Goal: Task Accomplishment & Management: Manage account settings

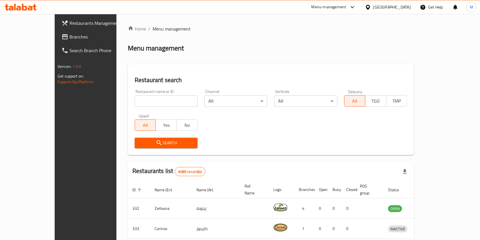
click at [146, 94] on div "Restaurant name or ID Restaurant name or ID" at bounding box center [166, 97] width 63 height 17
click at [149, 104] on input "search" at bounding box center [166, 100] width 63 height 11
type input "egg station"
click button "Search" at bounding box center [166, 142] width 63 height 11
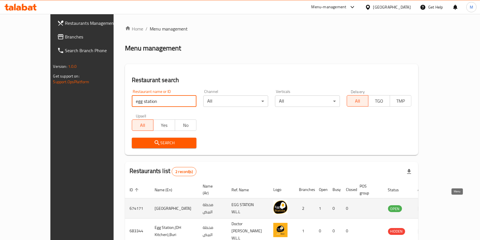
click at [428, 205] on link "enhanced table" at bounding box center [423, 208] width 11 height 7
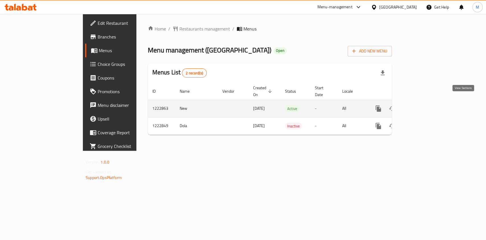
click at [426, 102] on link "enhanced table" at bounding box center [419, 109] width 14 height 14
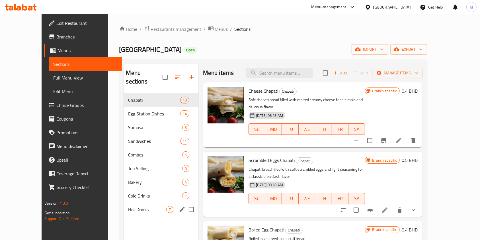
click at [128, 206] on span "Hot Drinks" at bounding box center [147, 209] width 38 height 7
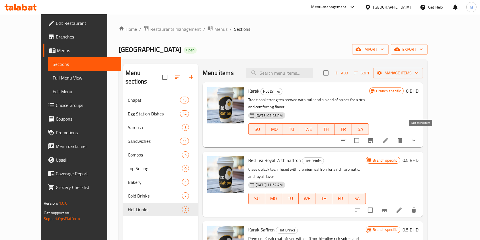
click at [389, 137] on icon at bounding box center [385, 140] width 7 height 7
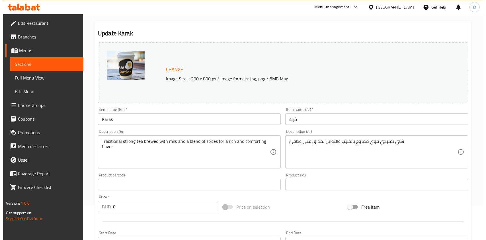
scroll to position [200, 0]
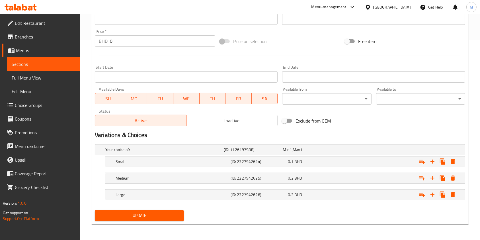
click at [162, 42] on input "0" at bounding box center [162, 40] width 105 height 11
click at [127, 41] on input "0" at bounding box center [162, 40] width 105 height 11
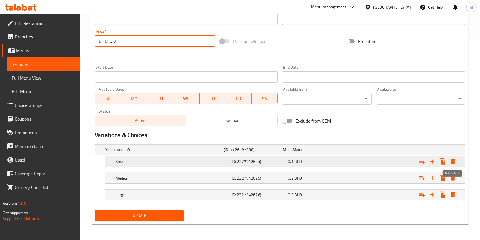
type input "0.3"
click at [457, 159] on button "Expand" at bounding box center [452, 161] width 10 height 10
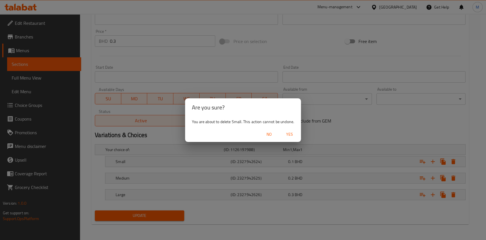
click at [291, 132] on span "Yes" at bounding box center [289, 134] width 14 height 7
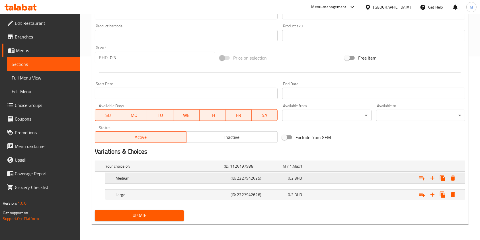
click at [455, 176] on icon "Expand" at bounding box center [452, 177] width 7 height 7
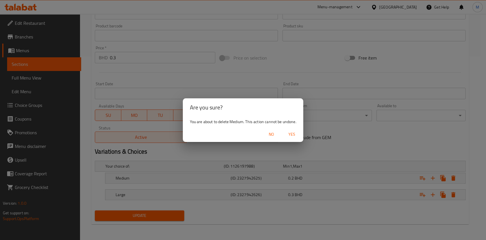
click at [289, 134] on span "Yes" at bounding box center [292, 134] width 14 height 7
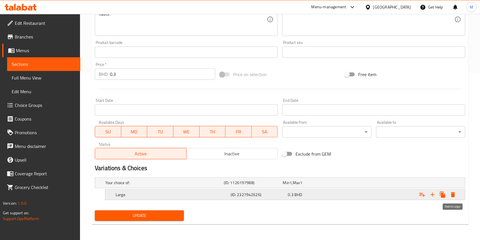
click at [453, 193] on icon "Expand" at bounding box center [453, 194] width 4 height 5
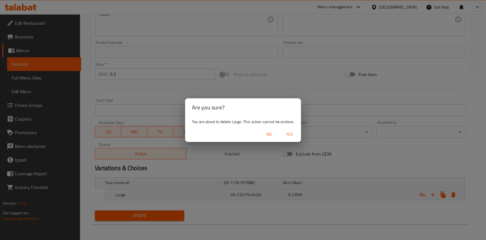
click at [290, 133] on span "Yes" at bounding box center [289, 134] width 14 height 7
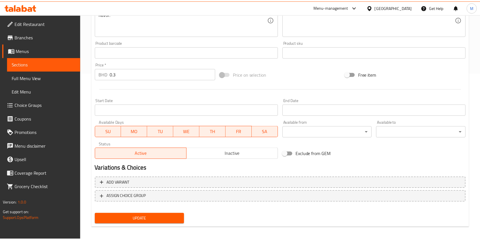
scroll to position [165, 0]
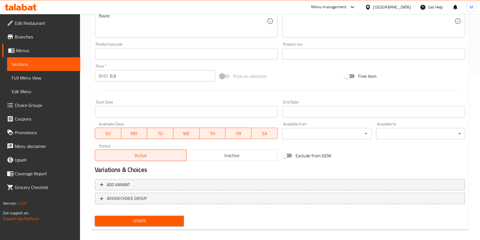
click at [138, 219] on span "Update" at bounding box center [139, 220] width 80 height 7
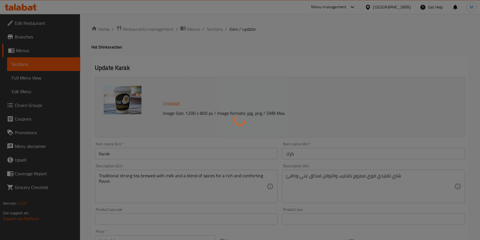
scroll to position [0, 0]
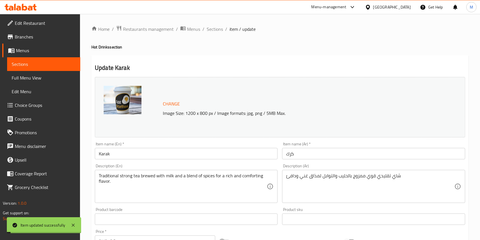
click at [213, 33] on div "Home / Restaurants management / Menus / Sections / item / update Hot Drinks sec…" at bounding box center [279, 212] width 377 height 374
click at [212, 28] on span "Sections" at bounding box center [215, 29] width 16 height 7
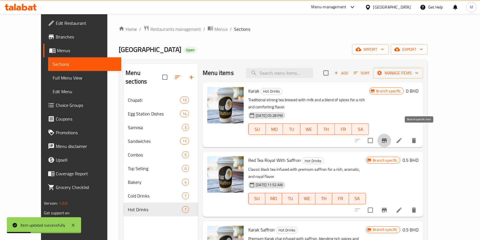
click at [387, 137] on icon "Branch-specific-item" at bounding box center [384, 140] width 7 height 7
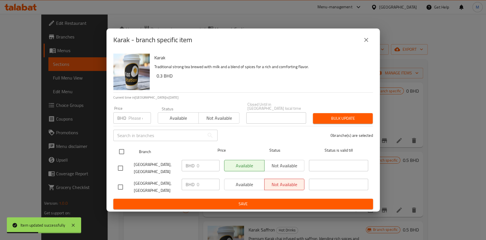
click at [117, 157] on input "checkbox" at bounding box center [122, 151] width 12 height 12
checkbox input "true"
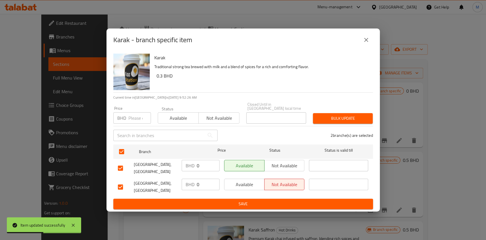
click at [137, 121] on input "number" at bounding box center [139, 117] width 22 height 11
click at [141, 119] on input "0" at bounding box center [139, 117] width 22 height 11
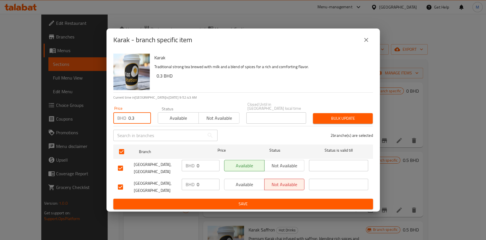
type input "0.3"
click at [335, 119] on span "Bulk update" at bounding box center [342, 118] width 51 height 7
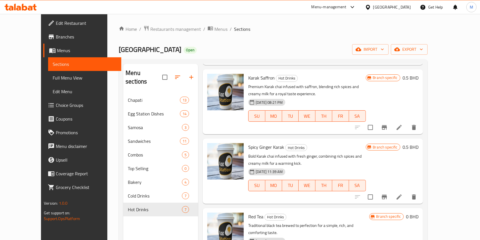
scroll to position [114, 0]
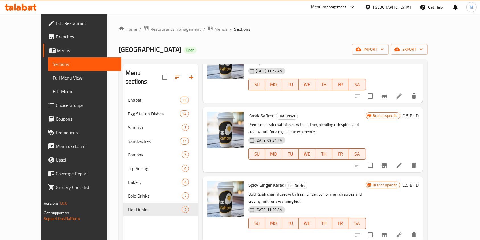
click at [407, 160] on li at bounding box center [399, 165] width 16 height 10
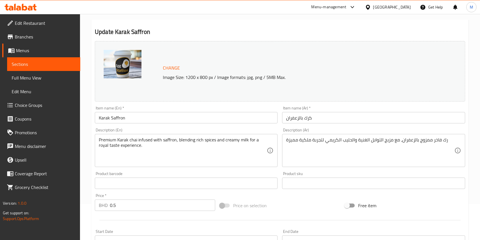
scroll to position [152, 0]
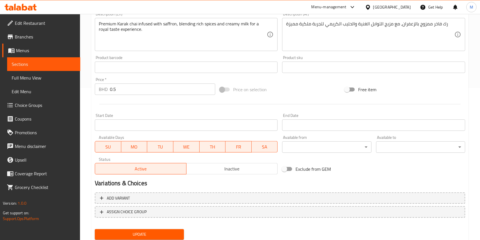
click at [139, 91] on input "0.5" at bounding box center [162, 88] width 105 height 11
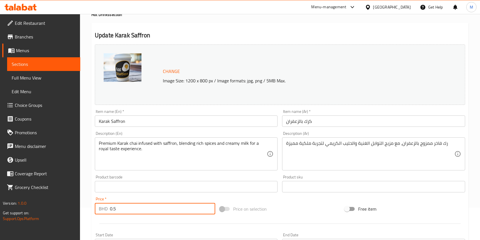
scroll to position [0, 0]
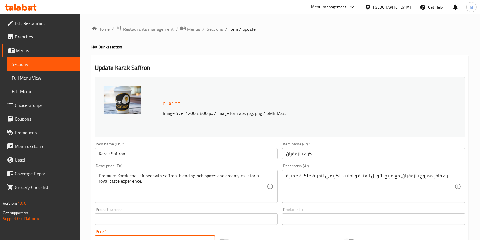
click at [215, 26] on span "Sections" at bounding box center [215, 29] width 16 height 7
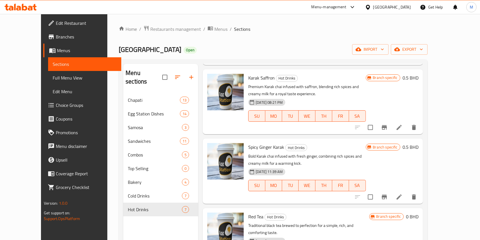
scroll to position [189, 0]
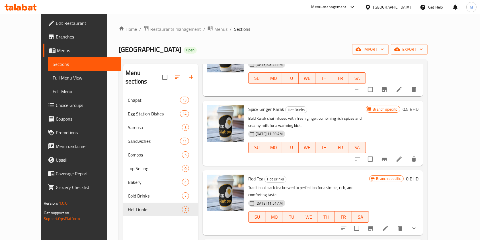
click at [407, 154] on li at bounding box center [399, 159] width 16 height 10
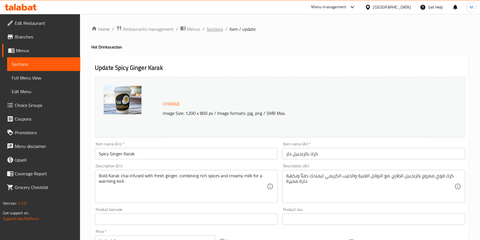
click at [220, 29] on span "Sections" at bounding box center [215, 29] width 16 height 7
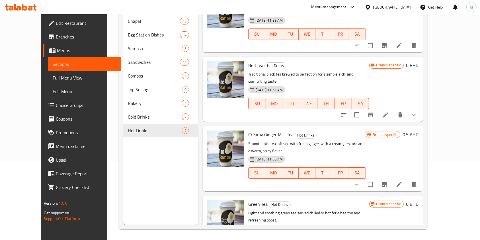
scroll to position [80, 0]
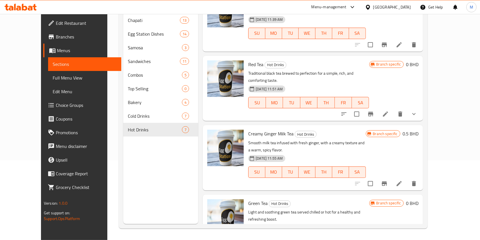
click at [438, 233] on div "Home / Restaurants management / Menus / Sections Egg Station Open import export…" at bounding box center [272, 86] width 331 height 305
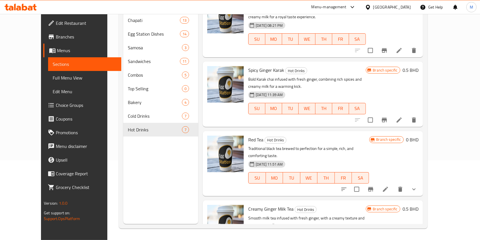
scroll to position [148, 0]
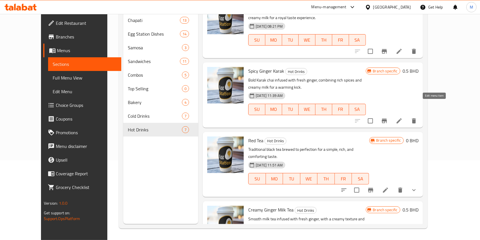
click at [401, 118] on icon at bounding box center [398, 120] width 5 height 5
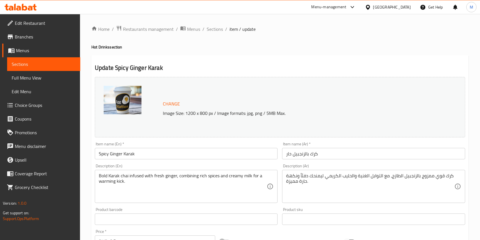
click at [225, 29] on li "/" at bounding box center [226, 29] width 2 height 7
click at [214, 29] on span "Sections" at bounding box center [215, 29] width 16 height 7
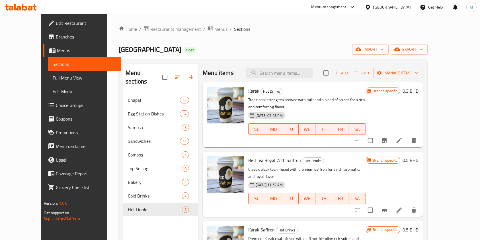
click at [407, 137] on li at bounding box center [399, 140] width 16 height 10
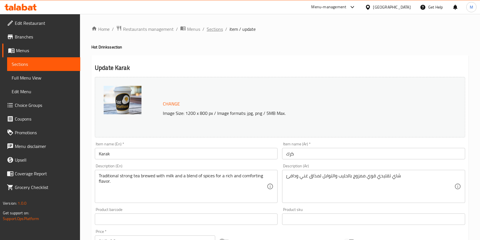
click at [218, 28] on span "Sections" at bounding box center [215, 29] width 16 height 7
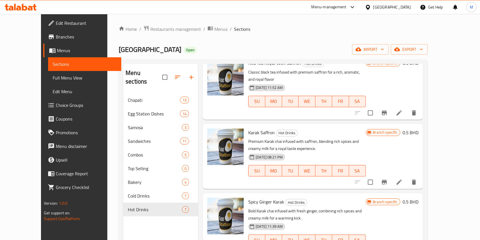
scroll to position [114, 0]
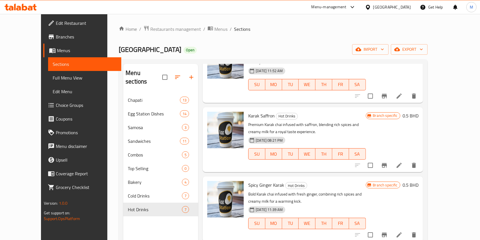
click at [407, 160] on li at bounding box center [399, 165] width 16 height 10
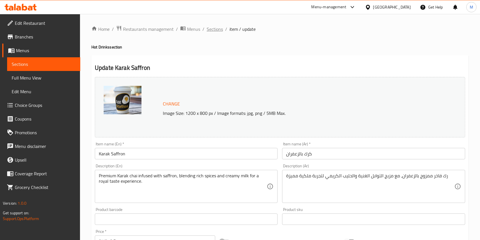
click at [215, 28] on span "Sections" at bounding box center [215, 29] width 16 height 7
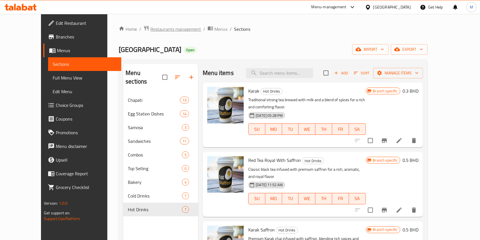
click at [150, 30] on span "Restaurants management" at bounding box center [175, 29] width 51 height 7
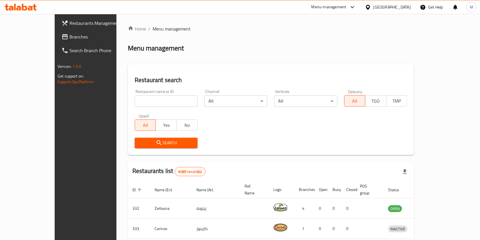
click at [135, 106] on input "search" at bounding box center [166, 100] width 63 height 11
click at [157, 98] on input "search" at bounding box center [166, 100] width 63 height 11
type input "clean bakes"
click button "Search" at bounding box center [166, 142] width 63 height 11
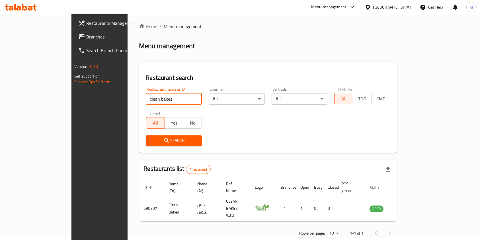
scroll to position [3, 0]
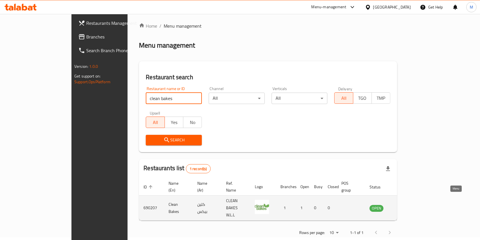
click at [410, 204] on link "enhanced table" at bounding box center [404, 207] width 11 height 7
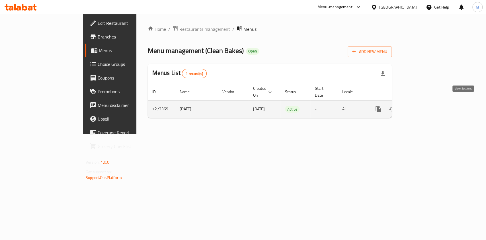
click at [426, 102] on link "enhanced table" at bounding box center [419, 109] width 14 height 14
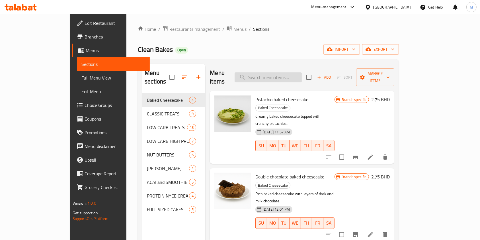
click at [294, 74] on input "search" at bounding box center [267, 77] width 67 height 10
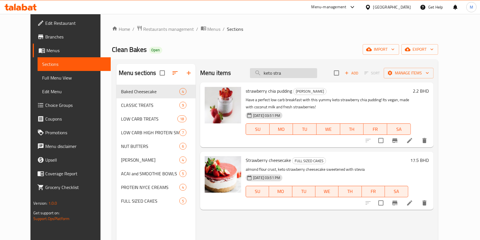
click at [290, 74] on input "keto stra" at bounding box center [283, 73] width 67 height 10
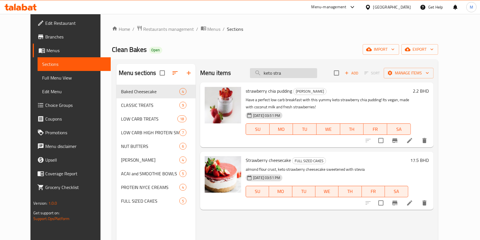
click at [290, 74] on input "keto stra" at bounding box center [283, 73] width 67 height 10
click at [295, 73] on input "keto stra" at bounding box center [283, 73] width 67 height 10
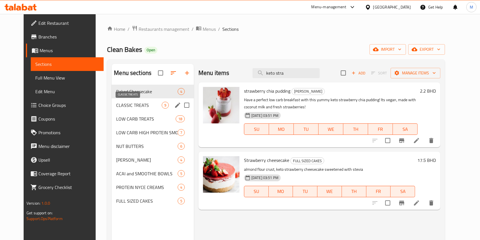
type input "keto stra"
click at [123, 108] on span "CLASSIC TREATS" at bounding box center [139, 105] width 46 height 7
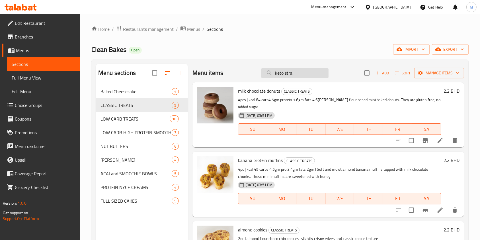
click at [317, 68] on input "keto stra" at bounding box center [294, 73] width 67 height 10
click at [315, 74] on input "keto stra" at bounding box center [294, 73] width 67 height 10
click at [239, 78] on div "Menu items keto stra Add Sort Manage items" at bounding box center [327, 73] width 271 height 18
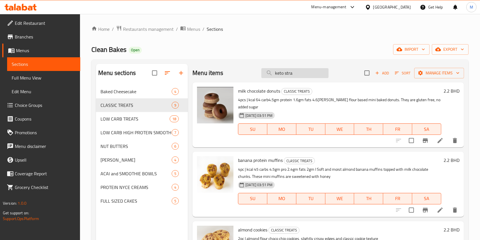
click at [289, 69] on input "keto stra" at bounding box center [294, 73] width 67 height 10
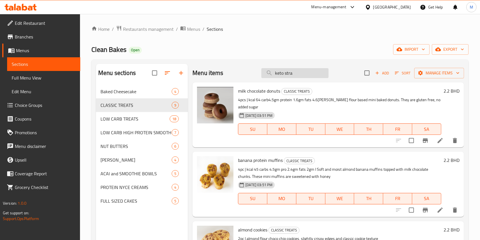
click at [289, 69] on input "keto stra" at bounding box center [294, 73] width 67 height 10
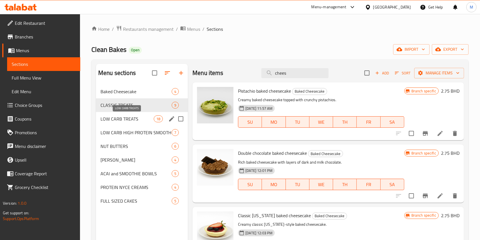
type input "chees"
click at [116, 119] on span "LOW CARB TREATS" at bounding box center [126, 118] width 53 height 7
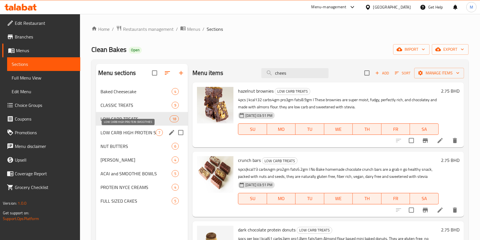
click at [119, 130] on span "LOW CARB HIGH PROTEIN SMOOTHIES" at bounding box center [127, 132] width 55 height 7
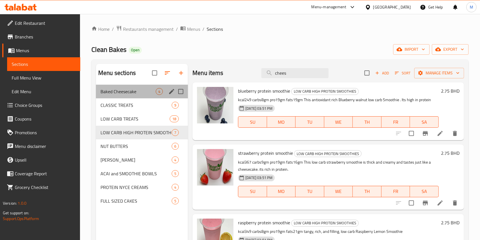
click at [125, 96] on div "Baked Cheesecake 4" at bounding box center [142, 91] width 92 height 14
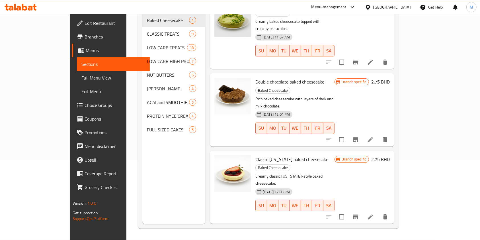
scroll to position [23, 0]
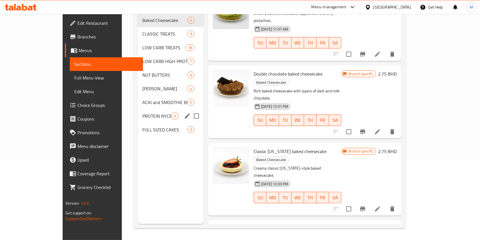
click at [138, 113] on div "PROTEIN NYCE CREAMS 4" at bounding box center [171, 116] width 66 height 14
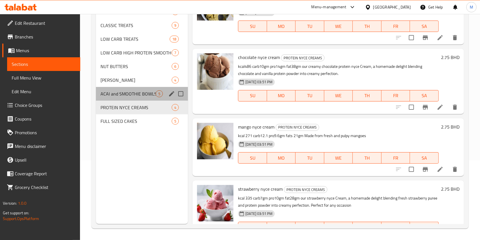
click at [129, 99] on div "ACAI and SMOOTHIE BOWLS 5" at bounding box center [142, 94] width 92 height 14
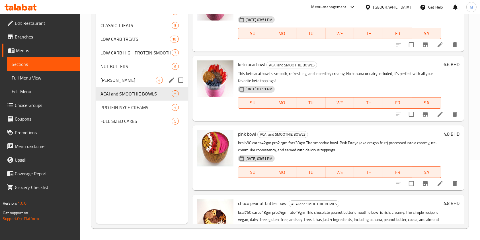
click at [131, 85] on div "CHIA PUDDINGS 4" at bounding box center [142, 80] width 92 height 14
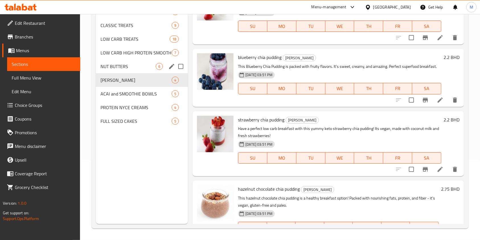
click at [131, 70] on div "NUT BUTTERS 6" at bounding box center [142, 66] width 92 height 14
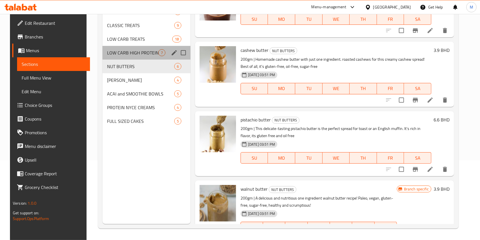
click at [134, 56] on div "LOW CARB HIGH PROTEIN SMOOTHIES 7" at bounding box center [146, 53] width 88 height 14
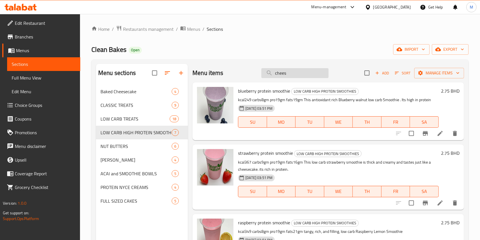
click at [282, 74] on input "chees" at bounding box center [294, 73] width 67 height 10
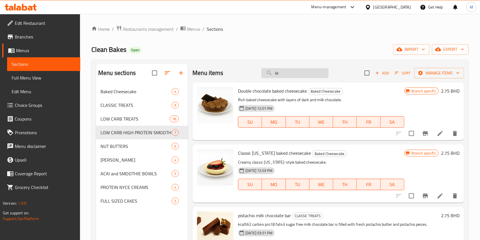
type input "l"
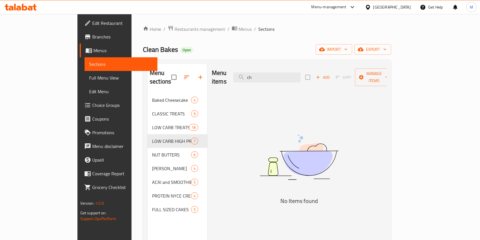
type input "c"
type input "k"
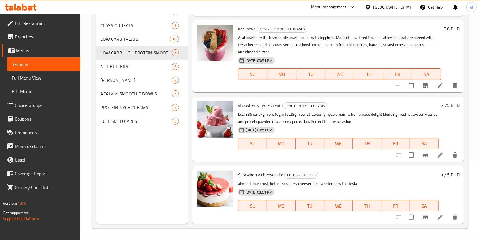
scroll to position [4, 0]
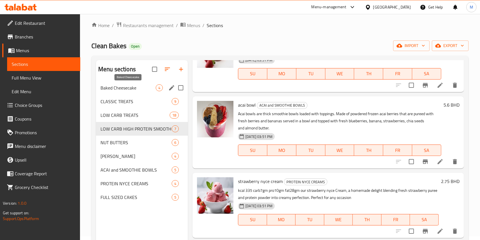
type input "stra"
click at [142, 90] on span "Baked Cheesecake" at bounding box center [127, 87] width 55 height 7
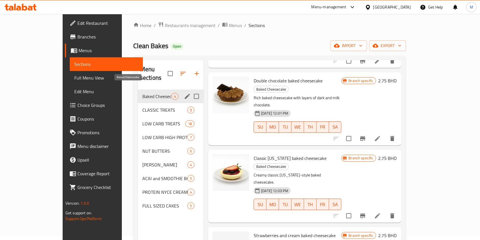
scroll to position [23, 0]
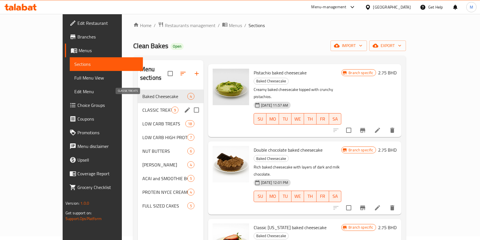
click at [143, 106] on span "CLASSIC TREATS" at bounding box center [156, 109] width 29 height 7
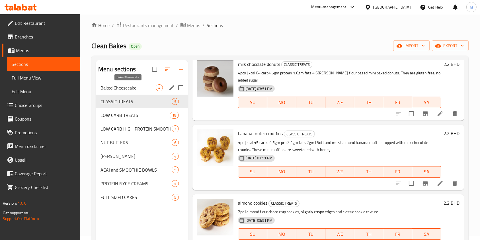
click at [129, 86] on span "Baked Cheesecake" at bounding box center [127, 87] width 55 height 7
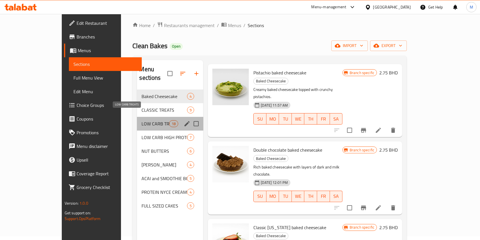
click at [141, 120] on span "LOW CARB TREATS" at bounding box center [155, 123] width 28 height 7
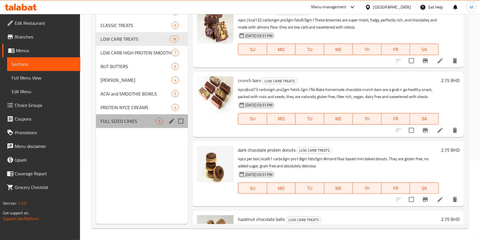
click at [143, 117] on div "FULL SIZED CAKES 5" at bounding box center [142, 121] width 92 height 14
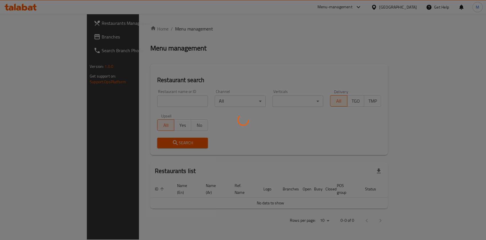
click at [166, 99] on div at bounding box center [243, 120] width 486 height 240
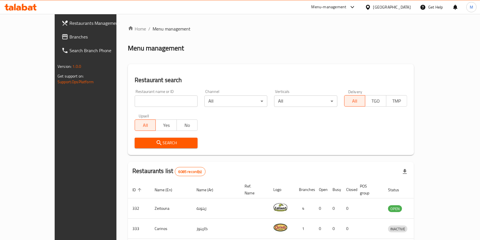
click at [165, 103] on input "search" at bounding box center [166, 100] width 63 height 11
type input "calo"
click button "Search" at bounding box center [166, 142] width 63 height 11
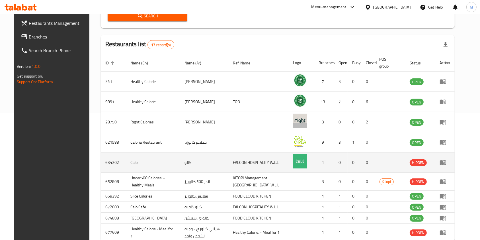
scroll to position [169, 0]
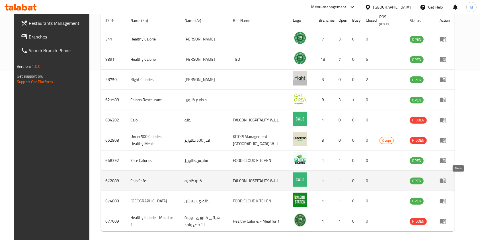
click at [450, 178] on link "enhanced table" at bounding box center [444, 180] width 11 height 7
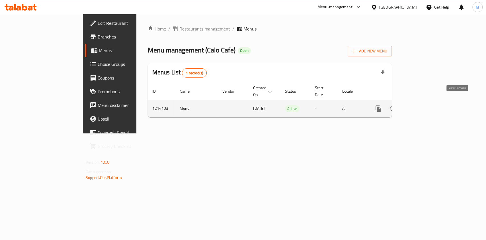
click at [422, 105] on icon "enhanced table" at bounding box center [419, 108] width 7 height 7
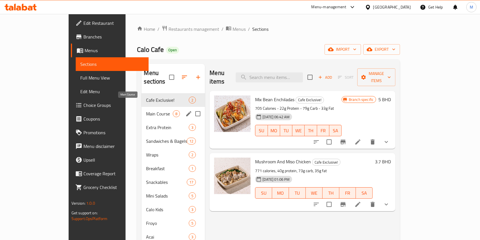
click at [146, 110] on span "Main Course" at bounding box center [159, 113] width 27 height 7
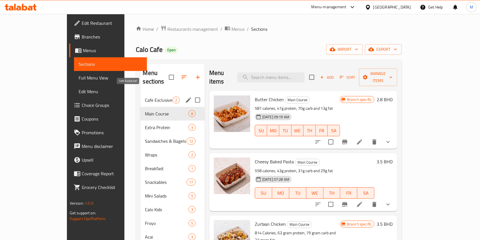
click at [145, 96] on span "Cafe Exclusive!" at bounding box center [158, 99] width 27 height 7
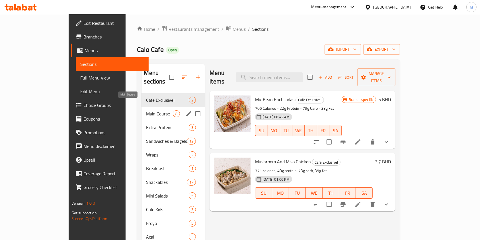
click at [146, 110] on span "Main Course" at bounding box center [159, 113] width 27 height 7
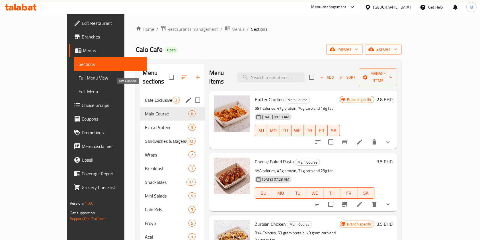
click at [145, 96] on span "Cafe Exclusive!" at bounding box center [158, 99] width 27 height 7
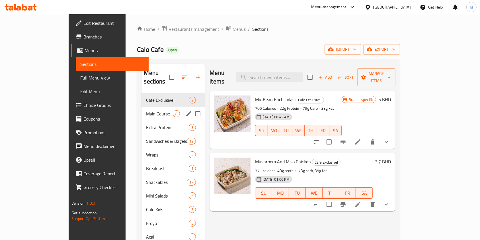
click at [146, 110] on span "Main Course" at bounding box center [159, 113] width 27 height 7
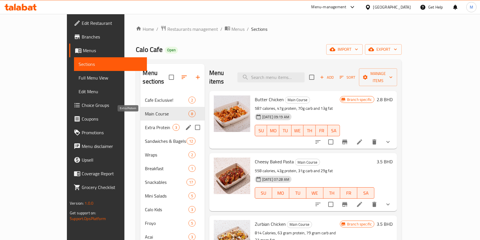
click at [145, 124] on span "Extra Protein" at bounding box center [158, 127] width 27 height 7
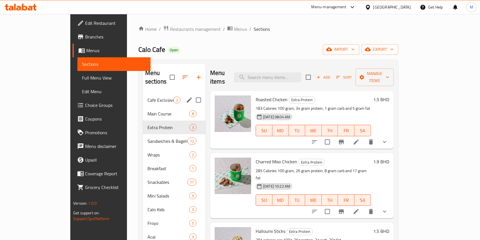
click at [147, 96] on span "Cafe Exclusive!" at bounding box center [160, 99] width 26 height 7
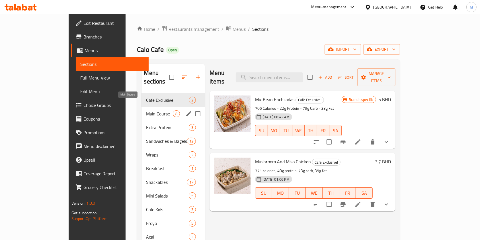
click at [146, 110] on span "Main Course" at bounding box center [159, 113] width 27 height 7
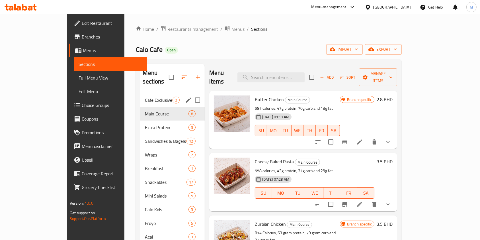
click at [140, 93] on div "Cafe Exclusive! 2" at bounding box center [172, 100] width 64 height 14
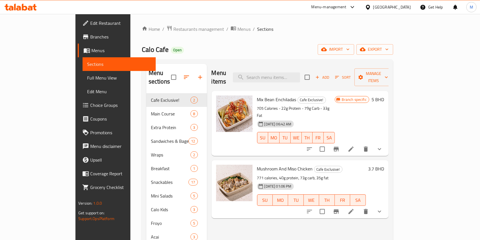
click at [365, 217] on div "Menu items Add Sort Manage items Mix Bean Enchiladas Cafe Exclusive! 705 Calori…" at bounding box center [298, 237] width 182 height 346
drag, startPoint x: 323, startPoint y: 36, endPoint x: 287, endPoint y: 42, distance: 35.8
click at [287, 42] on div "Home / Restaurants management / Menus / Sections Calo Cafe Open import export M…" at bounding box center [267, 219] width 251 height 389
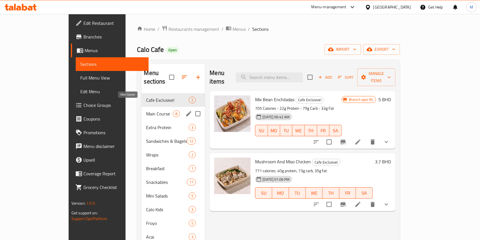
click at [146, 110] on span "Main Course" at bounding box center [159, 113] width 27 height 7
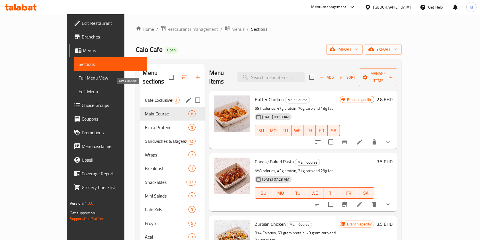
click at [145, 96] on span "Cafe Exclusive!" at bounding box center [158, 99] width 27 height 7
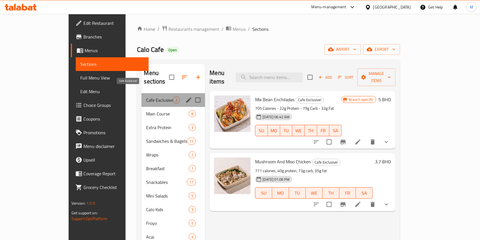
click at [146, 96] on span "Cafe Exclusive!" at bounding box center [159, 99] width 27 height 7
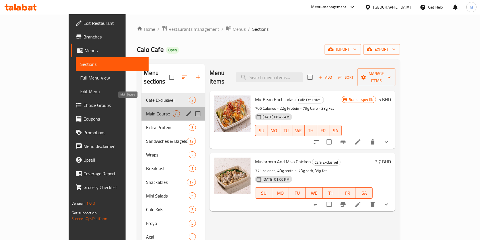
click at [146, 110] on span "Main Course" at bounding box center [159, 113] width 27 height 7
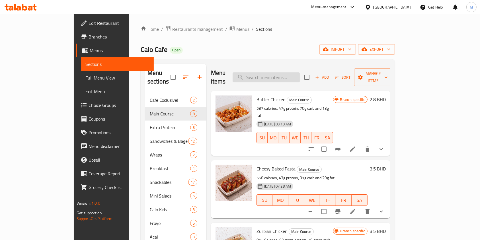
click at [284, 72] on input "search" at bounding box center [265, 77] width 67 height 10
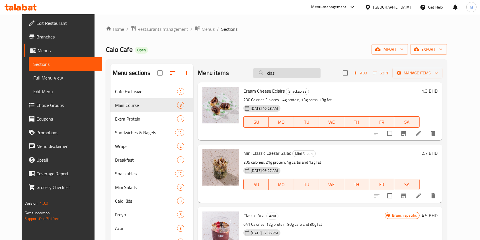
type input "class"
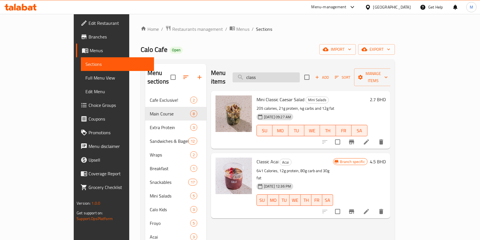
click at [284, 72] on input "class" at bounding box center [265, 77] width 67 height 10
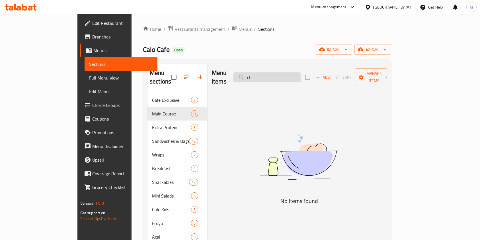
type input "c"
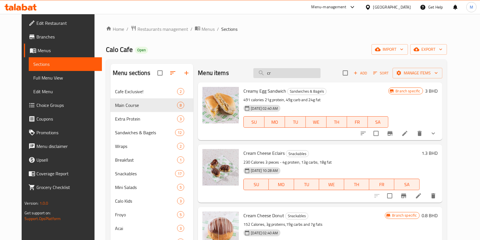
type input "c"
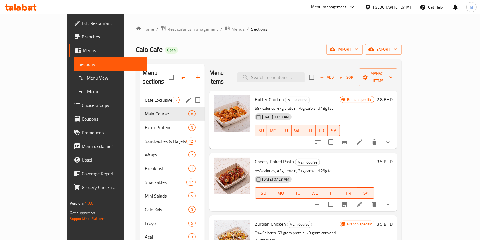
click at [145, 96] on span "Cafe Exclusive!" at bounding box center [158, 99] width 27 height 7
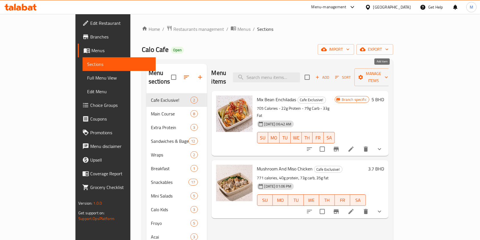
click at [320, 75] on icon "button" at bounding box center [317, 77] width 5 height 5
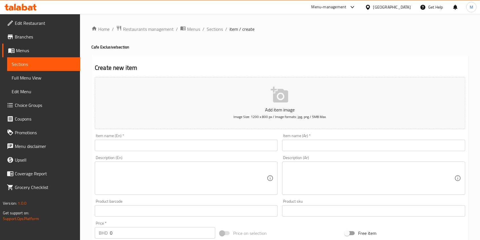
click at [209, 142] on div "Home / Restaurants management / Menus / Sections / item / create Cafe Exclusive…" at bounding box center [279, 207] width 377 height 365
click at [209, 143] on input "text" at bounding box center [186, 144] width 183 height 11
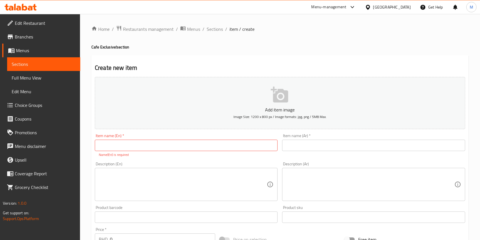
click at [151, 145] on input "text" at bounding box center [186, 144] width 183 height 11
type input "Classic Katsu Chicken"
click at [159, 169] on div "Description (En)" at bounding box center [186, 184] width 183 height 33
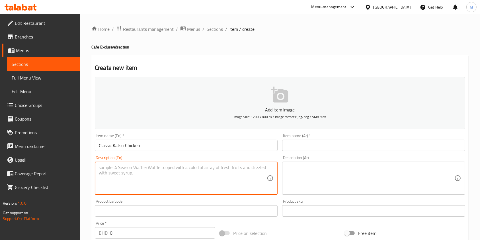
click at [159, 169] on textarea at bounding box center [183, 177] width 168 height 27
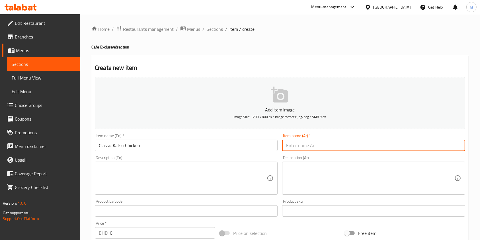
click at [305, 142] on input "text" at bounding box center [373, 144] width 183 height 11
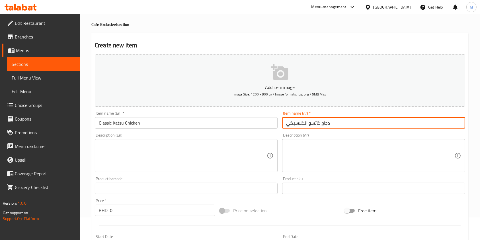
scroll to position [38, 0]
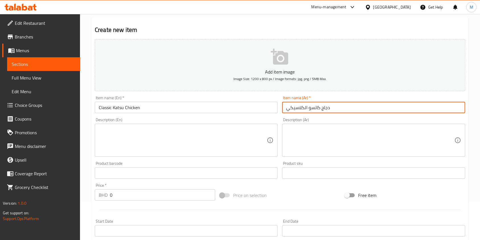
type input "دجاج كاتسو الكلاسيكي"
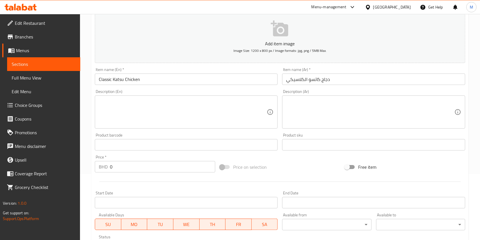
scroll to position [114, 0]
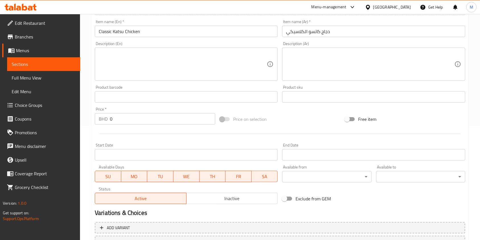
click at [144, 115] on input "0" at bounding box center [162, 118] width 105 height 11
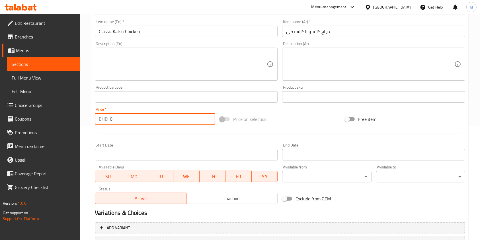
click at [144, 115] on input "0" at bounding box center [162, 118] width 105 height 11
type input "3.2"
click at [123, 58] on textarea at bounding box center [183, 64] width 168 height 27
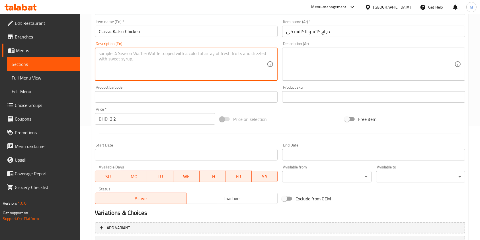
click at [203, 51] on textarea at bounding box center [183, 64] width 168 height 27
click at [190, 59] on textarea "Calories 582 Protein 30g crabs 89g fats 11g" at bounding box center [183, 64] width 168 height 27
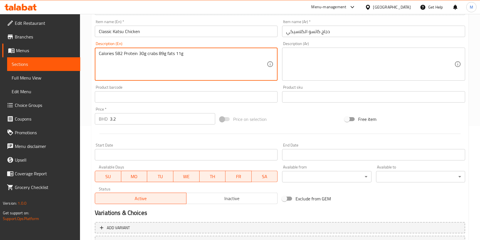
click at [190, 59] on textarea "Calories 582 Protein 30g crabs 89g fats 11g" at bounding box center [183, 64] width 168 height 27
type textarea "Calories 582 Protein 30g crabs 89g fats 11g"
click at [203, 93] on input "text" at bounding box center [186, 96] width 183 height 11
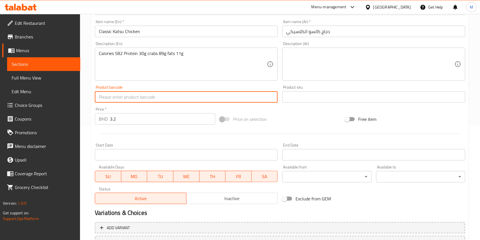
click at [300, 65] on textarea at bounding box center [370, 64] width 168 height 27
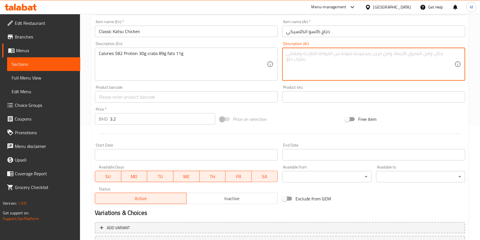
paste textarea "السعرات الحرارية 582 بروتين 30 جرام سرطان البحر 89 جرام دهون 11 جرام"
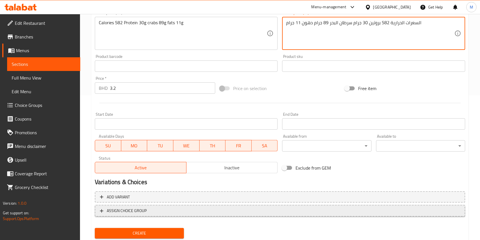
scroll to position [162, 0]
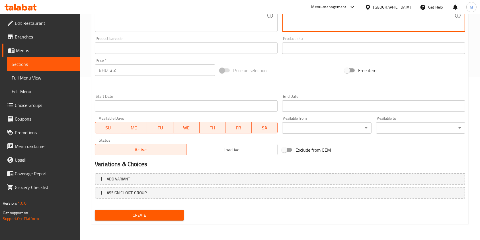
type textarea "السعرات الحرارية 582 بروتين 30 جرام سرطان البحر 89 جرام دهون 11 جرام"
click at [160, 213] on span "Create" at bounding box center [139, 214] width 80 height 7
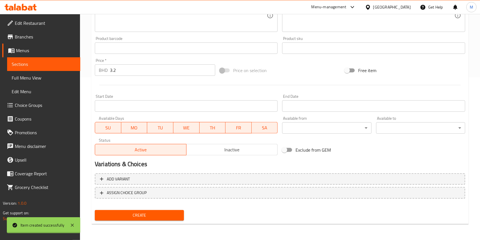
type input "0"
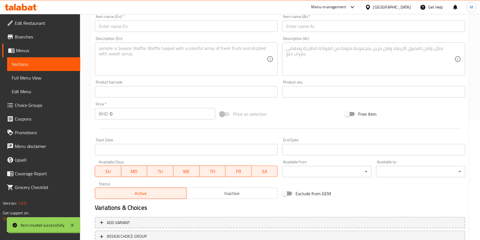
scroll to position [0, 0]
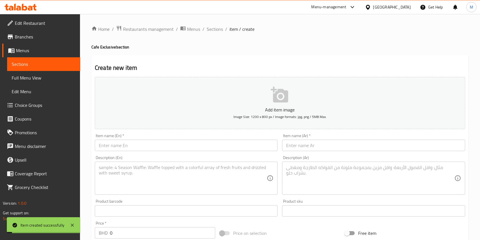
click at [139, 145] on input "text" at bounding box center [186, 144] width 183 height 11
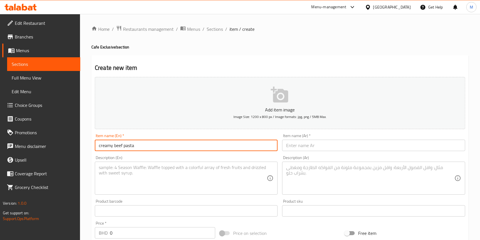
click at [139, 145] on input "creamy beef pasta" at bounding box center [186, 144] width 183 height 11
click at [144, 144] on input "creamy beef pasta" at bounding box center [186, 144] width 183 height 11
type input "creamy beef pasta"
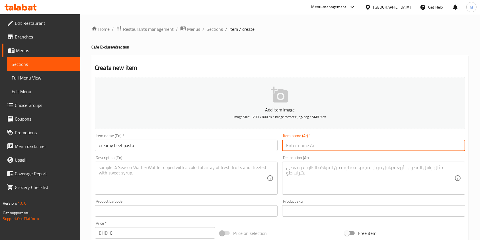
click at [294, 145] on input "text" at bounding box center [373, 144] width 183 height 11
paste input "باستا لحم بقري بالكريمة"
type input "باستا لحم بقري بالكريمة"
click at [303, 160] on div "Description (Ar) Description (Ar)" at bounding box center [373, 174] width 183 height 39
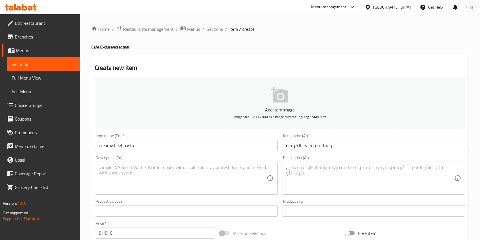
click at [304, 166] on textarea at bounding box center [370, 177] width 168 height 27
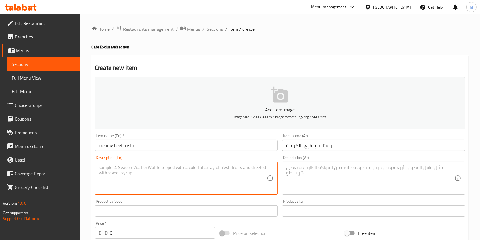
click at [205, 169] on textarea at bounding box center [183, 177] width 168 height 27
click at [125, 167] on textarea "Calories 772 protein34g" at bounding box center [183, 177] width 168 height 27
click at [125, 168] on textarea "Calories 772 protein34g" at bounding box center [183, 177] width 168 height 27
click at [124, 169] on textarea "Calories 772 protein34g" at bounding box center [183, 177] width 168 height 27
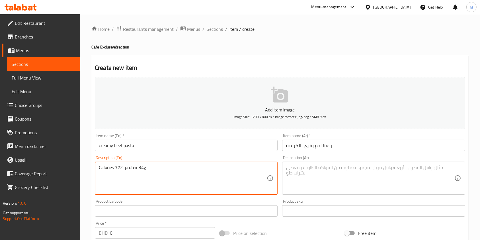
click at [166, 167] on textarea "Calories 772 protein34g" at bounding box center [183, 177] width 168 height 27
click at [244, 172] on textarea "Calories 772 protein34g carbs34g fats38g" at bounding box center [183, 177] width 168 height 27
click at [145, 168] on textarea "Calories 772 protein34g carbs34g fats38g" at bounding box center [183, 177] width 168 height 27
click at [165, 166] on textarea "Calories 772 protein34g carbs34g fats38g" at bounding box center [183, 177] width 168 height 27
click at [122, 167] on textarea "Calories 772 protein34g carbs34g fats38g" at bounding box center [183, 177] width 168 height 27
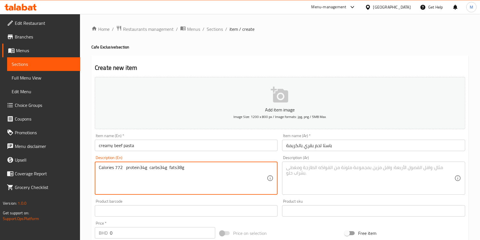
click at [166, 164] on div "Calories 772 protein34g carbs34g fats38g Description (En)" at bounding box center [186, 177] width 183 height 33
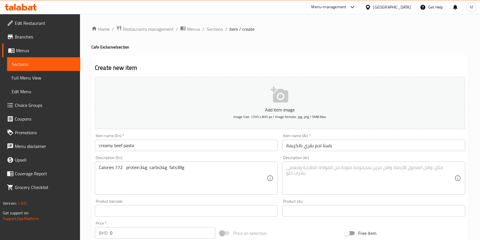
click at [166, 164] on div "Calories 772 protein34g carbs34g fats38g Description (En)" at bounding box center [186, 177] width 183 height 33
drag, startPoint x: 166, startPoint y: 164, endPoint x: 156, endPoint y: 167, distance: 9.5
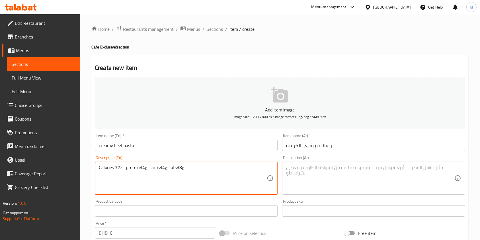
click at [140, 166] on textarea "Calories 772 protein34g carbs34g fats38g" at bounding box center [183, 177] width 168 height 27
click at [163, 167] on textarea "Calories 772 protein34g carbs34g fats38g" at bounding box center [183, 177] width 168 height 27
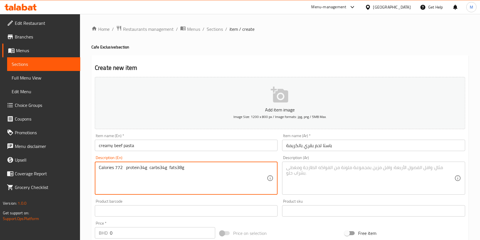
click at [163, 172] on textarea "Calories 772 protein34g carbs34g fats38g" at bounding box center [183, 177] width 168 height 27
click at [164, 168] on textarea "Calories 772 protein34g carbs34g fats38g" at bounding box center [183, 177] width 168 height 27
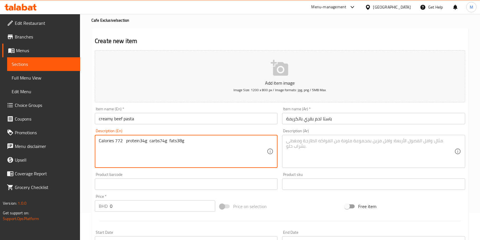
scroll to position [38, 0]
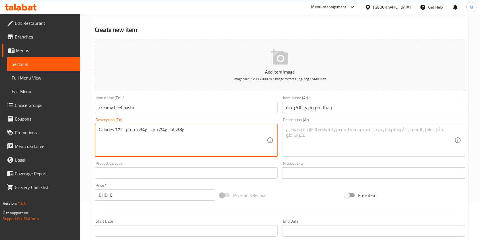
type textarea "Calories 772 protein34g carbs74g fats38g"
click at [133, 188] on div "Price   * BHD 0 Price *" at bounding box center [155, 191] width 120 height 17
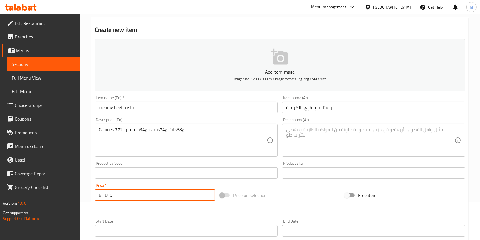
click at [134, 193] on input "0" at bounding box center [162, 194] width 105 height 11
type input "3.5"
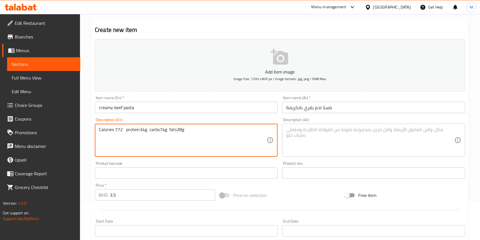
click at [145, 131] on textarea "Calories 772 protein34g carbs74g fats38g" at bounding box center [183, 140] width 168 height 27
click at [153, 97] on div "Item name (En)   * creamy beef pasta Item name (En) *" at bounding box center [186, 104] width 183 height 17
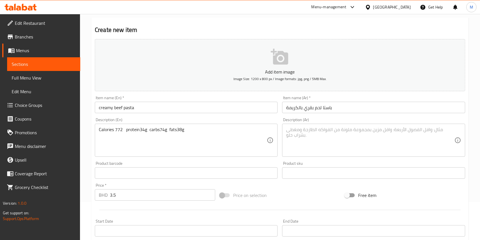
click at [335, 139] on textarea at bounding box center [370, 140] width 168 height 27
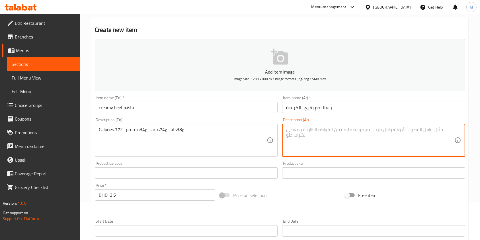
paste textarea "السعرات الحرارية 772، البروتين 34 جرام، الكربوهيدرات 74 جرام، الدهون 38 جرام"
type textarea "السعرات الحرارية 772، البروتين 34 جرام، الكربوهيدرات 74 جرام، الدهون 38 جرام"
click at [133, 197] on input "3.5" at bounding box center [162, 194] width 105 height 11
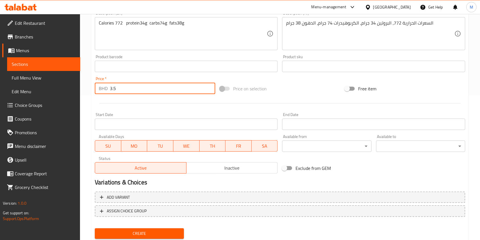
scroll to position [162, 0]
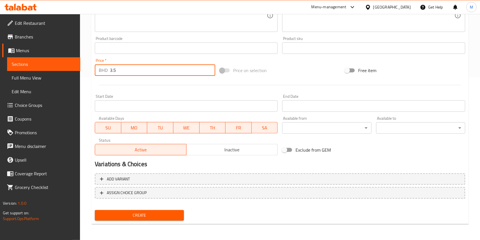
click at [112, 215] on span "Create" at bounding box center [139, 214] width 80 height 7
click at [112, 215] on div at bounding box center [240, 120] width 480 height 240
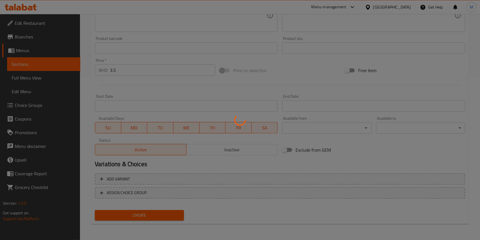
type input "0"
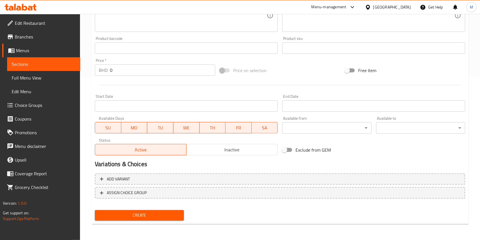
scroll to position [49, 0]
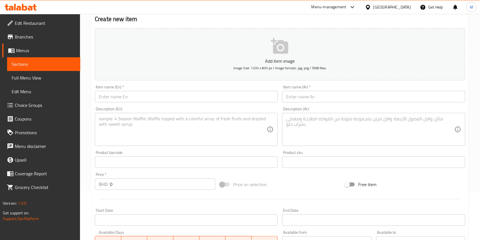
click at [154, 98] on input "text" at bounding box center [186, 96] width 183 height 11
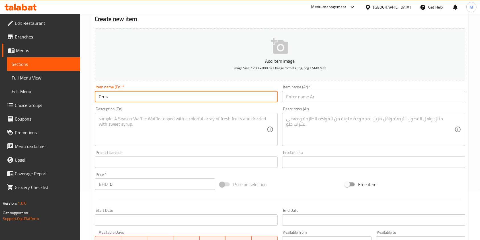
click at [154, 98] on input "Crus" at bounding box center [186, 96] width 183 height 11
click at [154, 98] on input "Crusted salmon and purple rice" at bounding box center [186, 96] width 183 height 11
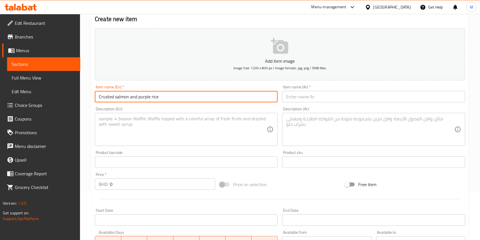
click at [154, 98] on input "Crusted salmon and purple rice" at bounding box center [186, 96] width 183 height 11
type input "Crusted salmon and purple rice"
click at [317, 95] on input "text" at bounding box center [373, 96] width 183 height 11
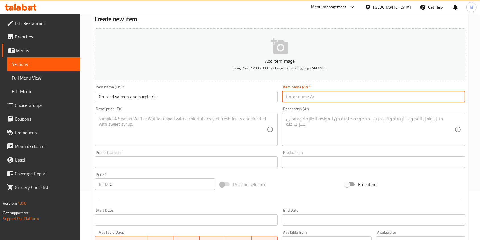
paste input "سمك السلمون المقرمش والأرز الأرجواني"
type input "سمك السلمون المقرمش والأرز الأرجواني"
click at [239, 121] on textarea at bounding box center [183, 129] width 168 height 27
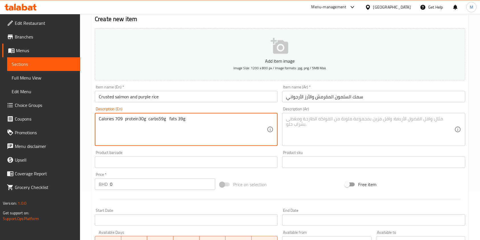
type textarea "Calories 709 protein30g carbs59g fats 39g"
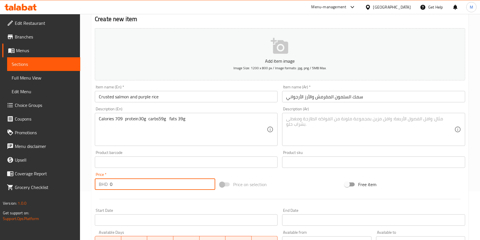
click at [146, 187] on input "0" at bounding box center [162, 183] width 105 height 11
type input "5.5"
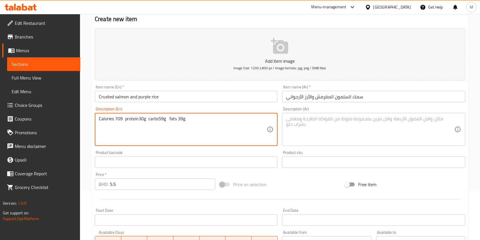
click at [199, 117] on textarea "Calories 709 protein30g carbs59g fats 39g" at bounding box center [183, 129] width 168 height 27
click at [343, 113] on div "Description (Ar)" at bounding box center [373, 129] width 183 height 33
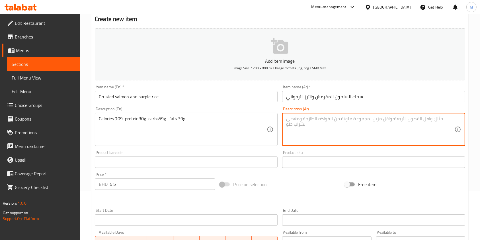
click at [343, 118] on textarea at bounding box center [370, 129] width 168 height 27
paste textarea "السعرات الحرارية 709، البروتين 30 جم، الكربوهيدرات 59 جم، الدهون 39 جم"
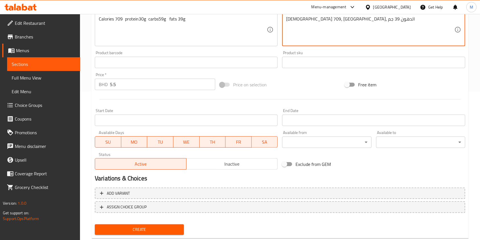
scroll to position [162, 0]
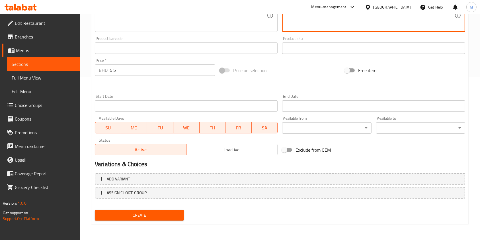
type textarea "السعرات الحرارية 709، البروتين 30 جم، الكربوهيدرات 59 جم، الدهون 39 جم"
click at [179, 210] on button "Create" at bounding box center [139, 215] width 89 height 11
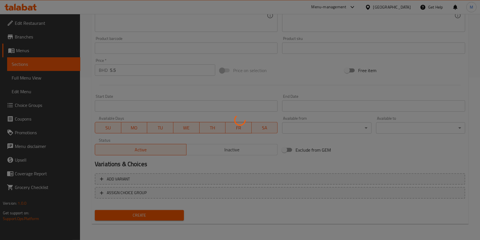
click at [446, 29] on div at bounding box center [240, 120] width 480 height 240
type input "0"
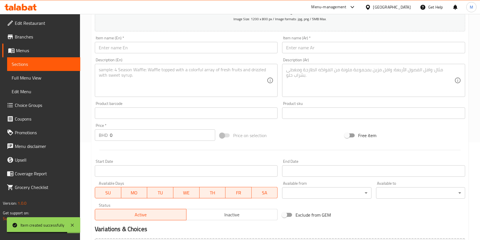
scroll to position [0, 0]
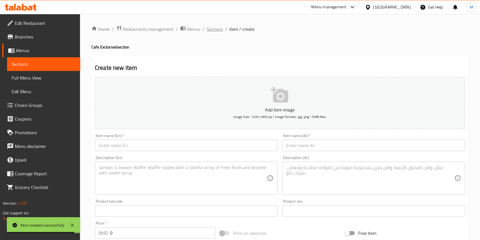
click at [216, 30] on span "Sections" at bounding box center [215, 29] width 16 height 7
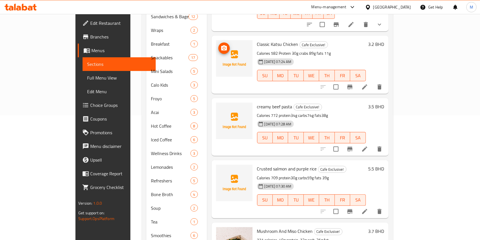
scroll to position [101, 0]
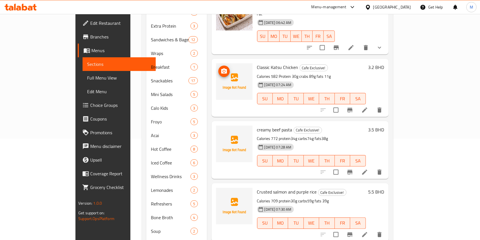
click at [218, 65] on button "upload picture" at bounding box center [223, 70] width 11 height 11
click at [220, 192] on icon "upload picture" at bounding box center [223, 195] width 7 height 7
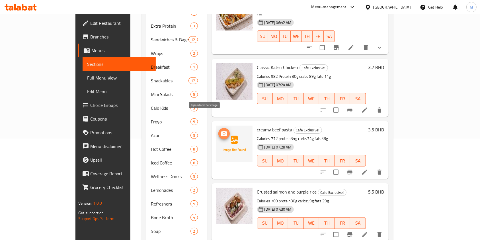
click at [220, 130] on icon "upload picture" at bounding box center [223, 133] width 7 height 7
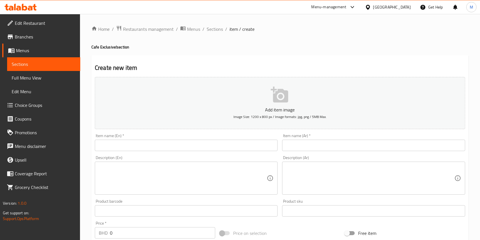
click at [160, 142] on input "text" at bounding box center [186, 144] width 183 height 11
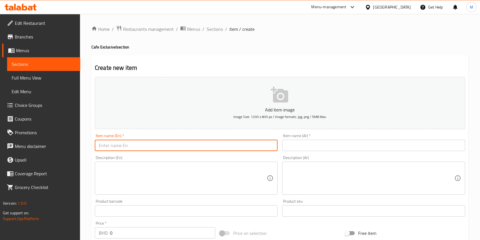
click at [160, 142] on input "text" at bounding box center [186, 144] width 183 height 11
click at [219, 29] on span "Sections" at bounding box center [215, 29] width 16 height 7
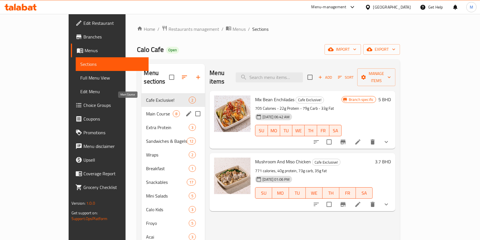
click at [146, 110] on span "Main Course" at bounding box center [159, 113] width 27 height 7
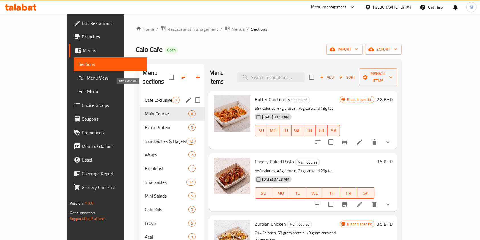
click at [145, 96] on span "Cafe Exclusive!" at bounding box center [158, 99] width 27 height 7
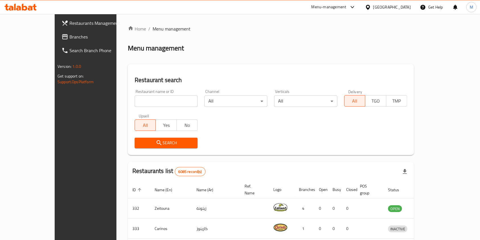
click at [135, 100] on input "search" at bounding box center [166, 100] width 63 height 11
click button "Search" at bounding box center [166, 142] width 63 height 11
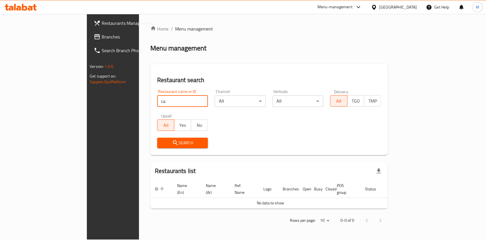
type input "caribu"
click at [154, 137] on div "Search" at bounding box center [183, 142] width 58 height 17
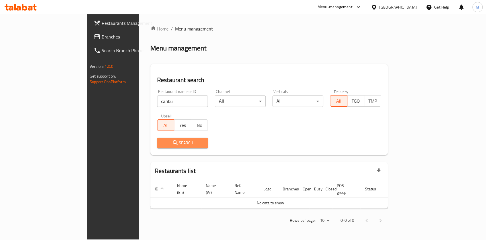
click at [162, 143] on span "Search" at bounding box center [183, 142] width 42 height 7
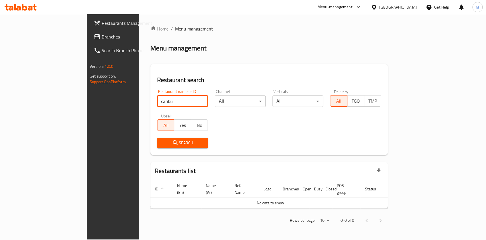
click at [157, 104] on input "caribu" at bounding box center [182, 100] width 51 height 11
type input "car"
click button "Search" at bounding box center [182, 142] width 51 height 11
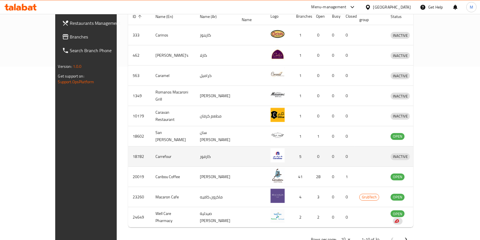
scroll to position [182, 0]
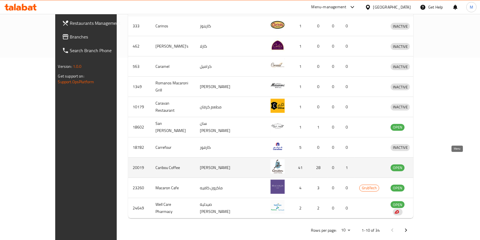
click at [432, 164] on link "enhanced table" at bounding box center [426, 167] width 11 height 7
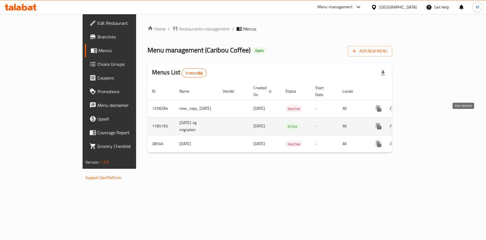
click at [423, 123] on icon "enhanced table" at bounding box center [419, 126] width 7 height 7
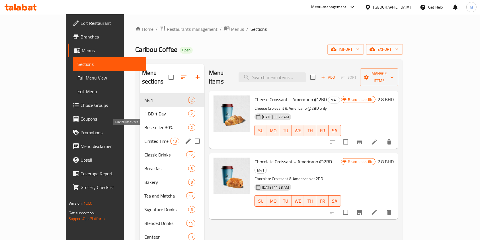
drag, startPoint x: 129, startPoint y: 131, endPoint x: 355, endPoint y: 71, distance: 233.8
click at [144, 137] on span "Limited Time Offer" at bounding box center [157, 140] width 26 height 7
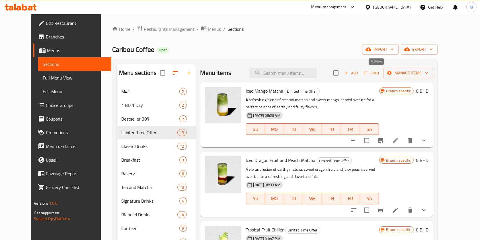
click at [348, 75] on icon "button" at bounding box center [345, 72] width 5 height 5
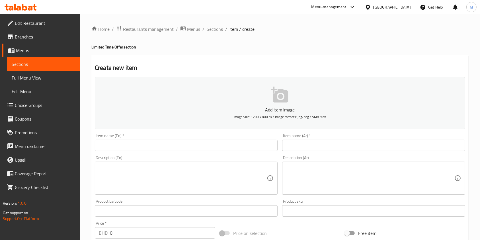
click at [199, 148] on input "text" at bounding box center [186, 144] width 183 height 11
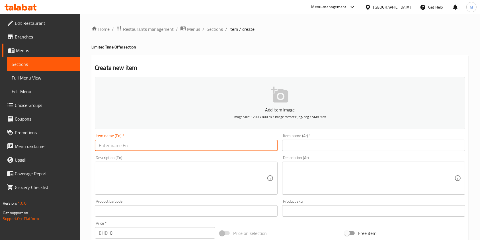
paste input "Salted Pistachio Budino"
type input "Salted Pistachio Budino"
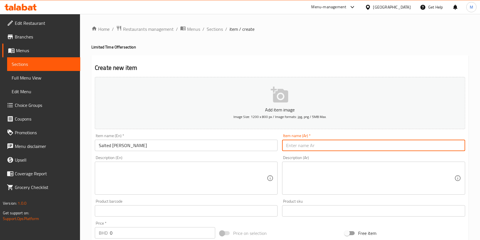
click at [362, 146] on input "text" at bounding box center [373, 144] width 183 height 11
paste input "[PERSON_NAME] مثلج"
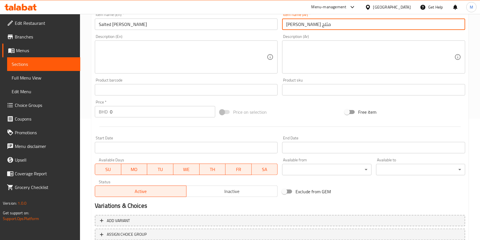
scroll to position [152, 0]
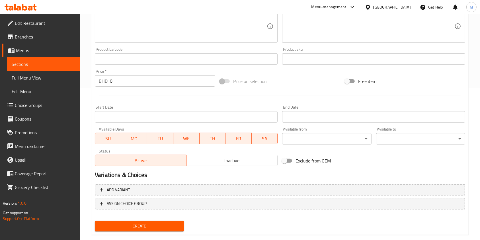
type input "مانجو ماتشا مثلج"
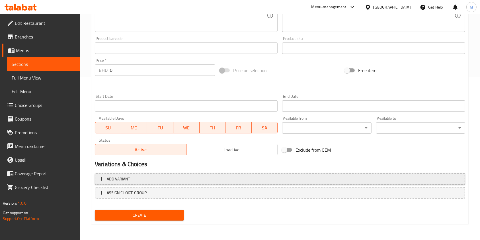
click at [163, 180] on span "Add variant" at bounding box center [280, 178] width 360 height 7
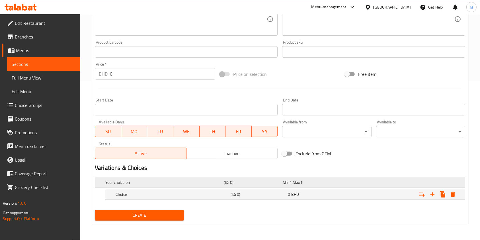
scroll to position [159, 0]
click at [431, 195] on icon "Expand" at bounding box center [432, 194] width 7 height 7
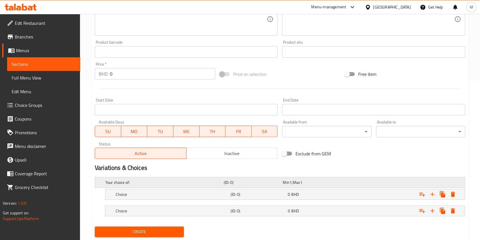
click at [213, 186] on div "Your choice of:" at bounding box center [163, 182] width 118 height 8
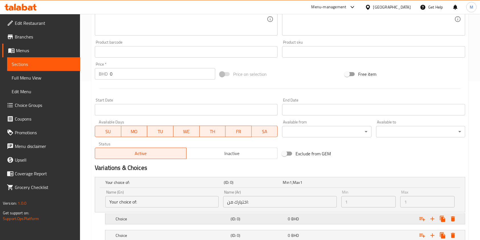
click at [152, 222] on div "Choice" at bounding box center [171, 219] width 115 height 8
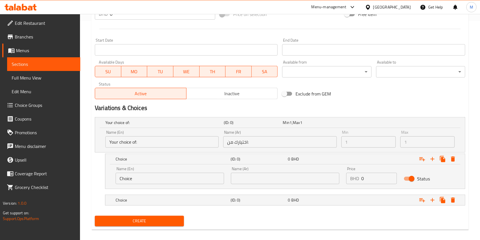
scroll to position [224, 0]
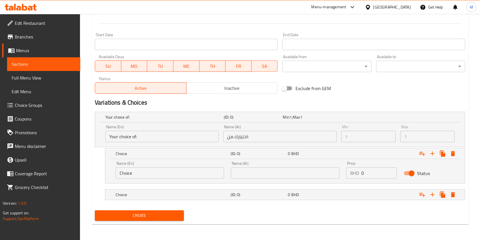
click at [146, 176] on input "Choice" at bounding box center [170, 172] width 108 height 11
type input "Small"
click at [253, 170] on input "text" at bounding box center [285, 172] width 108 height 11
type input "صغير"
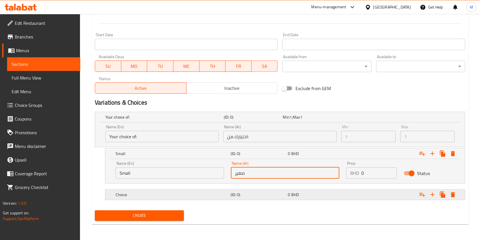
click at [164, 195] on h5 "Choice" at bounding box center [172, 194] width 113 height 6
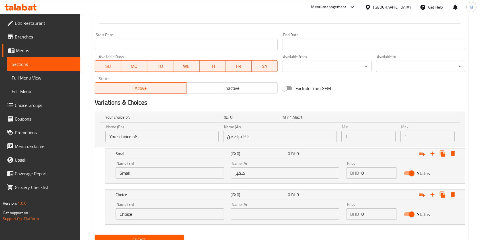
click at [142, 215] on input "Choice" at bounding box center [170, 213] width 108 height 11
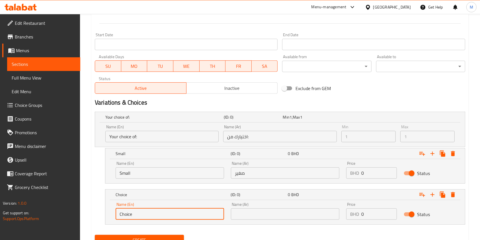
click at [142, 215] on input "Choice" at bounding box center [170, 213] width 108 height 11
type input "Medium"
click at [251, 215] on input "text" at bounding box center [285, 213] width 108 height 11
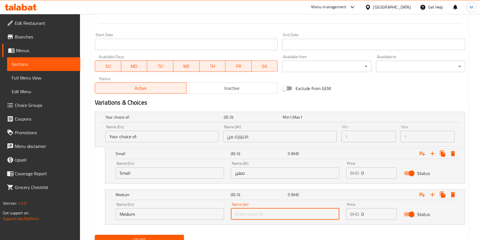
type input "كبير"
click at [261, 209] on input "كبير" at bounding box center [285, 213] width 108 height 11
click at [261, 209] on input "text" at bounding box center [285, 213] width 108 height 11
type input "متوسط"
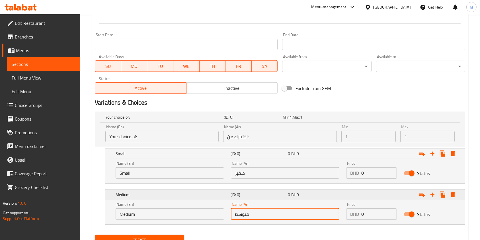
click at [431, 196] on icon "Expand" at bounding box center [432, 194] width 7 height 7
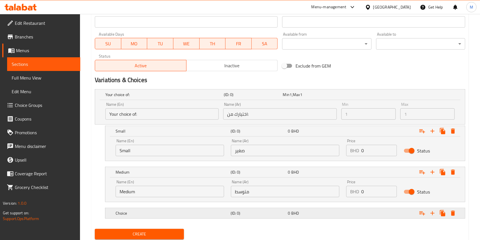
scroll to position [265, 0]
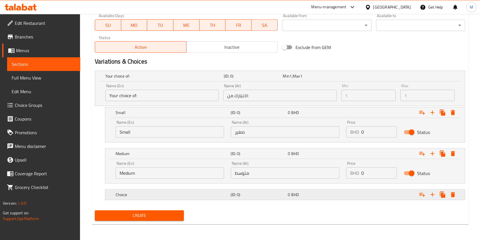
click at [156, 196] on h5 "Choice" at bounding box center [172, 194] width 113 height 6
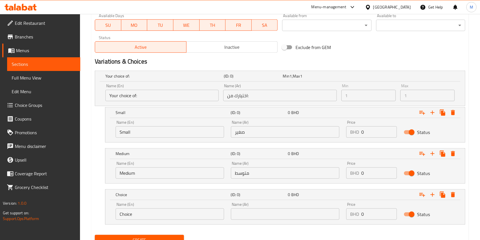
click at [138, 211] on input "Choice" at bounding box center [170, 213] width 108 height 11
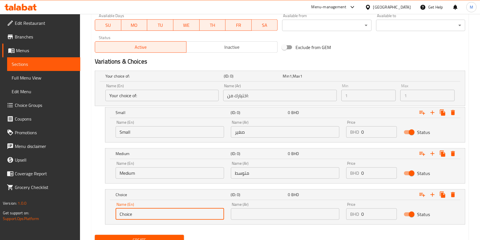
click at [138, 211] on input "Choice" at bounding box center [170, 213] width 108 height 11
type input "K"
type input "Large"
click at [269, 223] on div "Name (En) Large Name (En) Name (Ar) Name (Ar) Price BHD 0 Price Status" at bounding box center [284, 212] width 359 height 24
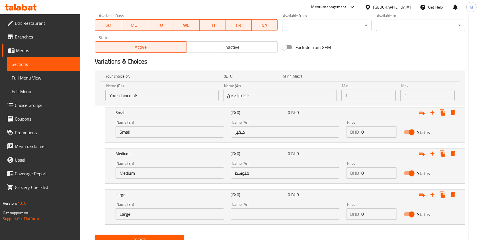
click at [267, 218] on input "text" at bounding box center [285, 213] width 108 height 11
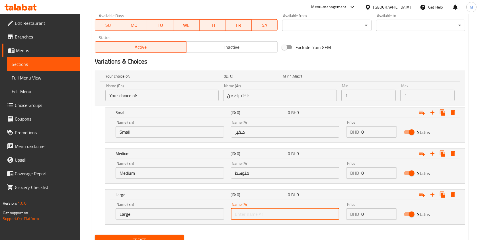
type input "كبير"
click at [364, 130] on input "0" at bounding box center [379, 131] width 36 height 11
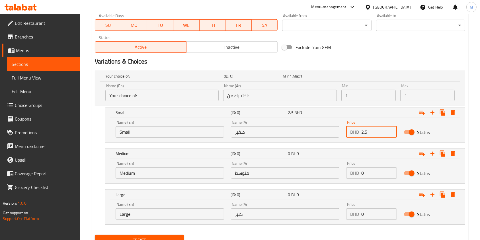
type input "2.5"
click at [380, 176] on input "0" at bounding box center [379, 172] width 36 height 11
type input "2.7"
click at [380, 212] on input "0" at bounding box center [379, 213] width 36 height 11
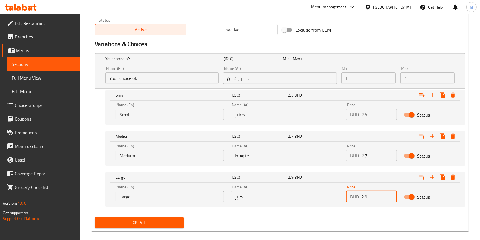
scroll to position [289, 0]
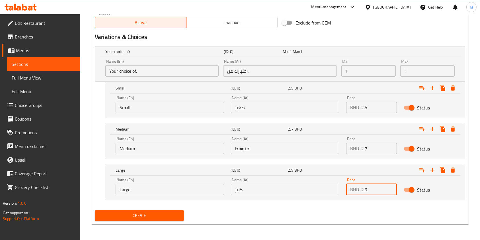
type input "2.9"
click at [138, 214] on span "Create" at bounding box center [139, 215] width 80 height 7
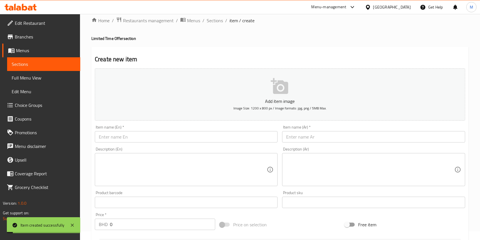
scroll to position [0, 0]
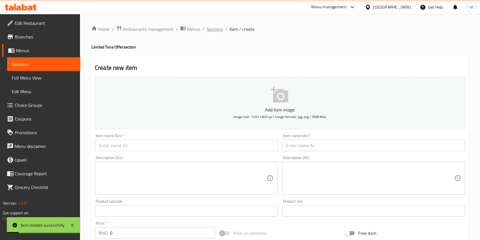
click at [221, 28] on span "Sections" at bounding box center [215, 29] width 16 height 7
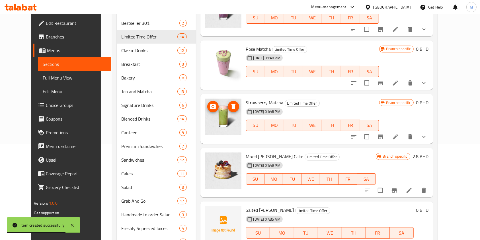
scroll to position [123, 0]
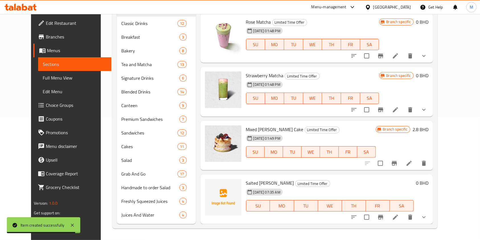
click at [256, 180] on span "Salted [PERSON_NAME]" at bounding box center [270, 182] width 48 height 9
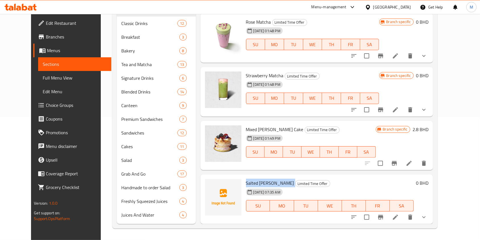
copy h6 "Salted [PERSON_NAME]"
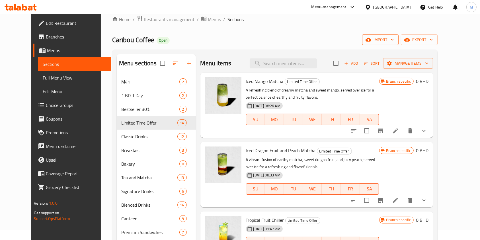
scroll to position [0, 0]
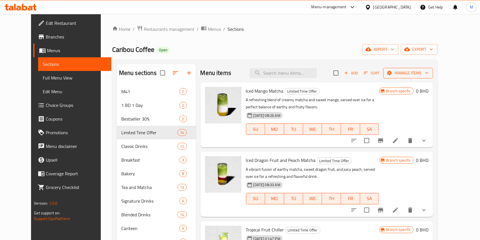
click at [428, 70] on span "Manage items" at bounding box center [407, 72] width 41 height 7
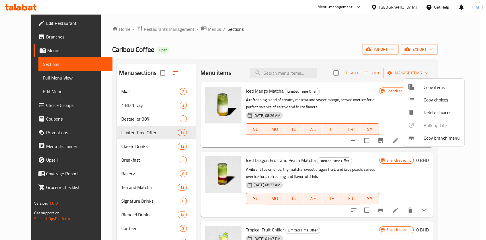
click at [433, 89] on span "Copy items" at bounding box center [441, 87] width 36 height 7
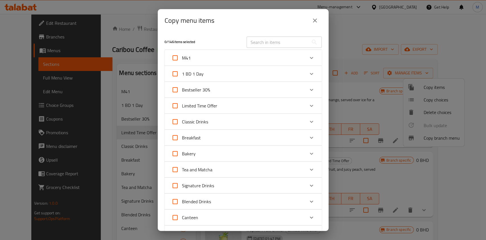
click at [271, 44] on input "text" at bounding box center [277, 41] width 62 height 11
paste input "Salted [PERSON_NAME]"
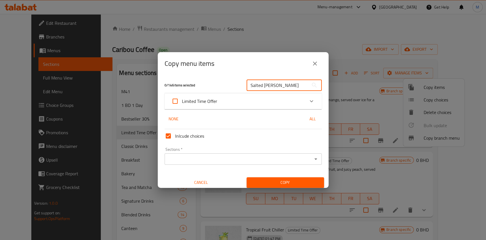
type input "Salted [PERSON_NAME]"
click at [252, 97] on div "Limited Time Offer" at bounding box center [237, 101] width 133 height 14
click at [214, 101] on span "Limited Time Offer" at bounding box center [199, 101] width 35 height 9
click at [182, 101] on input "Limited Time Offer" at bounding box center [175, 101] width 14 height 14
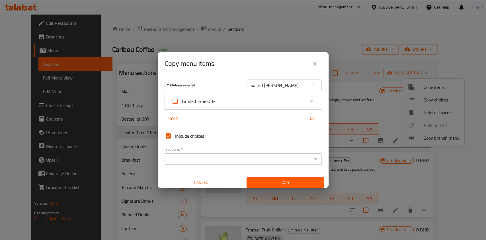
checkbox input "true"
click at [229, 105] on div "Limited Time Offer" at bounding box center [237, 101] width 133 height 14
click at [246, 102] on div "Limited Time Offer" at bounding box center [237, 101] width 133 height 14
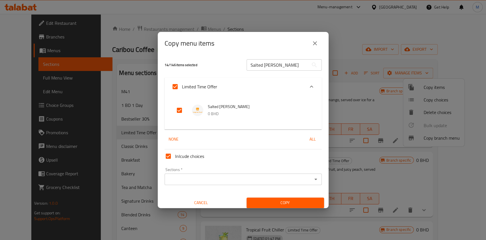
click at [175, 86] on input "Limited Time Offer" at bounding box center [175, 87] width 14 height 14
checkbox input "false"
click at [182, 113] on input "checkbox" at bounding box center [179, 110] width 14 height 14
checkbox input "true"
click at [189, 176] on input "Sections   *" at bounding box center [238, 179] width 144 height 8
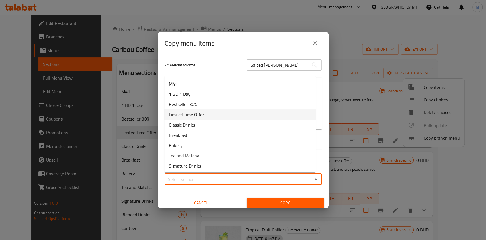
click at [185, 114] on span "Limited Time Offer" at bounding box center [186, 114] width 35 height 7
type input "Limited Time Offer"
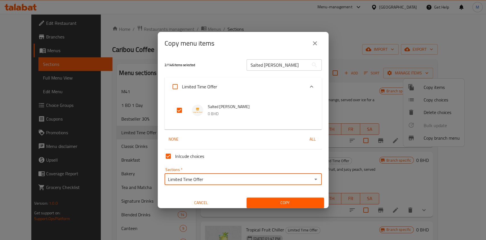
click at [261, 197] on button "Copy" at bounding box center [284, 202] width 77 height 11
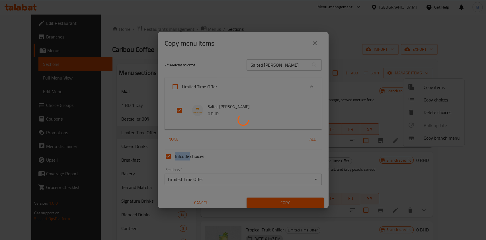
click at [261, 197] on div at bounding box center [243, 120] width 486 height 240
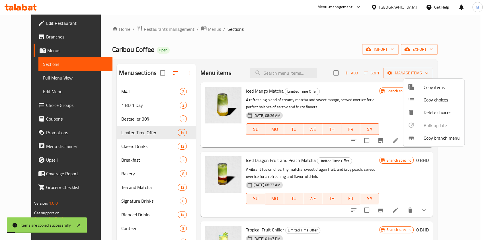
click at [250, 51] on div at bounding box center [243, 120] width 486 height 240
click at [250, 51] on div "Caribou Coffee Open import export" at bounding box center [274, 49] width 325 height 11
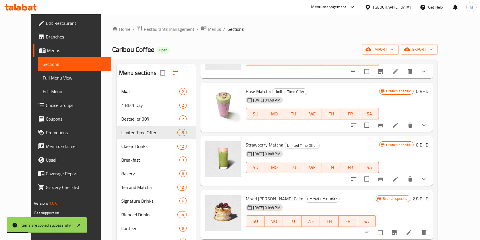
scroll to position [123, 0]
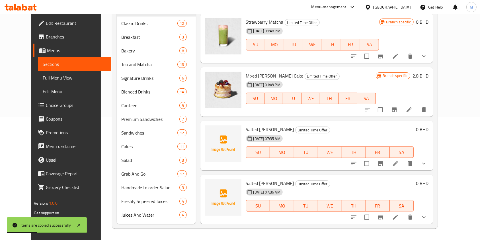
click at [403, 219] on li at bounding box center [395, 217] width 16 height 10
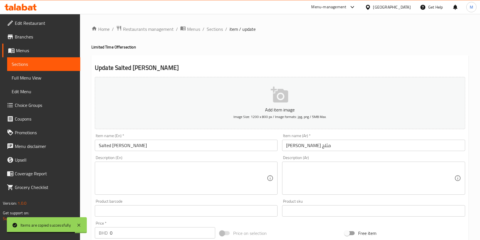
click at [171, 150] on input "Salted [PERSON_NAME]" at bounding box center [186, 144] width 183 height 11
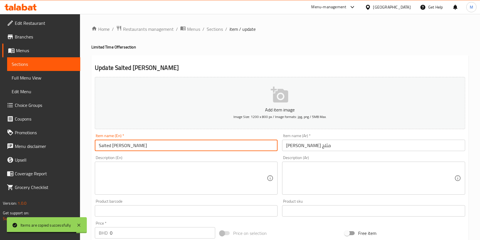
click at [171, 150] on input "Salted [PERSON_NAME]" at bounding box center [186, 144] width 183 height 11
paste input "Salted Chocolate Budino"
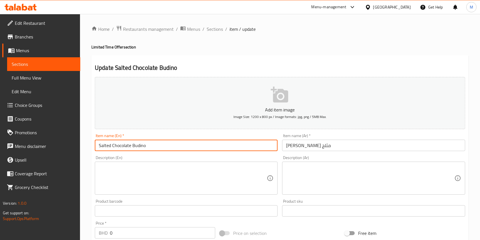
type input "Salted Chocolate Budino"
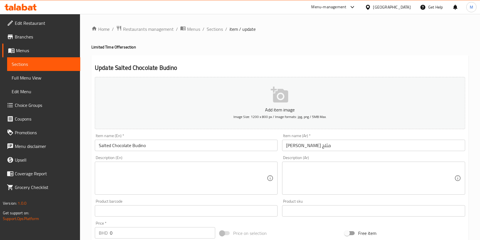
click at [317, 142] on input "مانجو ماتشا مثلج" at bounding box center [373, 144] width 183 height 11
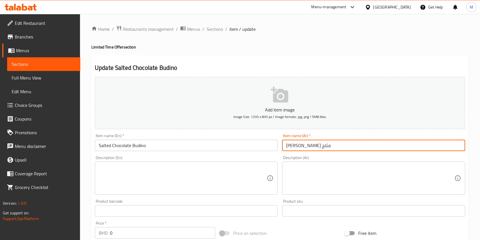
click at [317, 142] on input "مانجو ماتشا مثلج" at bounding box center [373, 144] width 183 height 11
paste input "مانجو ماتشا مثلج"
type input "مانجو ماتشا مثلج"
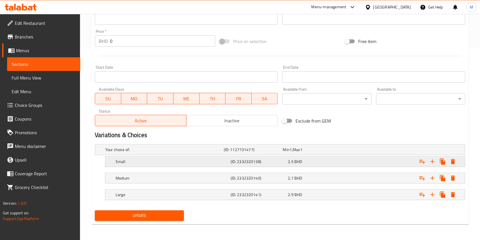
click at [319, 157] on div "2.5 BHD" at bounding box center [314, 161] width 57 height 8
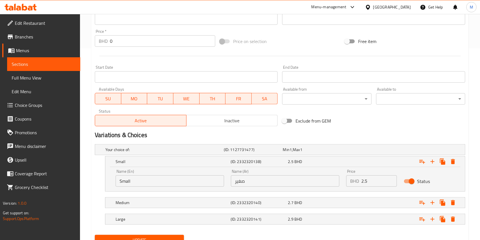
click at [371, 179] on input "2.5" at bounding box center [379, 180] width 36 height 11
click at [367, 181] on input "2" at bounding box center [379, 180] width 36 height 11
type input "2.4"
click at [339, 202] on div "2.7 BHD" at bounding box center [315, 202] width 55 height 6
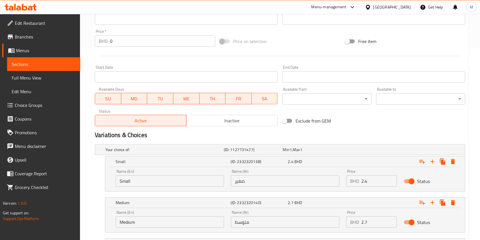
click at [376, 218] on input "2.7" at bounding box center [379, 221] width 36 height 11
type input "2.6"
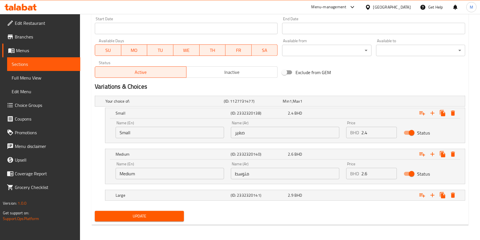
scroll to position [240, 0]
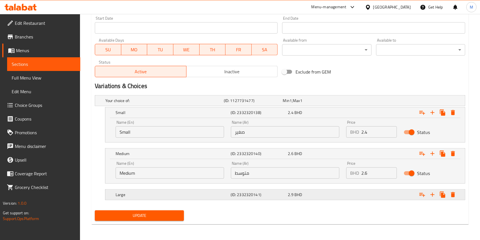
click at [341, 191] on div "2.9 BHD" at bounding box center [315, 194] width 55 height 6
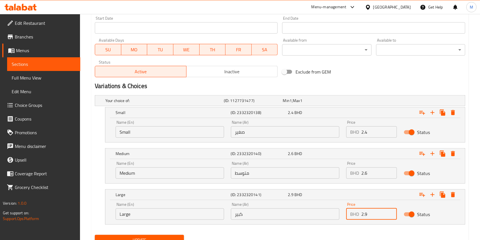
click at [369, 214] on input "2.9" at bounding box center [379, 213] width 36 height 11
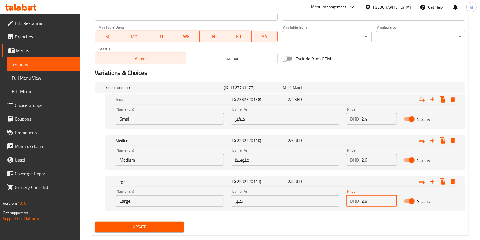
scroll to position [265, 0]
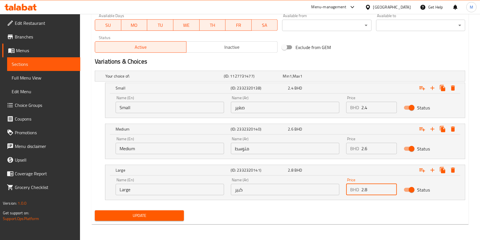
type input "2.8"
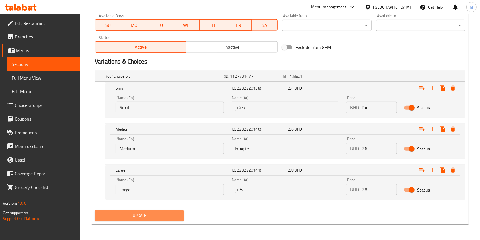
click at [160, 214] on span "Update" at bounding box center [139, 215] width 80 height 7
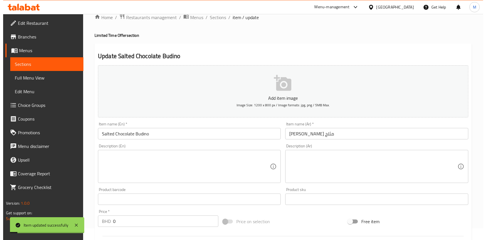
scroll to position [0, 0]
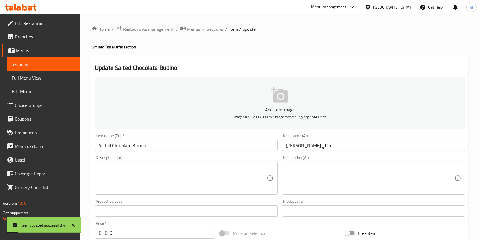
click at [204, 30] on ol "Home / Restaurants management / Menus / Sections / item / update" at bounding box center [279, 28] width 377 height 7
click at [208, 30] on span "Sections" at bounding box center [215, 29] width 16 height 7
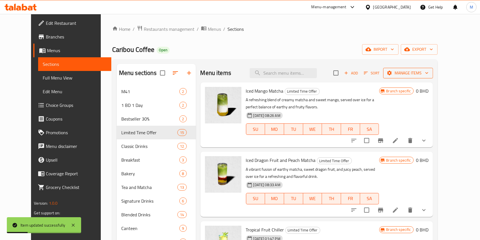
click at [425, 73] on span "Manage items" at bounding box center [407, 72] width 41 height 7
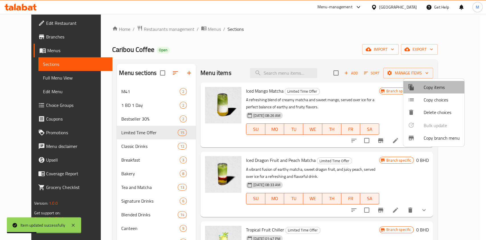
click at [432, 88] on span "Copy items" at bounding box center [441, 87] width 36 height 7
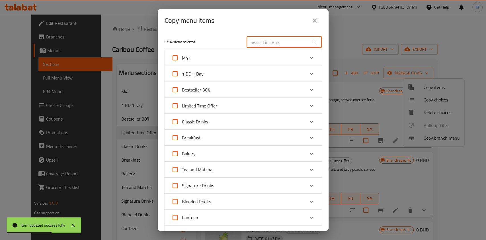
paste input "مانجو ماتشا مثلج"
type input "مانجو ماتشا مثلج"
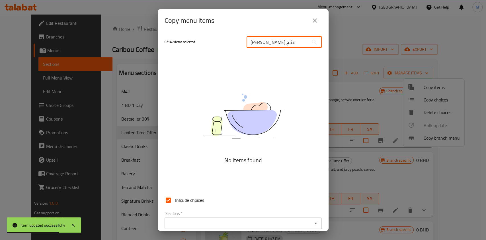
click at [273, 46] on input "مانجو ماتشا مثلج" at bounding box center [277, 41] width 62 height 11
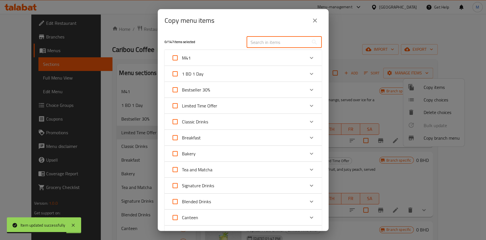
scroll to position [0, 0]
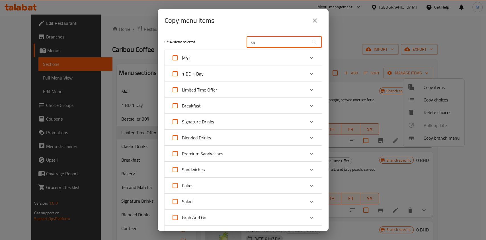
type input "sa"
click at [247, 85] on div "Limited Time Offer" at bounding box center [237, 90] width 133 height 14
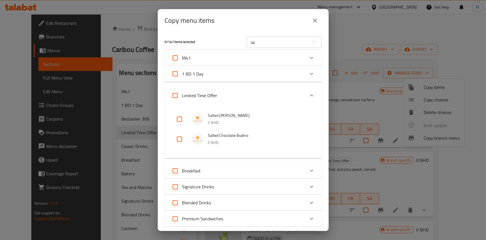
click at [180, 119] on input "checkbox" at bounding box center [179, 119] width 14 height 14
checkbox input "true"
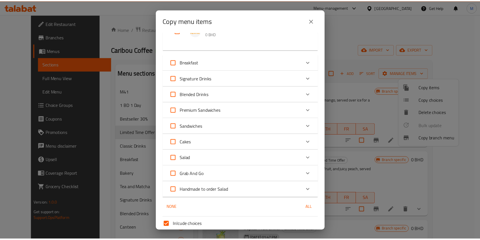
scroll to position [157, 0]
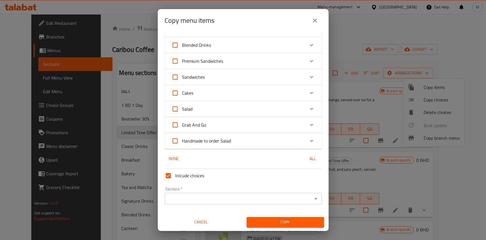
click at [278, 208] on div "Inlcude choices Sections   * Sections * Cancel Copy" at bounding box center [243, 196] width 162 height 61
click at [276, 201] on input "Sections   *" at bounding box center [238, 198] width 144 height 8
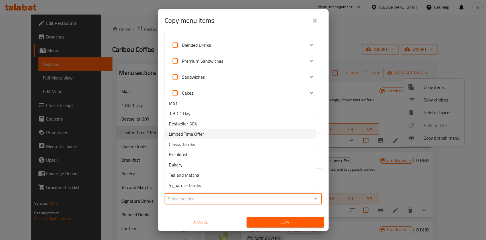
click at [212, 136] on li "Limited Time Offer" at bounding box center [239, 134] width 151 height 10
type input "Limited Time Offer"
click at [212, 136] on span "Handmade to order Salad" at bounding box center [206, 140] width 49 height 9
click at [182, 136] on input "Handmade to order Salad" at bounding box center [175, 141] width 14 height 14
checkbox input "true"
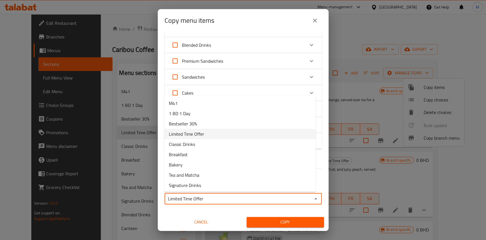
checkbox input "true"
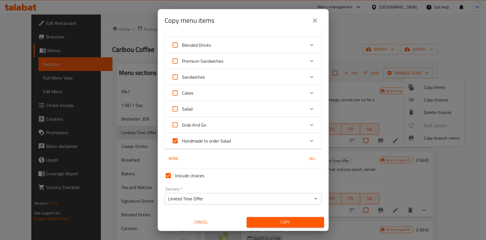
click at [263, 223] on span "Copy" at bounding box center [285, 221] width 68 height 7
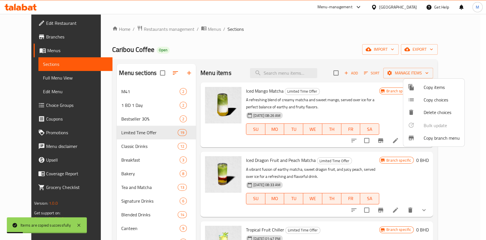
click at [264, 60] on div at bounding box center [243, 120] width 486 height 240
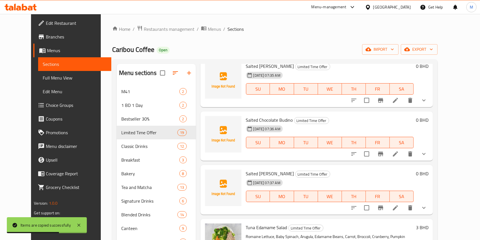
scroll to position [791, 0]
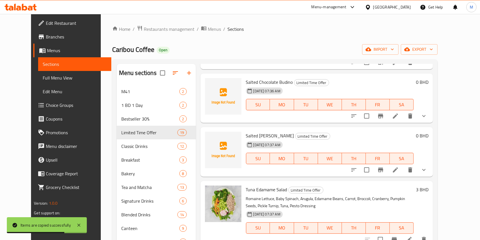
click at [399, 172] on icon at bounding box center [395, 169] width 7 height 7
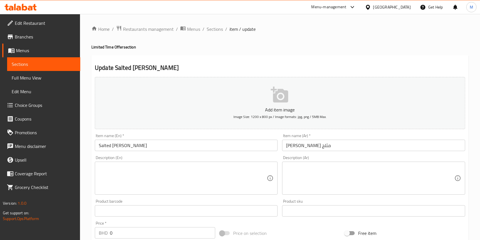
click at [162, 143] on input "Salted [PERSON_NAME]" at bounding box center [186, 144] width 183 height 11
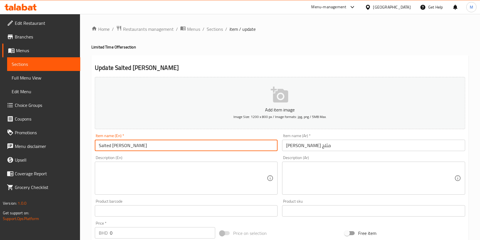
click at [162, 143] on input "Salted [PERSON_NAME]" at bounding box center [186, 144] width 183 height 11
paste input "Salted Chocolate Budino Cooler"
type input "Salted Chocolate Budino Cooler"
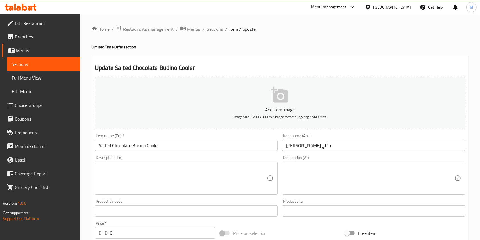
click at [389, 136] on div "Item name (Ar)   * مانجو ماتشا مثلج Item name (Ar) *" at bounding box center [373, 141] width 183 height 17
click at [385, 141] on input "مانجو ماتشا مثلج" at bounding box center [373, 144] width 183 height 11
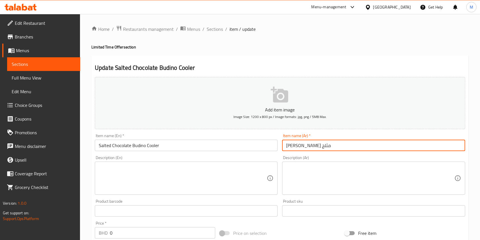
click at [385, 141] on input "مانجو ماتشا مثلج" at bounding box center [373, 144] width 183 height 11
paste input "مانجو ماتشا مثلج"
type input "مانجو ماتشا مثلج"
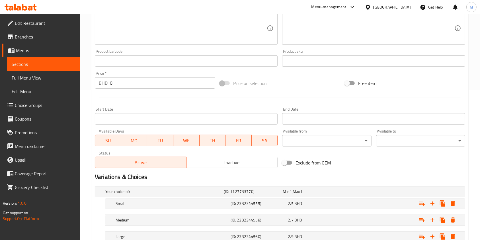
scroll to position [191, 0]
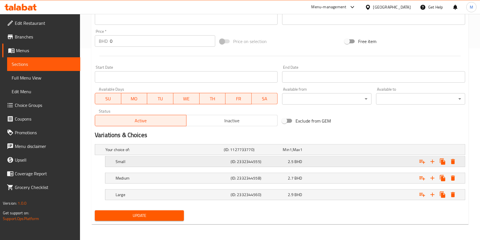
click at [329, 160] on div "2.5 BHD" at bounding box center [315, 161] width 55 height 6
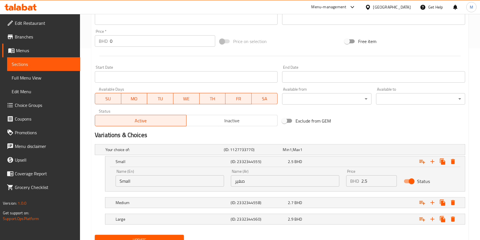
click at [372, 183] on input "2.5" at bounding box center [379, 180] width 36 height 11
type input "2.4"
click at [368, 200] on div "Expand" at bounding box center [401, 202] width 115 height 13
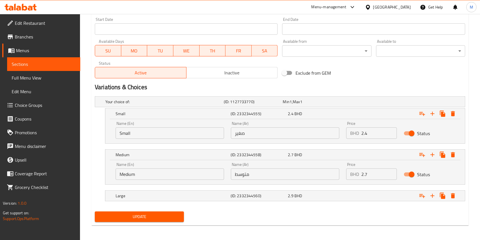
scroll to position [240, 0]
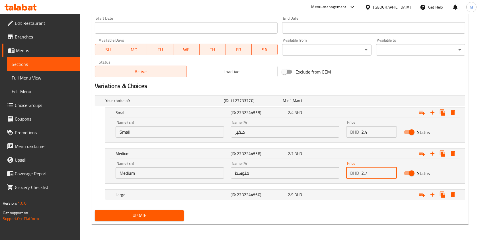
click at [370, 174] on input "2.7" at bounding box center [379, 172] width 36 height 11
type input "2.6"
click at [368, 195] on div "Expand" at bounding box center [401, 194] width 115 height 13
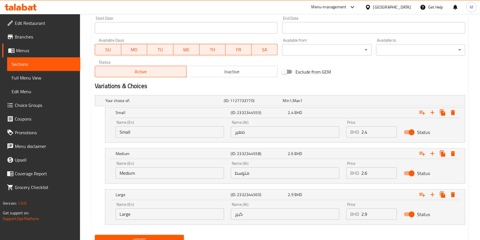
click at [371, 210] on input "2.9" at bounding box center [379, 213] width 36 height 11
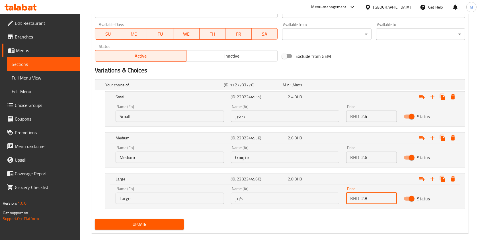
scroll to position [265, 0]
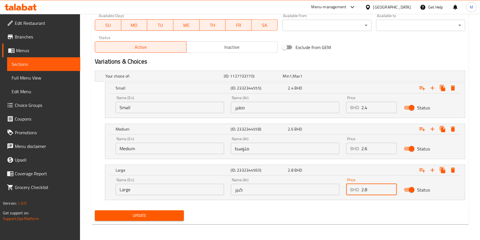
type input "2.8"
click at [155, 209] on div "Update" at bounding box center [139, 215] width 94 height 15
click at [157, 215] on span "Update" at bounding box center [139, 215] width 80 height 7
click at [157, 215] on div at bounding box center [240, 120] width 480 height 240
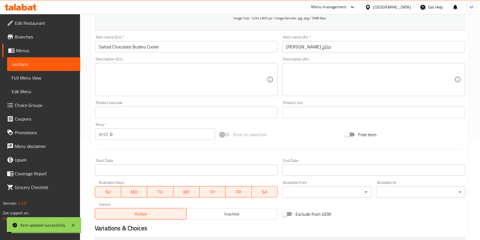
scroll to position [0, 0]
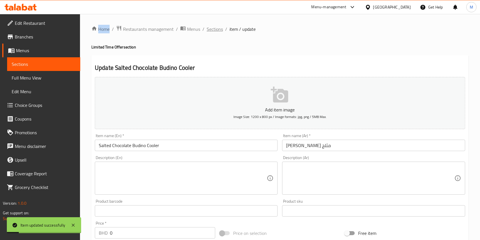
click at [217, 28] on span "Sections" at bounding box center [215, 29] width 16 height 7
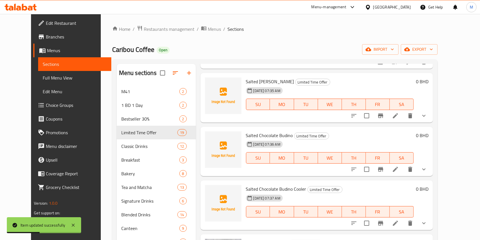
scroll to position [721, 0]
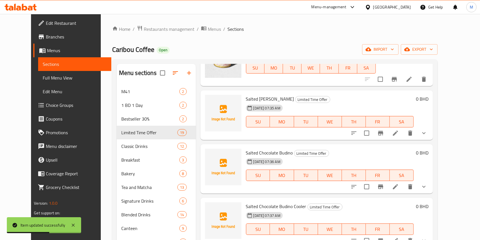
click at [399, 133] on icon at bounding box center [395, 132] width 7 height 7
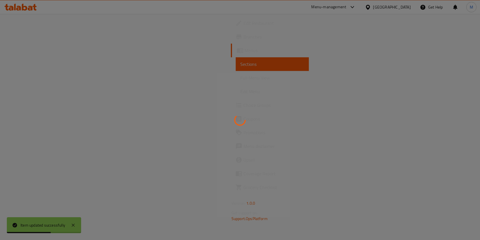
click at [417, 133] on div at bounding box center [240, 120] width 480 height 240
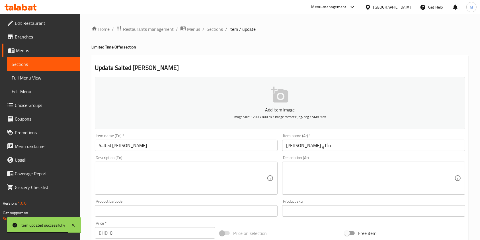
click at [212, 34] on div "Home / Restaurants management / Menus / Sections / item / update Limited Time O…" at bounding box center [279, 222] width 377 height 395
click at [211, 28] on span "Sections" at bounding box center [215, 29] width 16 height 7
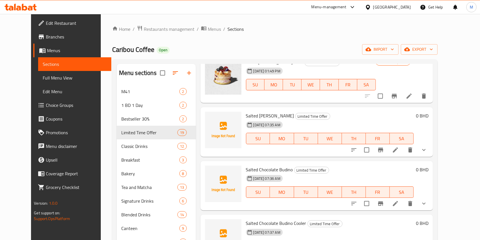
scroll to position [715, 0]
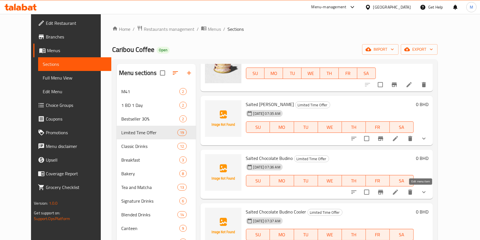
click at [399, 195] on icon at bounding box center [395, 191] width 7 height 7
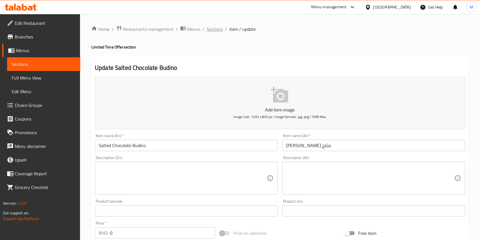
click at [210, 31] on span "Sections" at bounding box center [215, 29] width 16 height 7
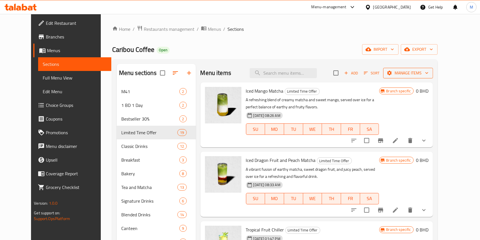
click at [428, 71] on span "Manage items" at bounding box center [407, 72] width 41 height 7
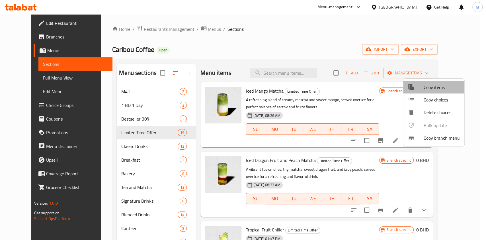
click at [443, 90] on span "Copy items" at bounding box center [441, 87] width 36 height 7
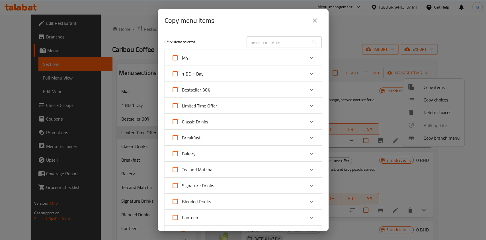
click at [225, 108] on div "Limited Time Offer" at bounding box center [237, 106] width 133 height 14
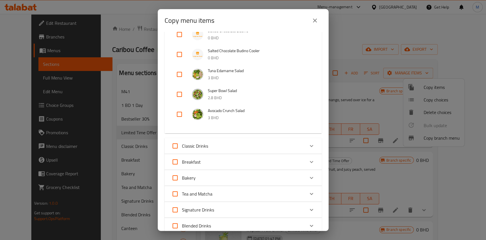
scroll to position [303, 0]
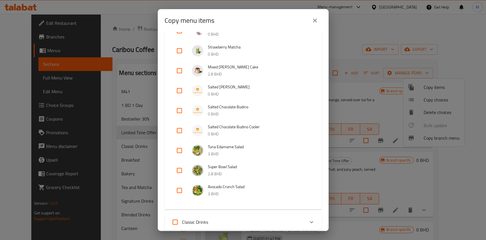
click at [180, 128] on input "checkbox" at bounding box center [179, 130] width 14 height 14
checkbox input "true"
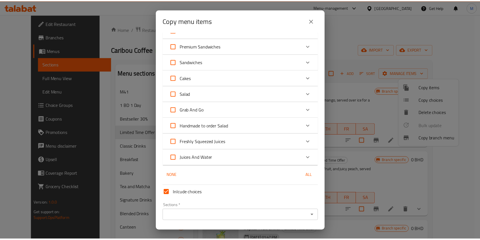
scroll to position [607, 0]
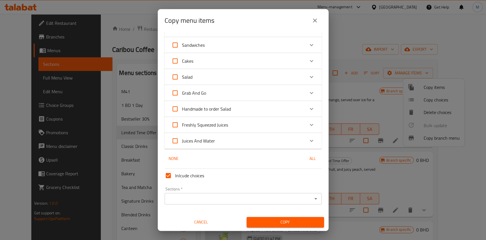
click at [206, 200] on input "Sections   *" at bounding box center [238, 198] width 144 height 8
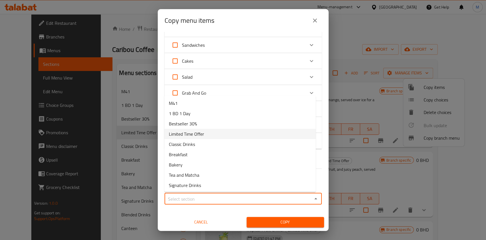
click at [198, 132] on span "Limited Time Offer" at bounding box center [186, 133] width 35 height 7
type input "Limited Time Offer"
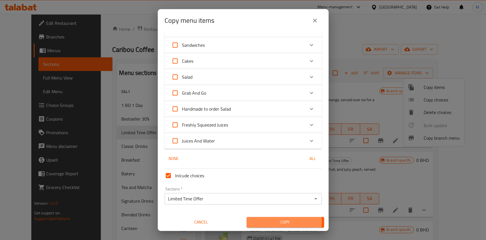
click at [275, 220] on span "Copy" at bounding box center [285, 221] width 68 height 7
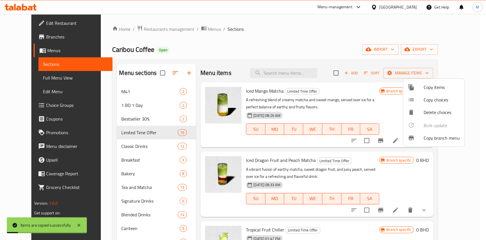
click at [238, 55] on div at bounding box center [243, 120] width 486 height 240
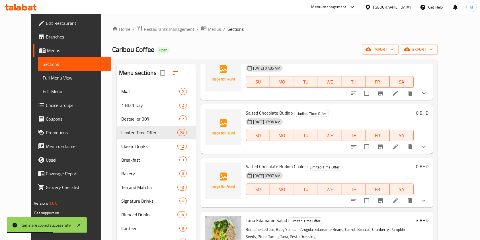
scroll to position [753, 0]
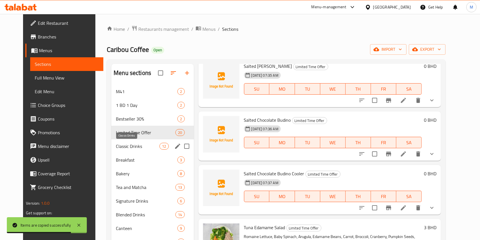
click at [116, 148] on span "Classic Drinks" at bounding box center [138, 146] width 44 height 7
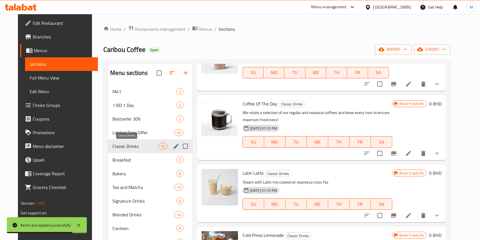
scroll to position [492, 0]
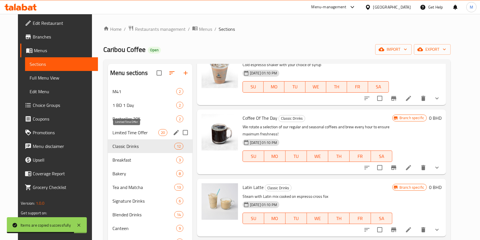
click at [118, 133] on span "Limited Time Offer" at bounding box center [135, 132] width 46 height 7
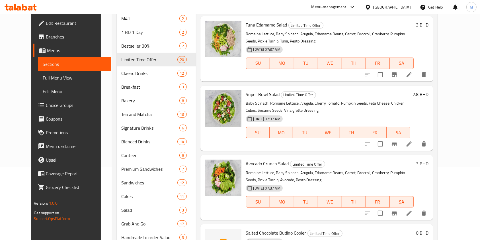
scroll to position [123, 0]
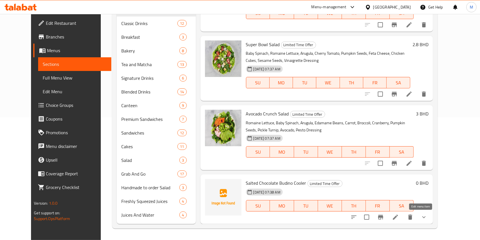
click at [399, 216] on icon at bounding box center [395, 216] width 7 height 7
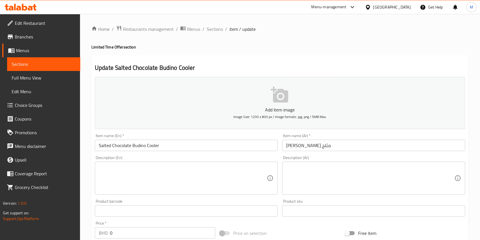
click at [220, 143] on input "Salted Chocolate Budino Cooler" at bounding box center [186, 144] width 183 height 11
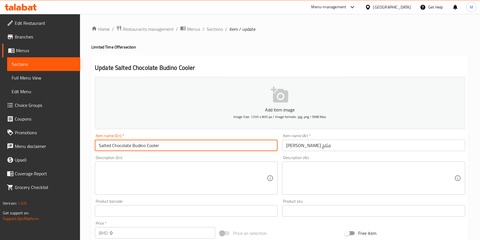
click at [220, 143] on input "Salted Chocolate Budino Cooler" at bounding box center [186, 144] width 183 height 11
paste input "Salted Pistachio Budino Cooler"
type input "Salted Pistachio Budino Cooler"
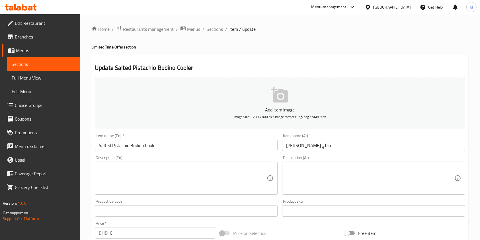
drag, startPoint x: 304, startPoint y: 152, endPoint x: 303, endPoint y: 149, distance: 2.9
click at [304, 152] on div "Item name (Ar)   * مانجو ماتشا مثلج Item name (Ar) *" at bounding box center [373, 142] width 187 height 22
click at [302, 147] on input "مانجو ماتشا مثلج" at bounding box center [373, 144] width 183 height 11
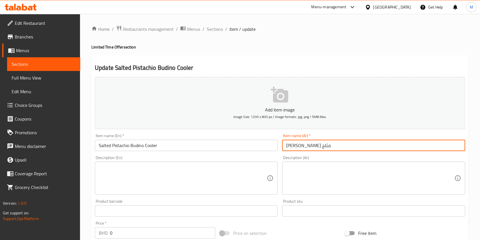
click at [302, 147] on input "مانجو ماتشا مثلج" at bounding box center [373, 144] width 183 height 11
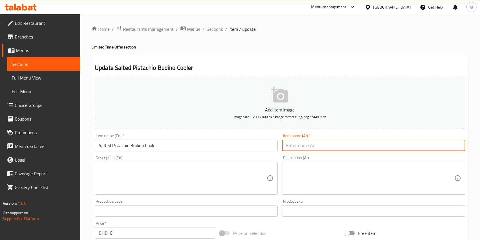
paste input "مانجو ماتشا مثلج"
type input "مانجو ماتشا مثلج"
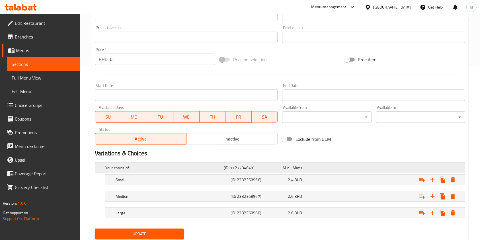
scroll to position [191, 0]
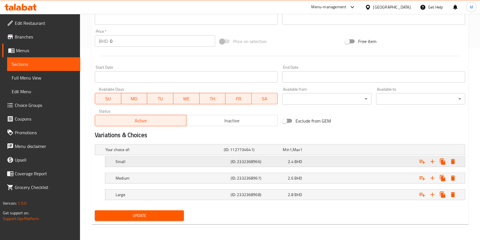
click at [292, 158] on span "2.4" at bounding box center [290, 161] width 5 height 7
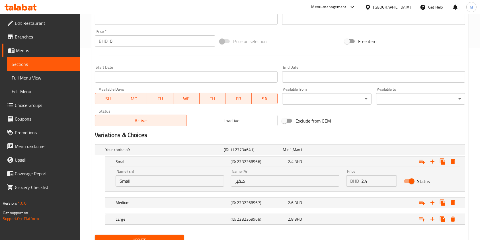
click at [367, 179] on input "2.4" at bounding box center [379, 180] width 36 height 11
type input "2.5"
click at [365, 200] on div "Expand" at bounding box center [401, 202] width 115 height 13
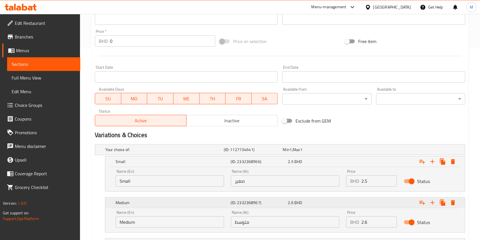
click at [365, 200] on div "Expand" at bounding box center [401, 202] width 115 height 13
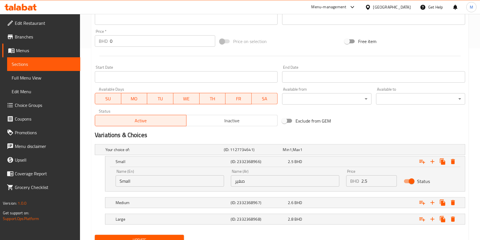
click at [373, 209] on nav at bounding box center [280, 211] width 370 height 5
click at [370, 202] on div "Expand" at bounding box center [401, 202] width 115 height 13
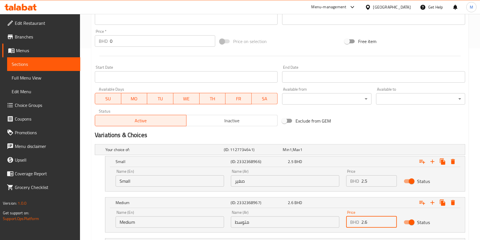
click at [372, 217] on input "2.6" at bounding box center [379, 221] width 36 height 11
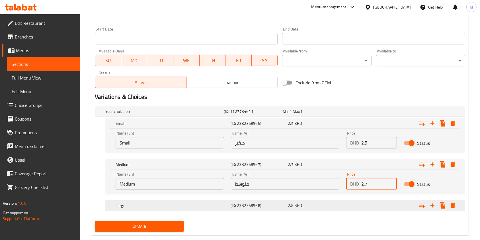
type input "2.7"
click at [353, 206] on div "Expand" at bounding box center [401, 205] width 115 height 13
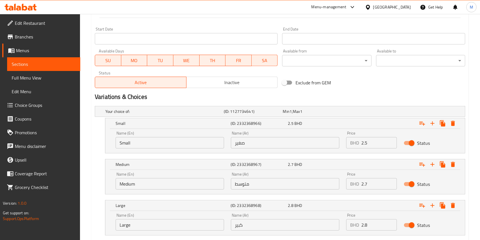
click at [372, 223] on input "2.8" at bounding box center [379, 224] width 36 height 11
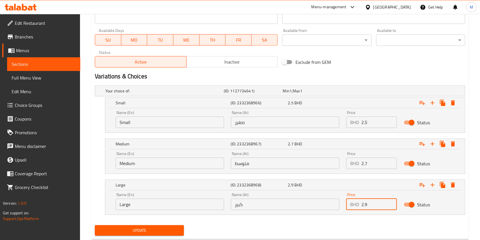
scroll to position [265, 0]
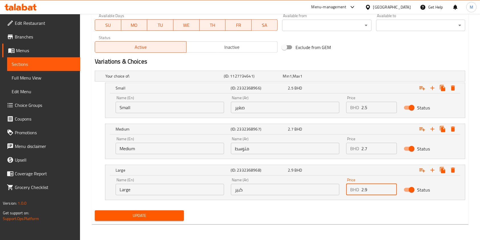
type input "2.9"
click at [155, 213] on span "Update" at bounding box center [139, 215] width 80 height 7
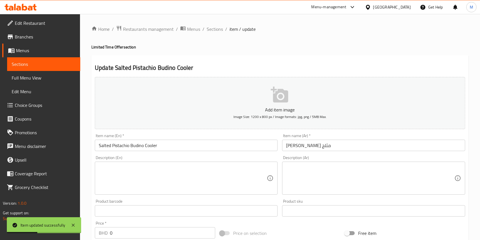
scroll to position [0, 0]
click at [216, 28] on span "Sections" at bounding box center [215, 29] width 16 height 7
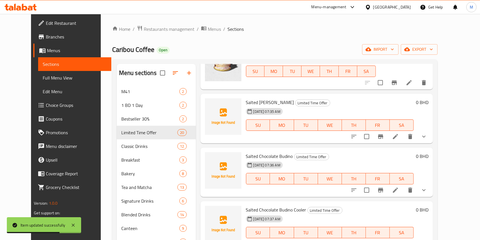
scroll to position [769, 0]
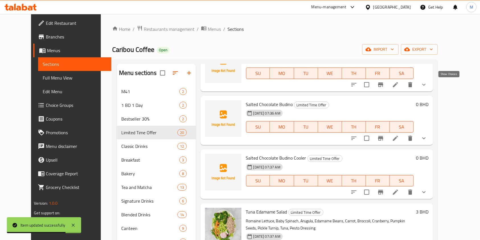
click at [425, 84] on icon "show more" at bounding box center [423, 84] width 3 height 2
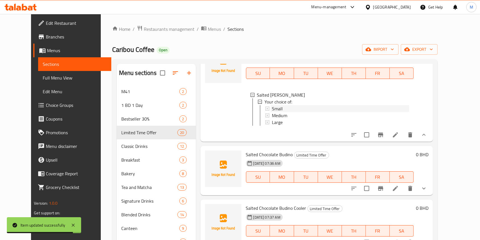
click at [272, 110] on span "Small" at bounding box center [277, 108] width 11 height 7
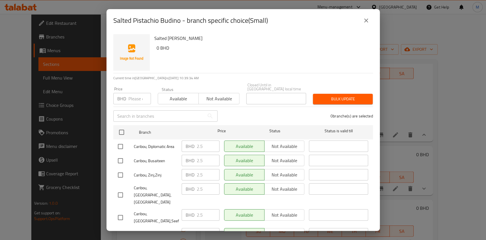
click at [362, 24] on button "close" at bounding box center [366, 21] width 14 height 14
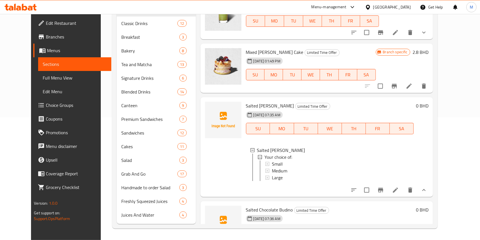
scroll to position [635, 0]
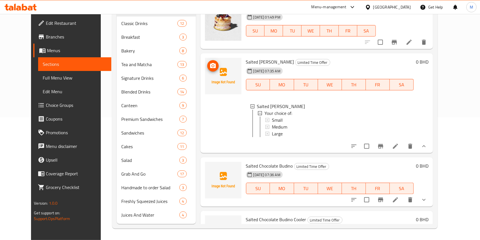
click at [209, 65] on span "upload picture" at bounding box center [212, 65] width 11 height 7
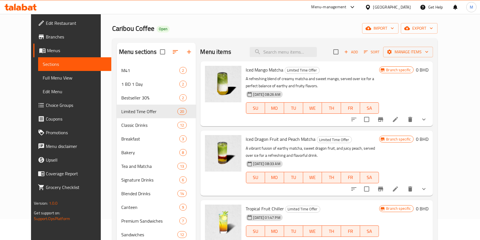
scroll to position [0, 0]
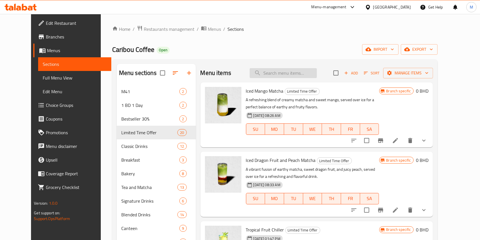
click at [284, 75] on input "search" at bounding box center [282, 73] width 67 height 10
click at [284, 76] on input "search" at bounding box center [282, 73] width 67 height 10
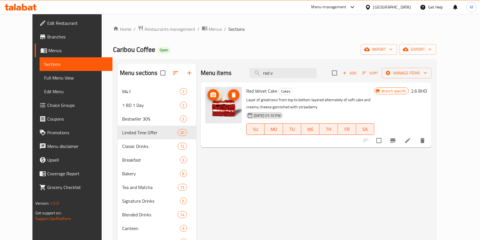
type input "red v"
click at [210, 94] on icon "upload picture" at bounding box center [213, 94] width 6 height 5
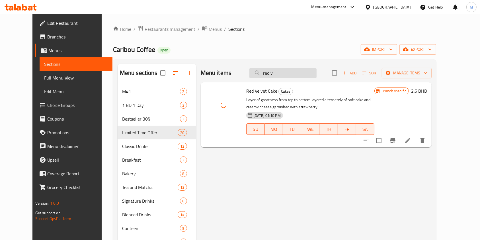
click at [303, 73] on input "red v" at bounding box center [282, 73] width 67 height 10
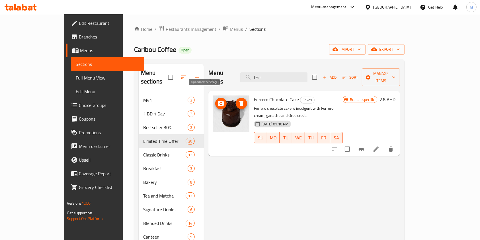
type input "ferr"
click at [218, 100] on icon "upload picture" at bounding box center [221, 102] width 6 height 5
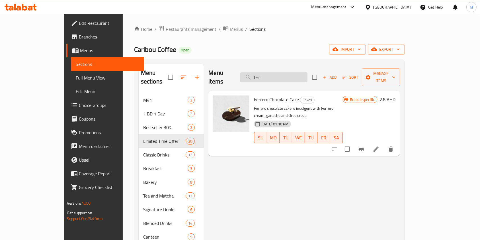
click at [288, 72] on input "ferr" at bounding box center [273, 77] width 67 height 10
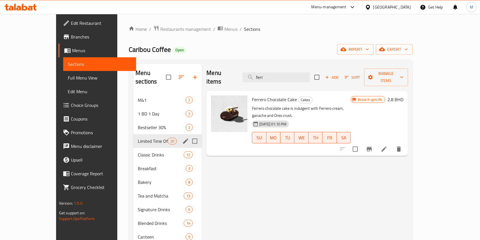
click at [138, 137] on span "Limited Time Offer" at bounding box center [153, 140] width 30 height 7
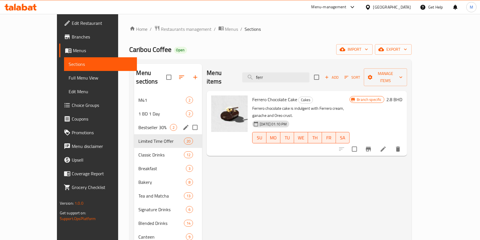
click at [134, 123] on div "Bestseller 30% 2" at bounding box center [168, 127] width 68 height 14
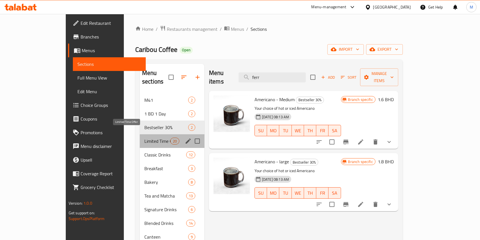
click at [144, 137] on span "Limited Time Offer" at bounding box center [157, 140] width 26 height 7
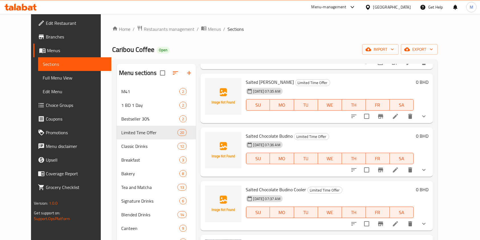
scroll to position [721, 0]
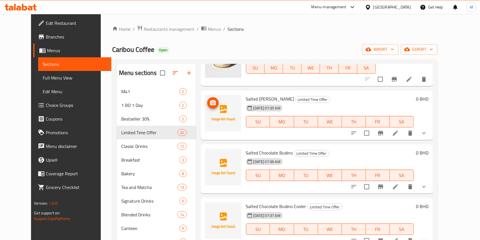
click at [210, 102] on icon "upload picture" at bounding box center [213, 102] width 6 height 5
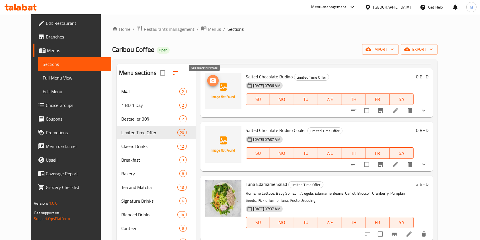
click at [209, 80] on icon "upload picture" at bounding box center [212, 80] width 7 height 7
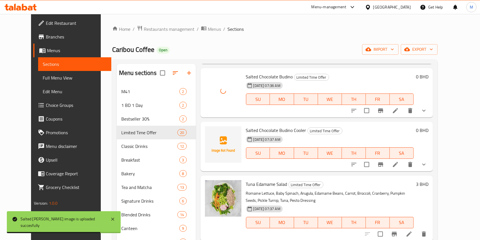
scroll to position [834, 0]
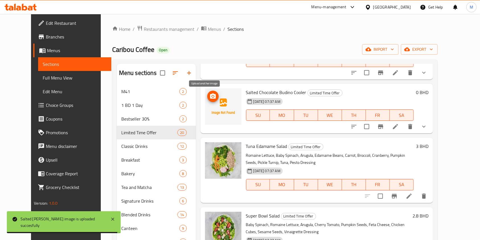
click at [209, 98] on icon "upload picture" at bounding box center [212, 96] width 7 height 7
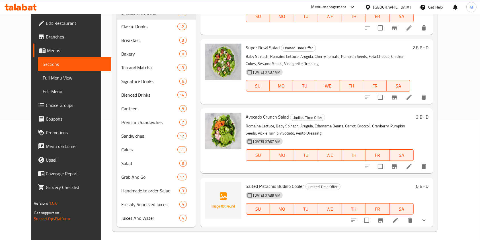
scroll to position [123, 0]
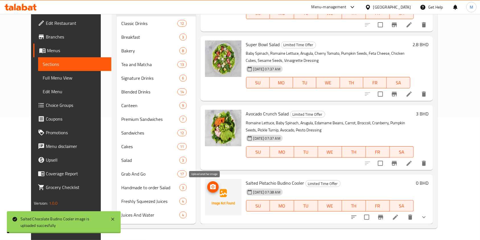
click at [209, 184] on icon "upload picture" at bounding box center [212, 186] width 7 height 7
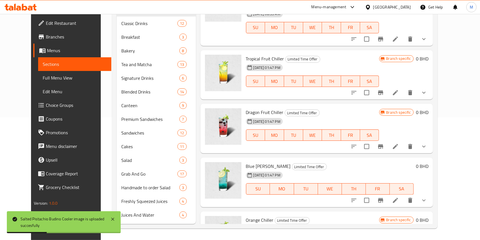
scroll to position [0, 0]
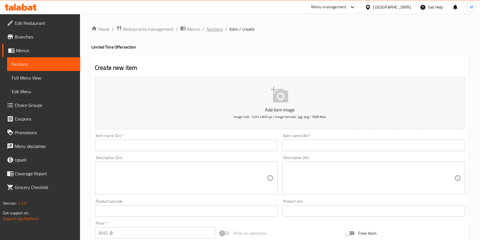
click at [208, 32] on span "Sections" at bounding box center [215, 29] width 16 height 7
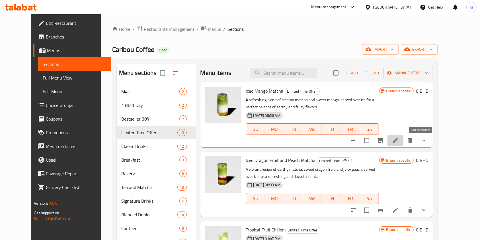
click at [398, 138] on icon at bounding box center [395, 140] width 5 height 5
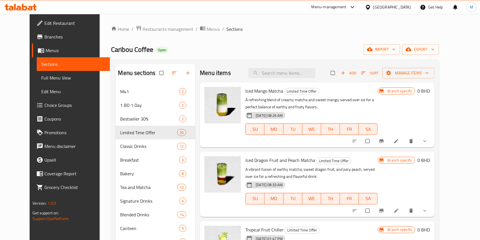
click at [44, 106] on span "Choice Groups" at bounding box center [74, 105] width 61 height 7
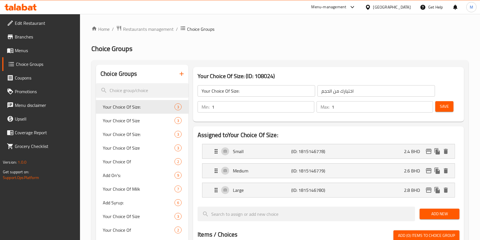
click at [140, 90] on input "search" at bounding box center [142, 90] width 92 height 15
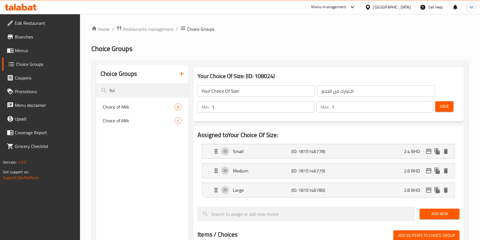
type input "ful"
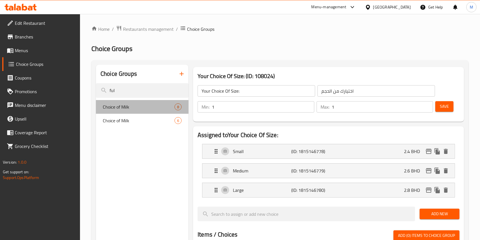
click at [154, 104] on span "Choice of Milk" at bounding box center [139, 106] width 72 height 7
type input "Choice of Milk"
type input "اختيار الحليب"
type input "0"
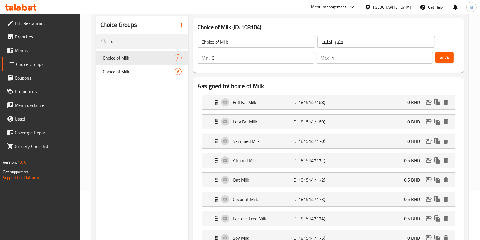
scroll to position [76, 0]
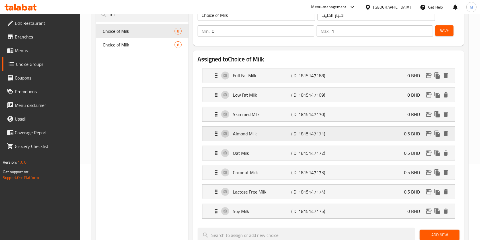
click at [290, 131] on p "Almond Milk" at bounding box center [262, 133] width 58 height 7
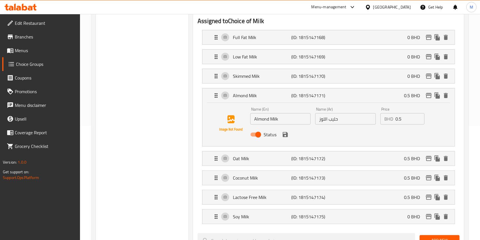
scroll to position [0, 0]
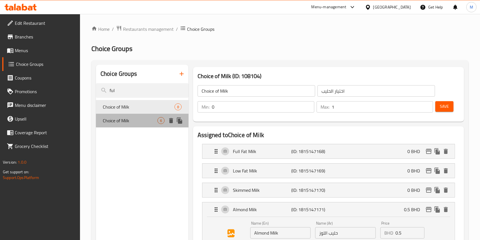
click at [164, 124] on div "Choice of Milk 6" at bounding box center [142, 121] width 92 height 14
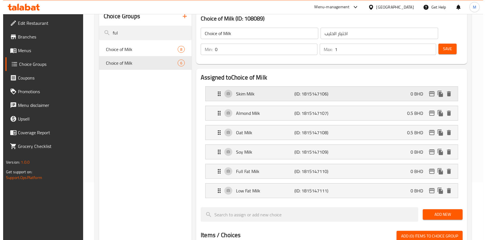
scroll to position [76, 0]
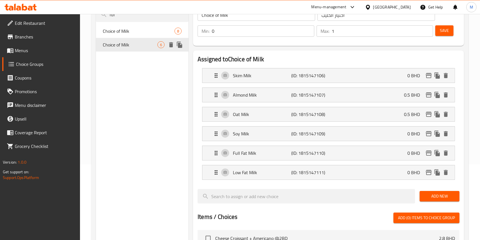
click at [182, 43] on icon "duplicate" at bounding box center [179, 44] width 7 height 7
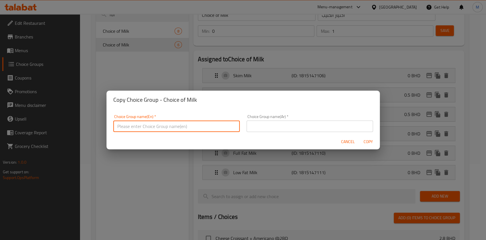
click at [165, 126] on input "text" at bounding box center [176, 125] width 126 height 11
type input "Milk"
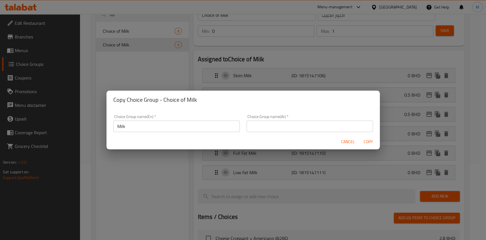
click at [203, 119] on div "Choice Group name(En)   * Milk Choice Group name(En) *" at bounding box center [176, 122] width 126 height 17
click at [199, 130] on input "Milk" at bounding box center [176, 125] width 126 height 11
click at [199, 130] on input "Milk" at bounding box center [176, 124] width 126 height 11
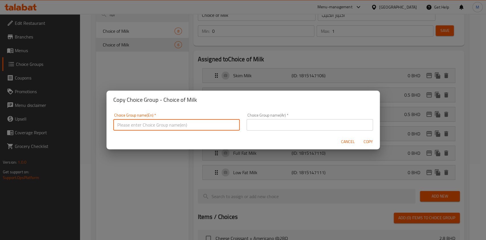
paste input "Your Choice of Milk (Choose 1)"
click at [180, 124] on input "Your Choice of Milk (Choose 1)" at bounding box center [176, 124] width 126 height 11
type input "Your Choice of Milk (Choose 1)"
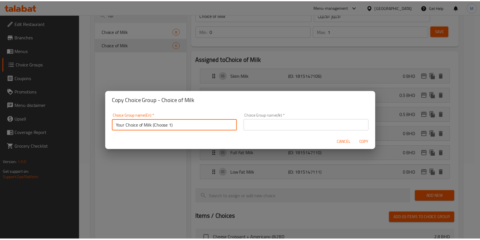
scroll to position [0, 0]
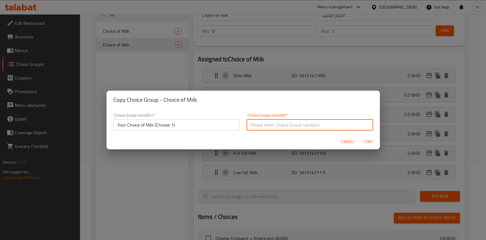
click at [252, 129] on input "text" at bounding box center [309, 124] width 126 height 11
type input "اختيارك من الحليب"
click at [372, 141] on span "Copy" at bounding box center [368, 141] width 14 height 7
click at [372, 141] on div at bounding box center [243, 120] width 486 height 240
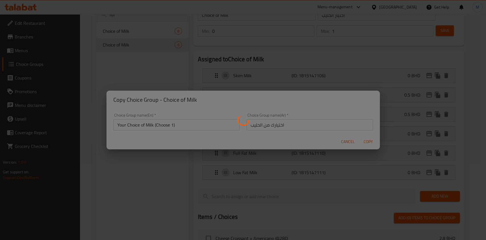
type input "Your Choice of Milk (Choose 1)"
type input "اختيارك من الحليب"
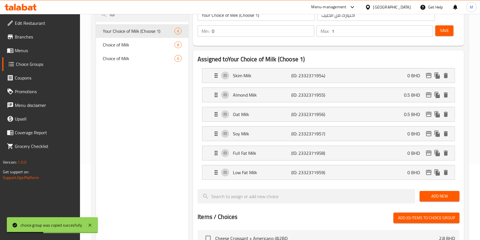
click at [446, 193] on span "Add New" at bounding box center [439, 195] width 31 height 7
click at [437, 195] on span "Add New" at bounding box center [439, 195] width 31 height 7
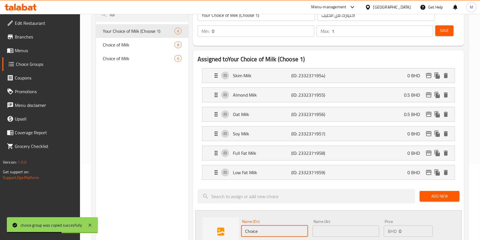
click at [270, 225] on input "Choice" at bounding box center [274, 230] width 67 height 11
click at [273, 229] on input "text" at bounding box center [274, 230] width 67 height 11
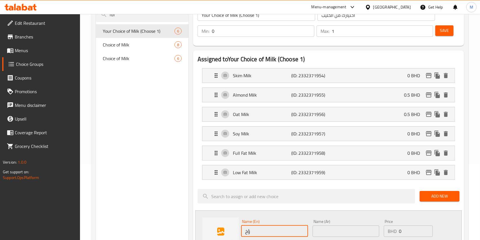
type input "ؤ"
type input "Coconut milk"
click at [319, 234] on input "text" at bounding box center [345, 230] width 67 height 11
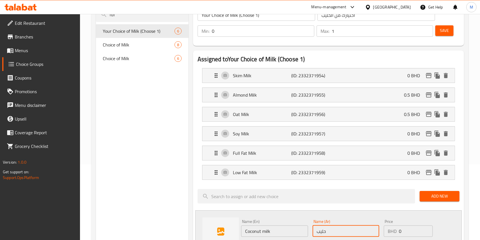
type input "حليب جوز الهند"
click at [406, 226] on input "0" at bounding box center [416, 230] width 34 height 11
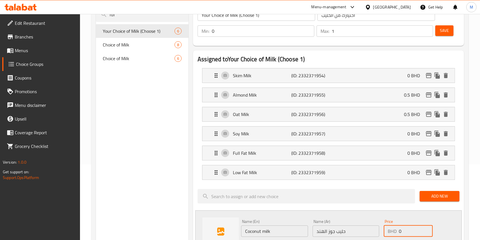
type input "0.5"
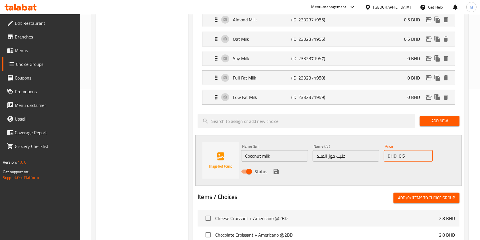
scroll to position [152, 0]
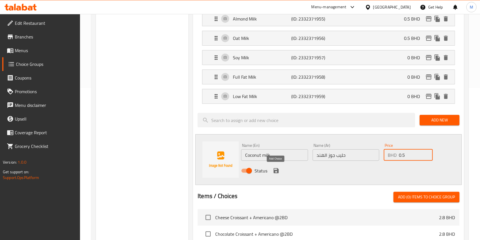
click at [278, 167] on icon "save" at bounding box center [276, 170] width 7 height 7
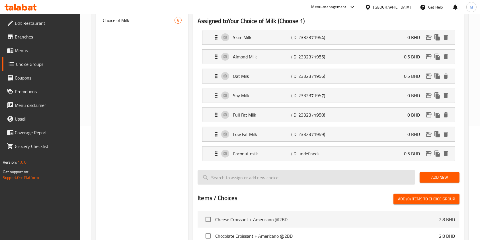
scroll to position [76, 0]
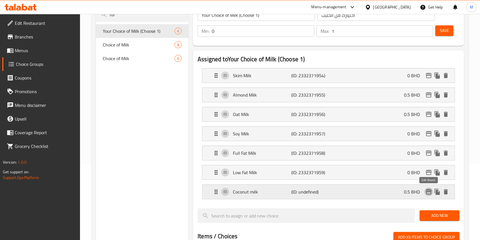
click at [426, 190] on icon "edit" at bounding box center [428, 191] width 7 height 7
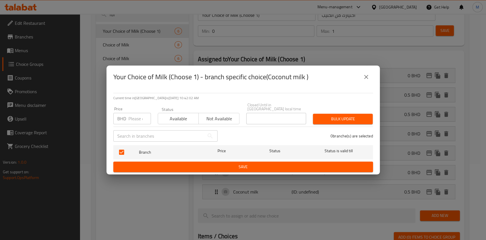
click at [370, 81] on button "close" at bounding box center [366, 77] width 14 height 14
click at [370, 81] on div "Skim Milk (ID: 2332371954) 0 BHD" at bounding box center [330, 75] width 235 height 14
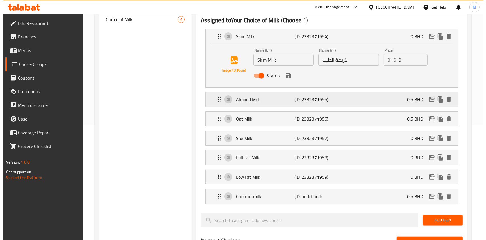
scroll to position [152, 0]
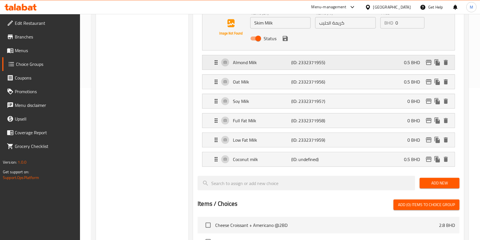
click at [427, 64] on icon "edit" at bounding box center [428, 62] width 7 height 7
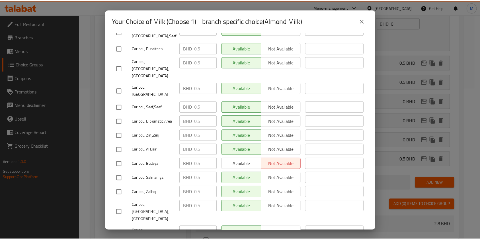
scroll to position [379, 0]
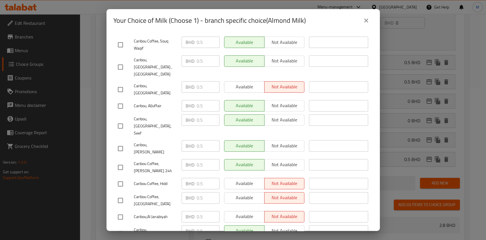
click at [360, 22] on button "close" at bounding box center [366, 21] width 14 height 14
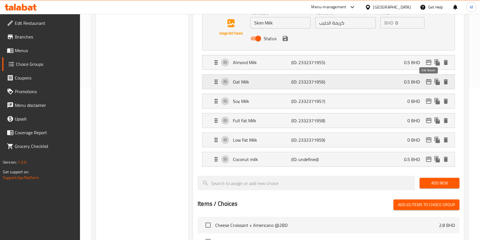
click at [428, 82] on icon "edit" at bounding box center [428, 81] width 7 height 7
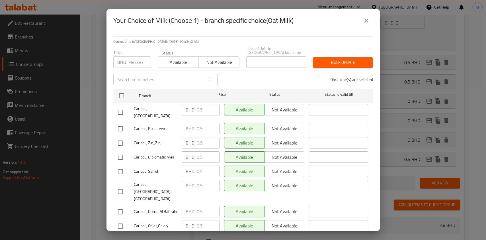
click at [371, 22] on button "close" at bounding box center [366, 21] width 14 height 14
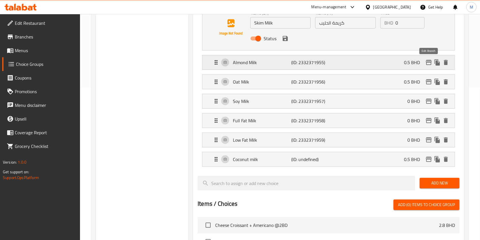
click at [428, 59] on icon "edit" at bounding box center [428, 62] width 7 height 7
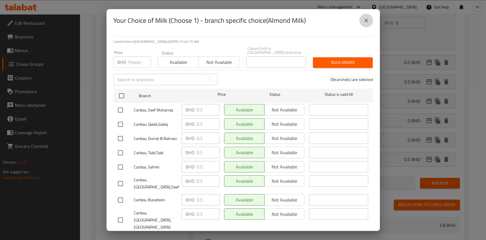
click at [369, 19] on button "close" at bounding box center [366, 21] width 14 height 14
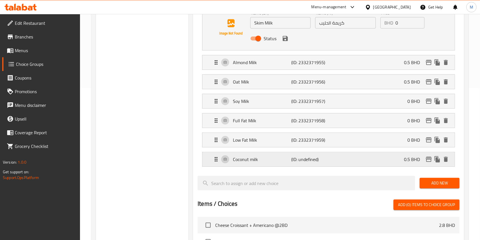
click at [425, 158] on icon "edit" at bounding box center [428, 159] width 7 height 7
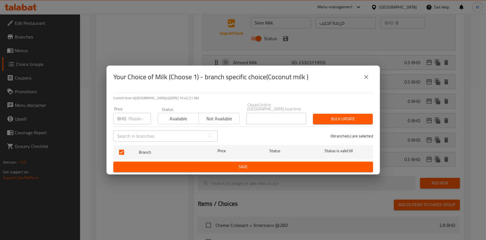
click at [366, 77] on icon "close" at bounding box center [365, 76] width 7 height 7
click at [366, 77] on div "Oat Milk (ID: 2332371956) 0.5 BHD" at bounding box center [330, 82] width 235 height 14
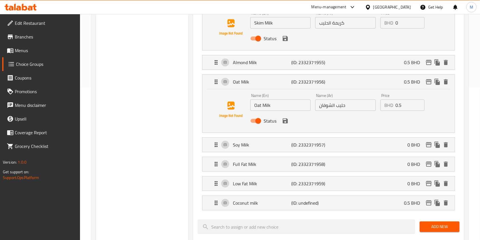
scroll to position [0, 0]
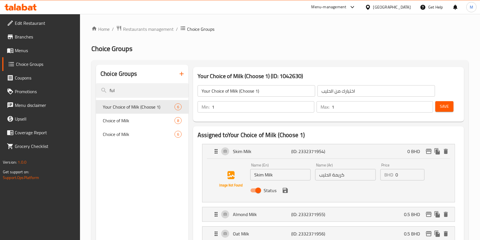
click at [307, 105] on input "1" at bounding box center [263, 106] width 102 height 11
click at [307, 105] on input "2" at bounding box center [263, 106] width 102 height 11
type input "1"
click at [309, 108] on input "1" at bounding box center [263, 106] width 102 height 11
click at [447, 105] on span "Save" at bounding box center [444, 106] width 9 height 7
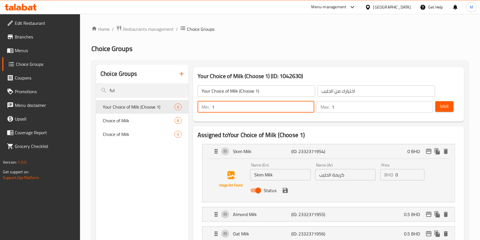
click at [447, 105] on div at bounding box center [240, 120] width 480 height 240
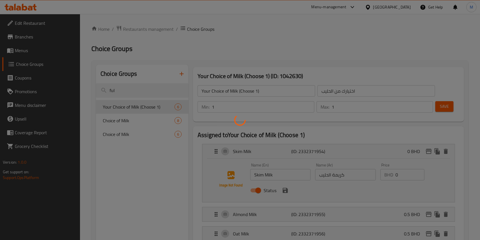
click at [447, 106] on div at bounding box center [240, 120] width 480 height 240
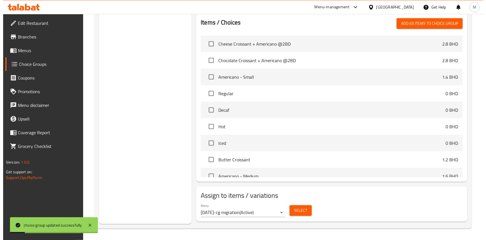
scroll to position [289, 0]
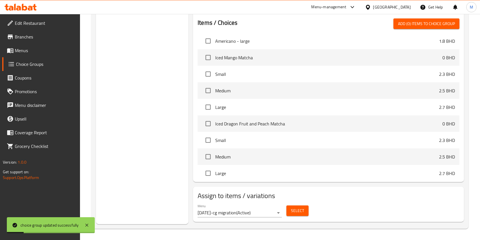
click at [298, 209] on span "Select" at bounding box center [297, 210] width 13 height 7
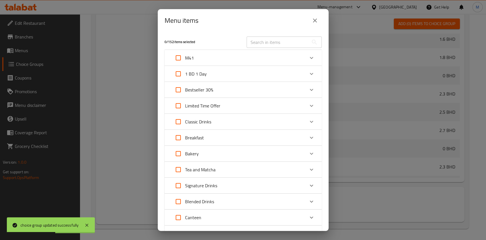
click at [242, 110] on div "Limited Time Offer" at bounding box center [237, 106] width 133 height 14
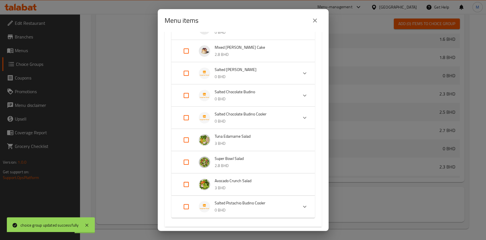
scroll to position [341, 0]
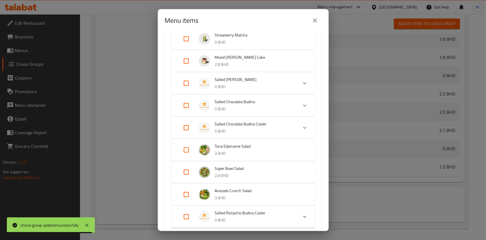
click at [184, 86] on input "Expand" at bounding box center [186, 83] width 14 height 14
checkbox input "true"
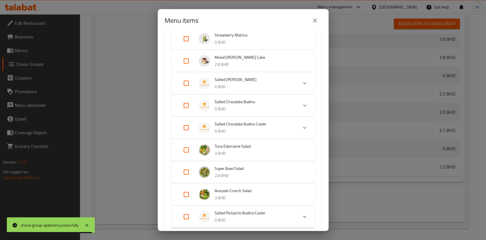
checkbox input "true"
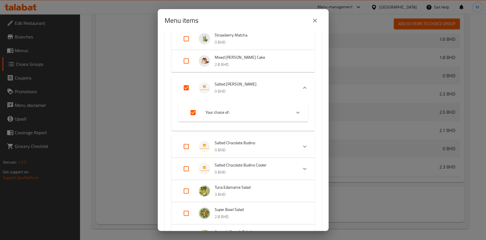
click at [283, 117] on li "Your choice of:" at bounding box center [238, 112] width 106 height 16
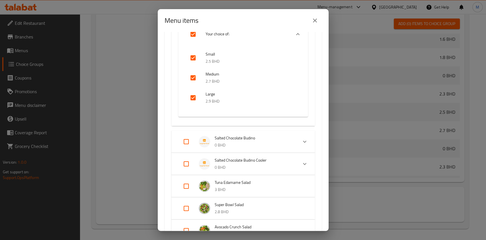
scroll to position [493, 0]
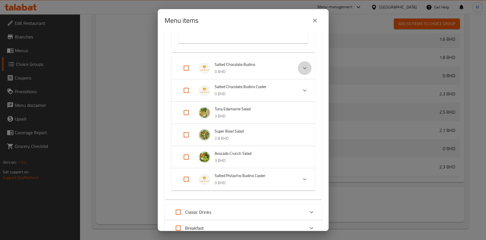
click at [298, 71] on div "Expand" at bounding box center [305, 68] width 14 height 14
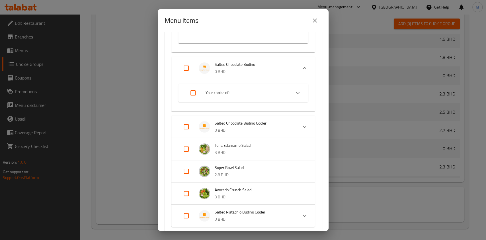
click at [195, 88] on input "Expand" at bounding box center [193, 93] width 14 height 14
checkbox input "true"
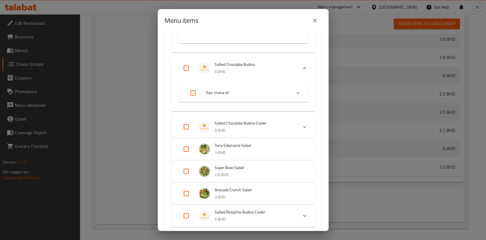
checkbox input "true"
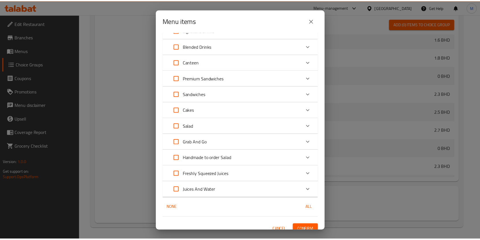
scroll to position [854, 0]
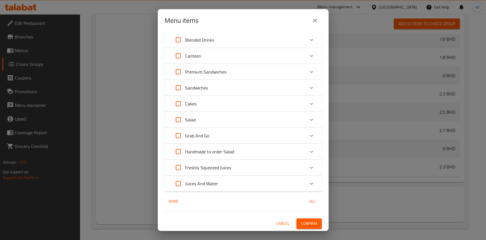
click at [301, 225] on span "Confirm" at bounding box center [309, 223] width 16 height 7
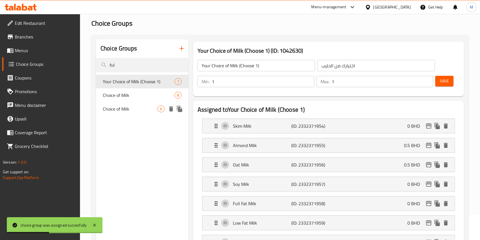
scroll to position [0, 0]
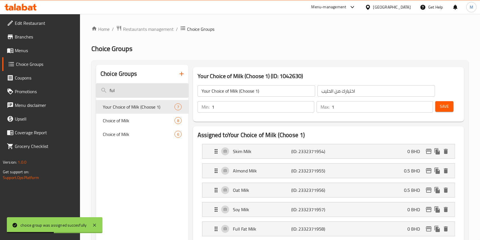
click at [131, 97] on input "ful" at bounding box center [142, 90] width 92 height 15
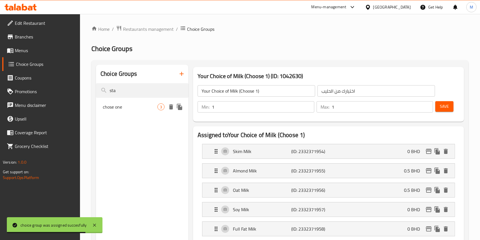
type input "sta"
click at [128, 109] on span "chose one" at bounding box center [130, 106] width 55 height 7
type input "chose one"
type input "اختر واحد"
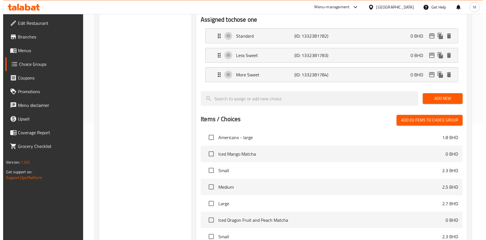
scroll to position [212, 0]
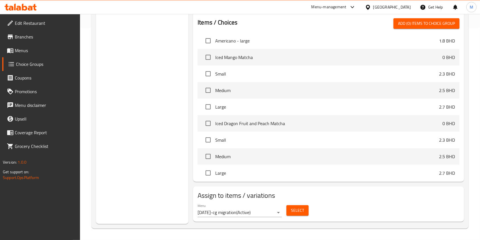
click at [294, 207] on span "Select" at bounding box center [297, 210] width 13 height 7
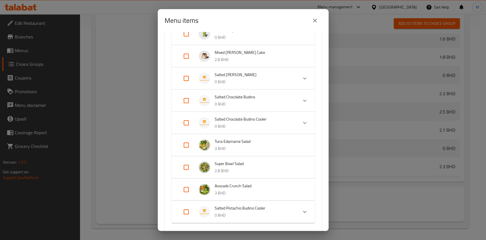
scroll to position [569, 0]
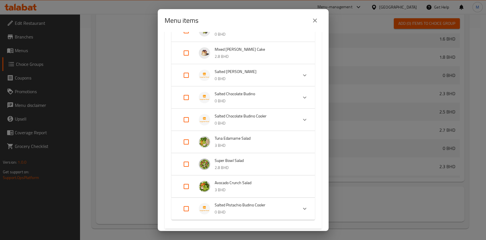
click at [278, 77] on p "0 BHD" at bounding box center [254, 78] width 79 height 7
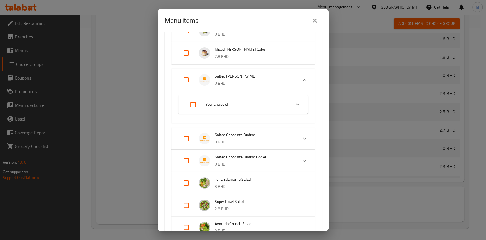
click at [195, 106] on input "Expand" at bounding box center [193, 105] width 14 height 14
checkbox input "true"
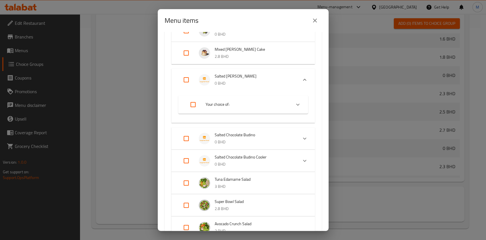
checkbox input "true"
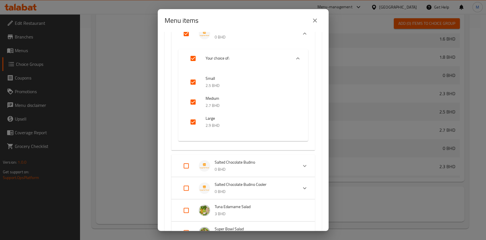
scroll to position [645, 0]
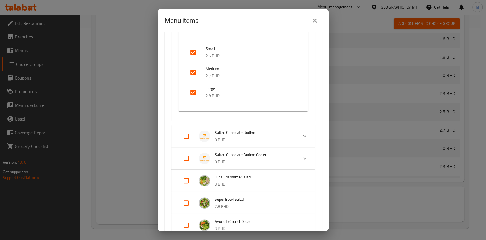
click at [187, 133] on input "Expand" at bounding box center [186, 136] width 14 height 14
checkbox input "false"
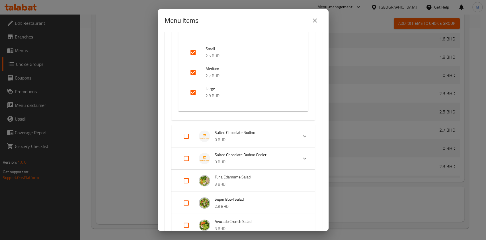
checkbox input "false"
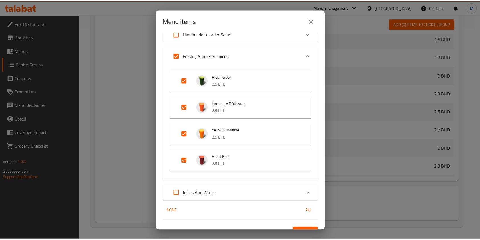
scroll to position [2885, 0]
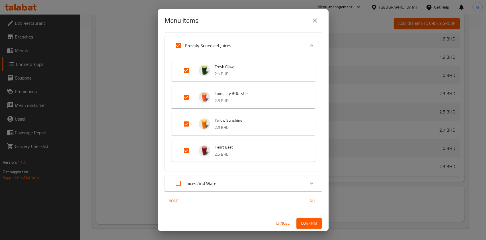
click at [308, 219] on span "Confirm" at bounding box center [309, 222] width 16 height 7
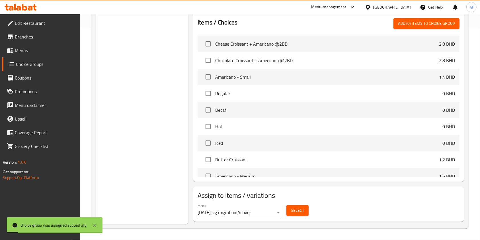
scroll to position [0, 0]
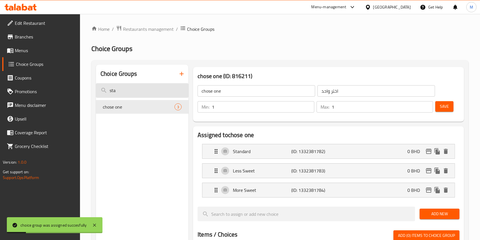
click at [140, 89] on input "sta" at bounding box center [142, 90] width 92 height 15
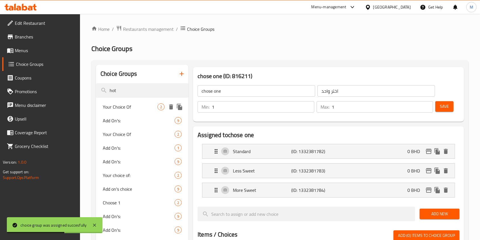
type input "hot"
click at [142, 104] on span "Your Choice Of" at bounding box center [130, 106] width 55 height 7
type input "Your Choice Of"
type input "أختيارك من"
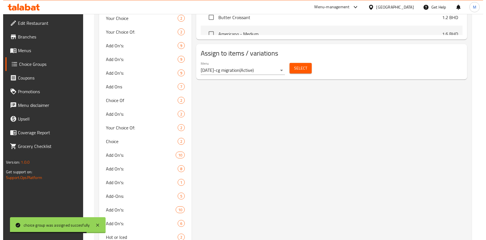
scroll to position [341, 0]
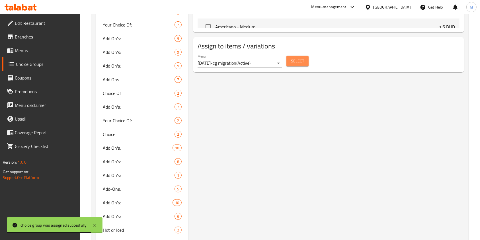
click at [298, 63] on span "Select" at bounding box center [297, 60] width 13 height 7
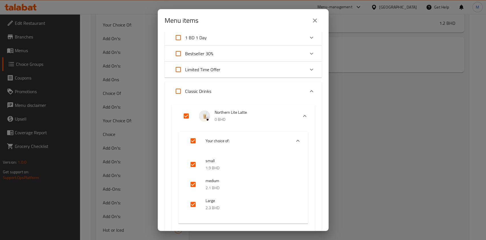
scroll to position [0, 0]
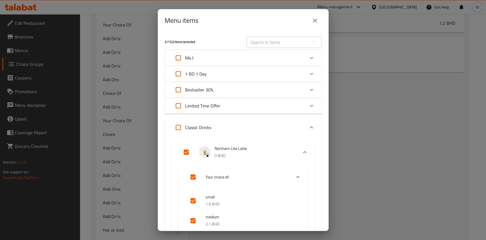
click at [249, 106] on div "Limited Time Offer" at bounding box center [237, 106] width 133 height 14
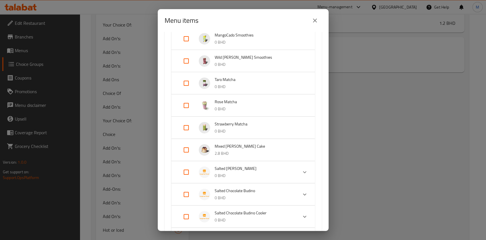
scroll to position [303, 0]
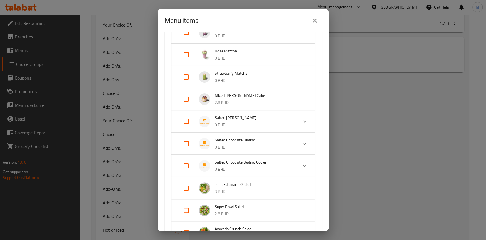
click at [186, 119] on input "Expand" at bounding box center [186, 121] width 14 height 14
checkbox input "true"
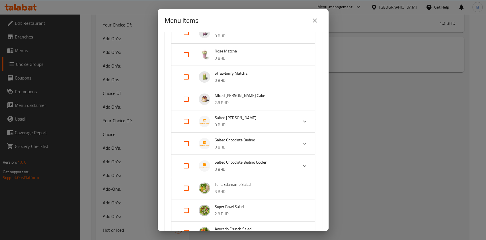
checkbox input "true"
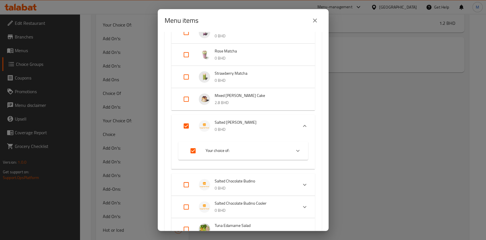
scroll to position [341, 0]
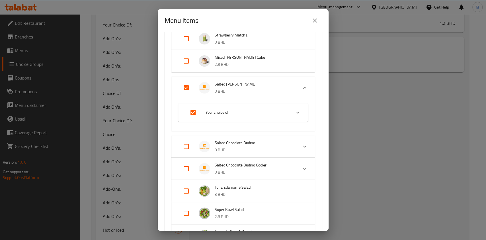
click at [184, 148] on input "Expand" at bounding box center [186, 146] width 14 height 14
checkbox input "true"
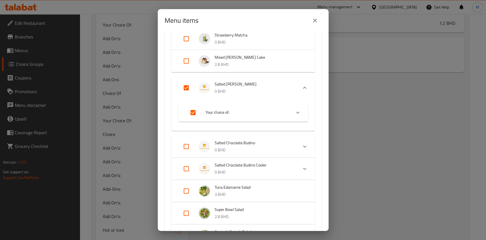
checkbox input "true"
click at [184, 148] on input "Expand" at bounding box center [186, 146] width 14 height 14
checkbox input "false"
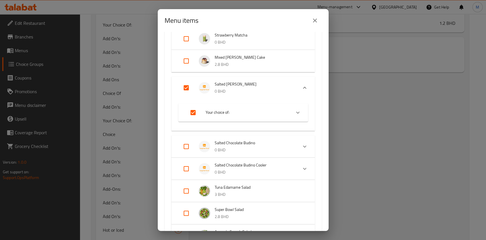
checkbox input "false"
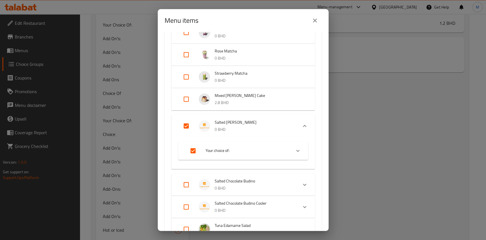
scroll to position [379, 0]
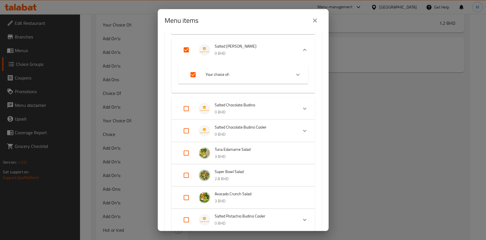
click at [190, 103] on input "Expand" at bounding box center [186, 109] width 14 height 14
checkbox input "true"
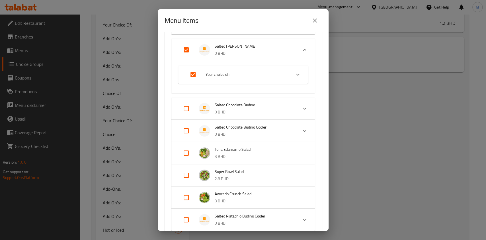
checkbox input "true"
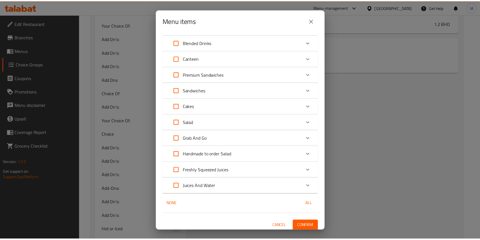
scroll to position [1109, 0]
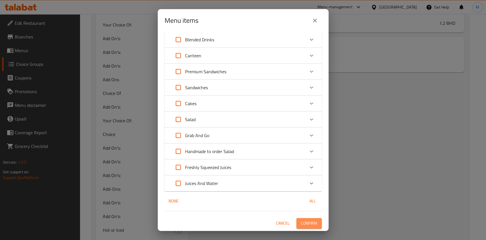
click at [304, 224] on span "Confirm" at bounding box center [309, 222] width 16 height 7
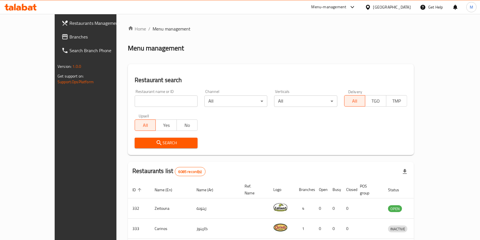
click at [135, 101] on input "search" at bounding box center [166, 100] width 63 height 11
type input "backyard"
click button "Search" at bounding box center [166, 142] width 63 height 11
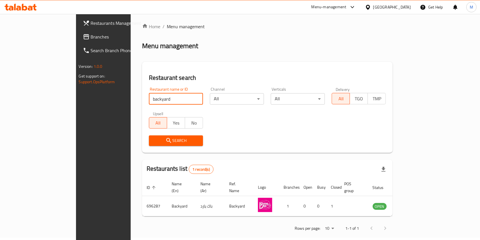
scroll to position [3, 0]
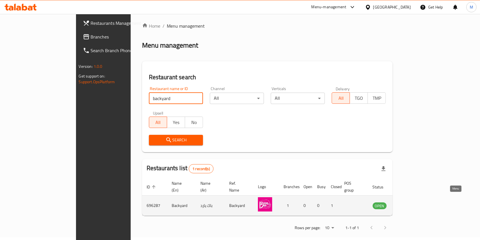
click at [413, 202] on link "enhanced table" at bounding box center [407, 205] width 11 height 7
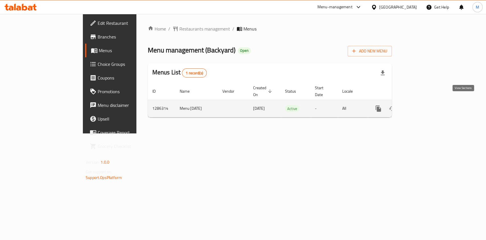
click at [422, 105] on icon "enhanced table" at bounding box center [419, 108] width 7 height 7
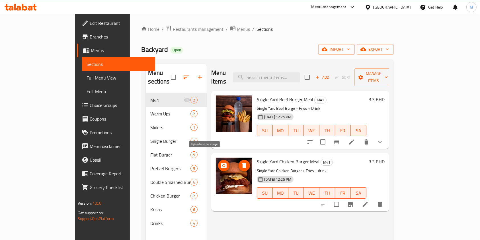
click at [218, 162] on span "upload picture" at bounding box center [223, 165] width 11 height 7
click at [218, 160] on button "upload picture" at bounding box center [223, 165] width 11 height 11
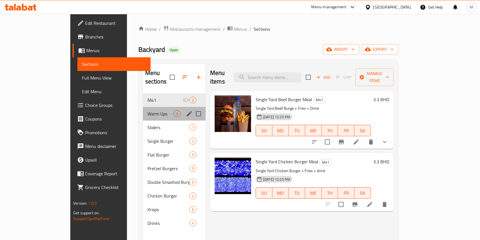
click at [147, 110] on span "Warm Ups" at bounding box center [160, 113] width 26 height 7
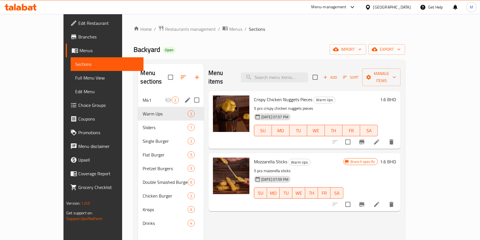
click at [143, 96] on span "M41" at bounding box center [154, 99] width 22 height 7
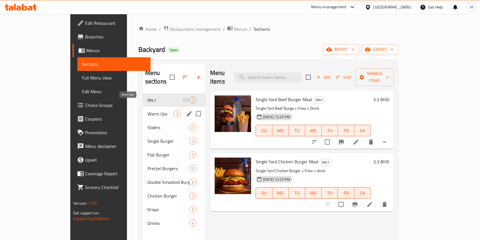
click at [147, 110] on span "Warm Ups" at bounding box center [160, 113] width 26 height 7
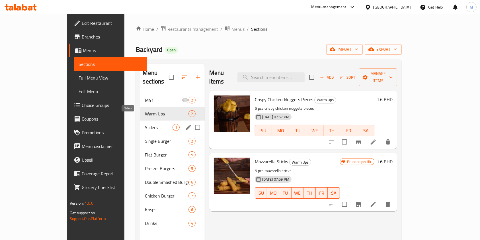
click at [145, 124] on span "Sliders" at bounding box center [158, 127] width 27 height 7
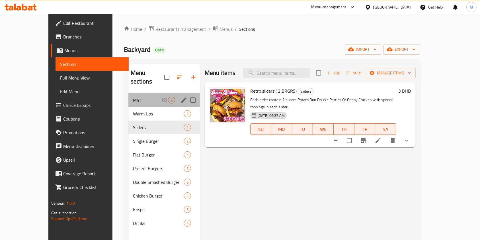
click at [128, 94] on div "M41 2" at bounding box center [164, 100] width 72 height 14
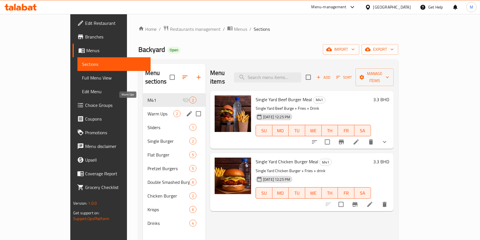
click at [147, 110] on span "Warm Ups" at bounding box center [160, 113] width 26 height 7
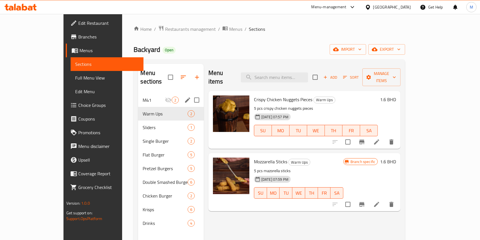
click at [138, 94] on div "M41 2" at bounding box center [170, 100] width 65 height 14
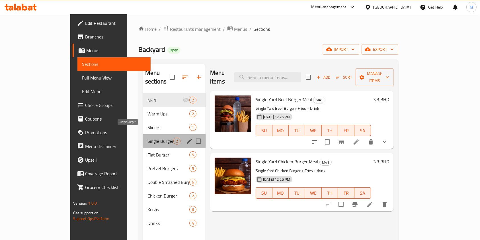
click at [147, 137] on span "Single Burger" at bounding box center [160, 140] width 26 height 7
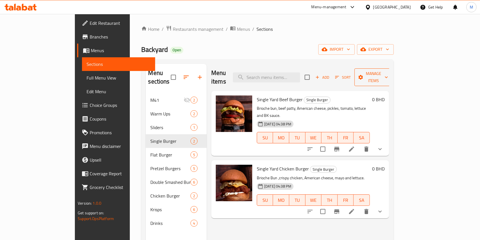
click at [388, 74] on span "Manage items" at bounding box center [373, 77] width 29 height 14
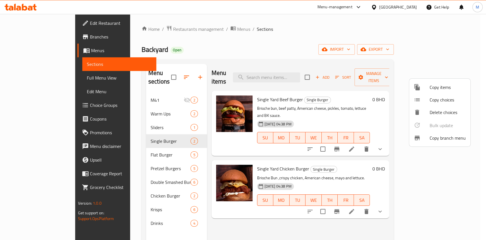
click at [176, 73] on div at bounding box center [243, 120] width 486 height 240
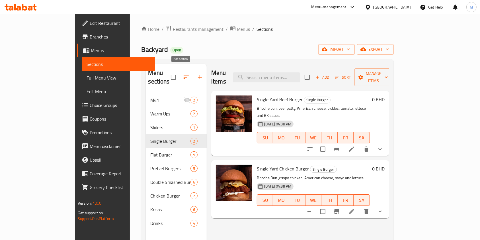
click at [196, 74] on icon "button" at bounding box center [199, 77] width 7 height 7
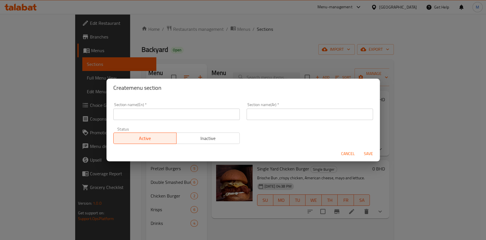
click at [150, 112] on input "text" at bounding box center [176, 113] width 126 height 11
type input "1BD item"
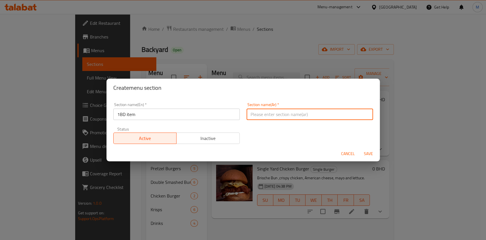
click at [325, 117] on input "text" at bounding box center [309, 113] width 126 height 11
type input "دينار واحد"
click at [369, 150] on span "Save" at bounding box center [368, 153] width 14 height 7
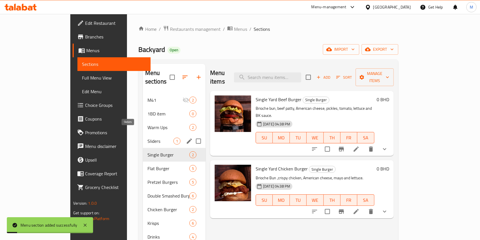
click at [147, 137] on span "Sliders" at bounding box center [160, 140] width 26 height 7
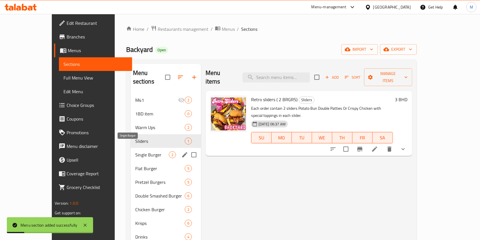
click at [141, 151] on span "Single Burger" at bounding box center [152, 154] width 34 height 7
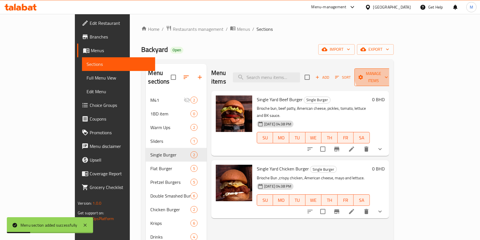
click at [388, 70] on span "Manage items" at bounding box center [373, 77] width 29 height 14
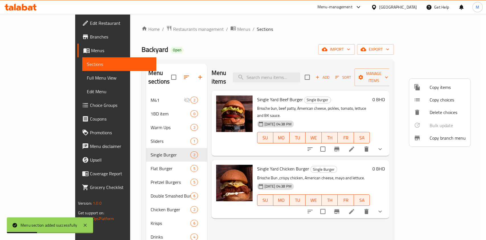
click at [451, 88] on span "Copy items" at bounding box center [447, 87] width 36 height 7
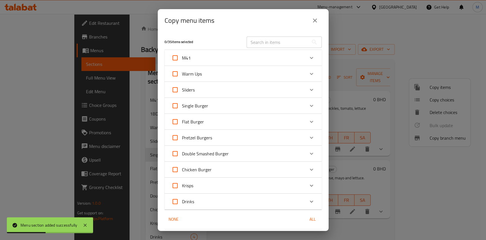
click at [256, 102] on div "Single Burger" at bounding box center [237, 106] width 133 height 14
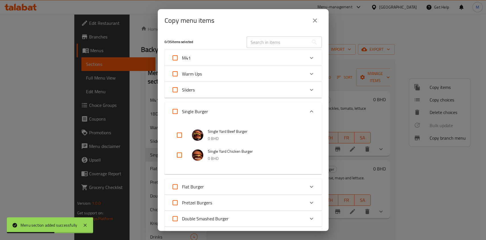
click at [182, 111] on span "Single Burger" at bounding box center [195, 111] width 26 height 9
click at [182, 111] on input "Single Burger" at bounding box center [175, 111] width 14 height 14
checkbox input "true"
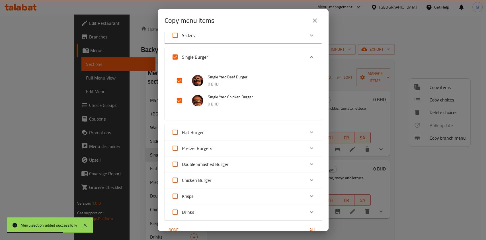
scroll to position [125, 0]
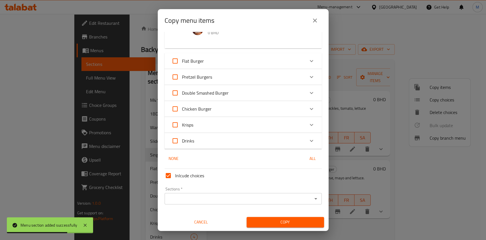
click at [223, 198] on input "Sections   *" at bounding box center [238, 198] width 144 height 8
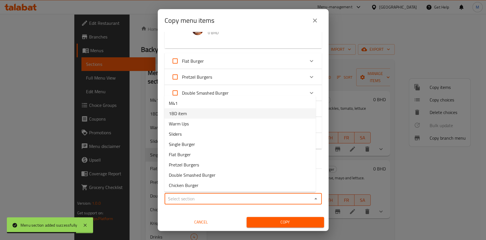
click at [189, 116] on li "1BD item" at bounding box center [239, 113] width 151 height 10
type input "1BD item"
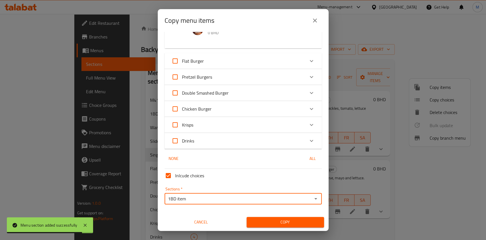
click at [254, 221] on span "Copy" at bounding box center [285, 221] width 68 height 7
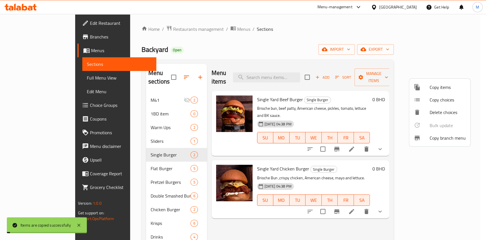
click at [125, 109] on div at bounding box center [243, 120] width 486 height 240
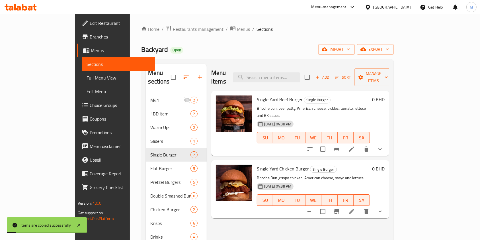
click at [146, 109] on div "1BD item 2" at bounding box center [176, 114] width 61 height 14
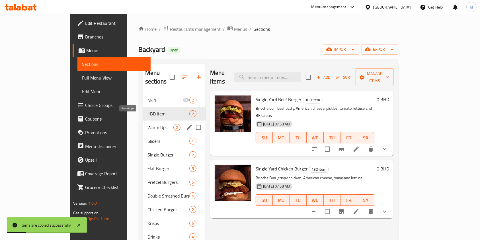
click at [147, 124] on span "Warm Ups" at bounding box center [160, 127] width 26 height 7
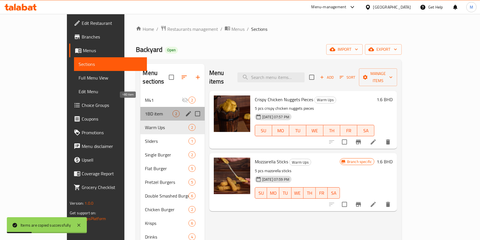
click at [145, 110] on span "1BD item" at bounding box center [158, 113] width 27 height 7
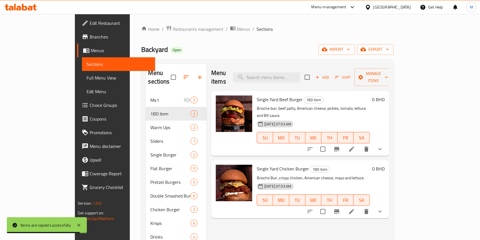
click at [355, 145] on icon at bounding box center [351, 148] width 7 height 7
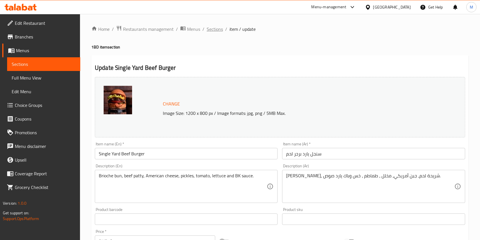
click at [213, 30] on span "Sections" at bounding box center [215, 29] width 16 height 7
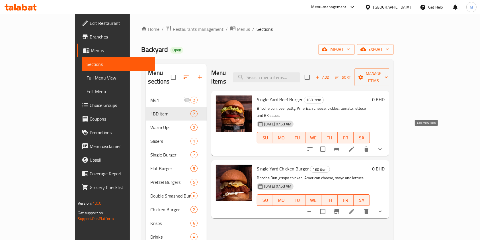
click at [355, 145] on icon at bounding box center [351, 148] width 7 height 7
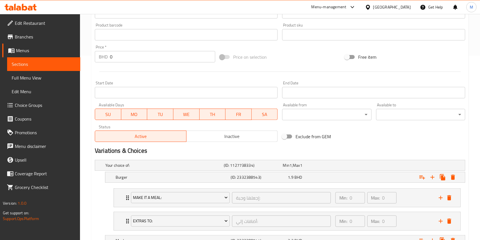
scroll to position [152, 0]
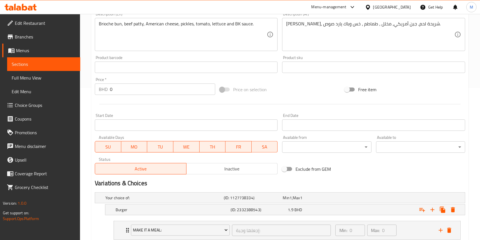
click at [133, 92] on input "0" at bounding box center [162, 88] width 105 height 11
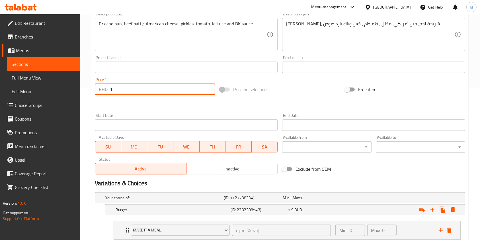
type input "1.9"
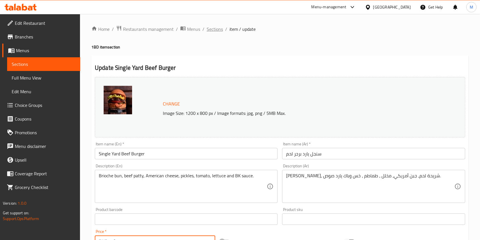
click at [221, 26] on span "Sections" at bounding box center [215, 29] width 16 height 7
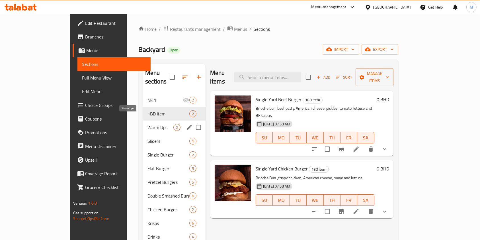
click at [147, 124] on span "Warm Ups" at bounding box center [160, 127] width 26 height 7
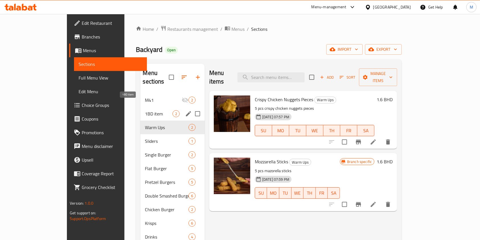
click at [145, 110] on span "1BD item" at bounding box center [158, 113] width 27 height 7
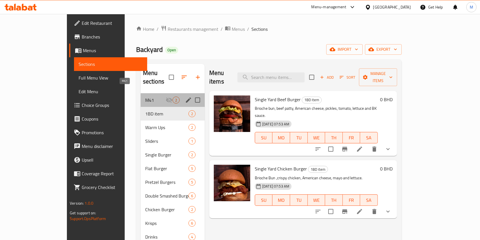
click at [145, 96] on span "M41" at bounding box center [155, 99] width 20 height 7
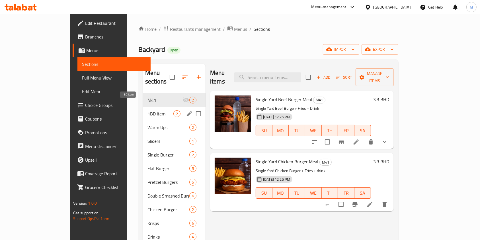
click at [147, 110] on span "1BD item" at bounding box center [160, 113] width 26 height 7
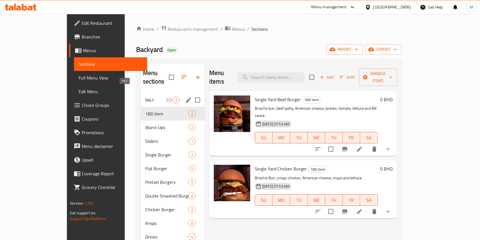
click at [145, 96] on span "M41" at bounding box center [155, 99] width 20 height 7
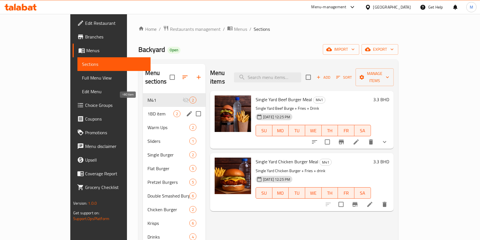
click at [147, 110] on span "1BD item" at bounding box center [160, 113] width 26 height 7
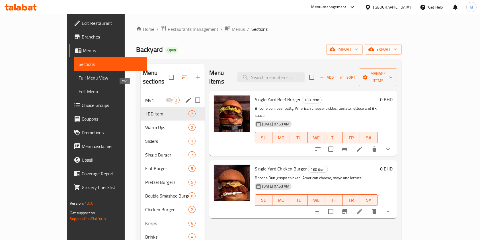
click at [145, 96] on span "M41" at bounding box center [155, 99] width 20 height 7
